Goal: Information Seeking & Learning: Learn about a topic

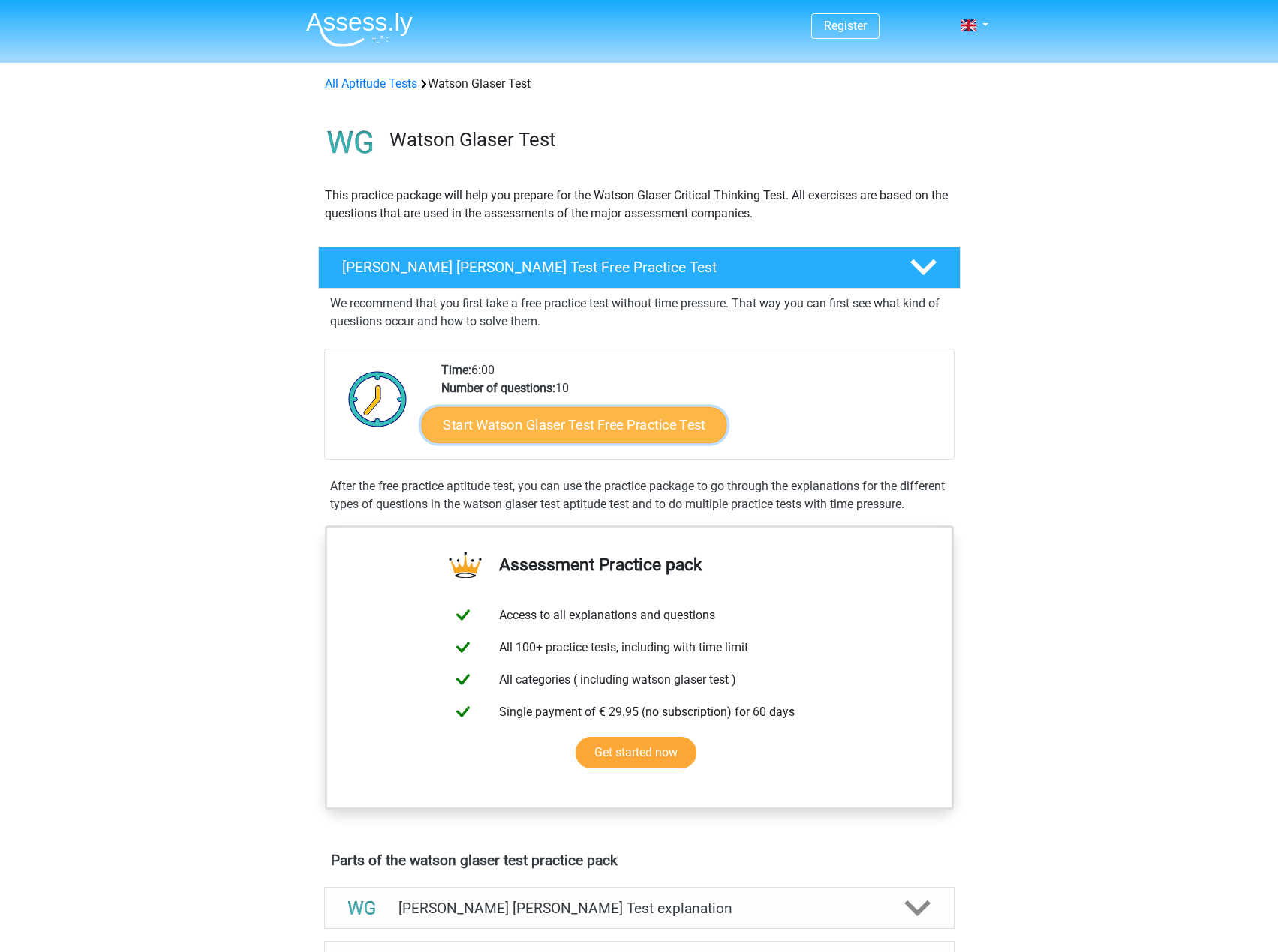
click at [686, 427] on link "Start Watson Glaser Test Free Practice Test" at bounding box center [574, 425] width 305 height 36
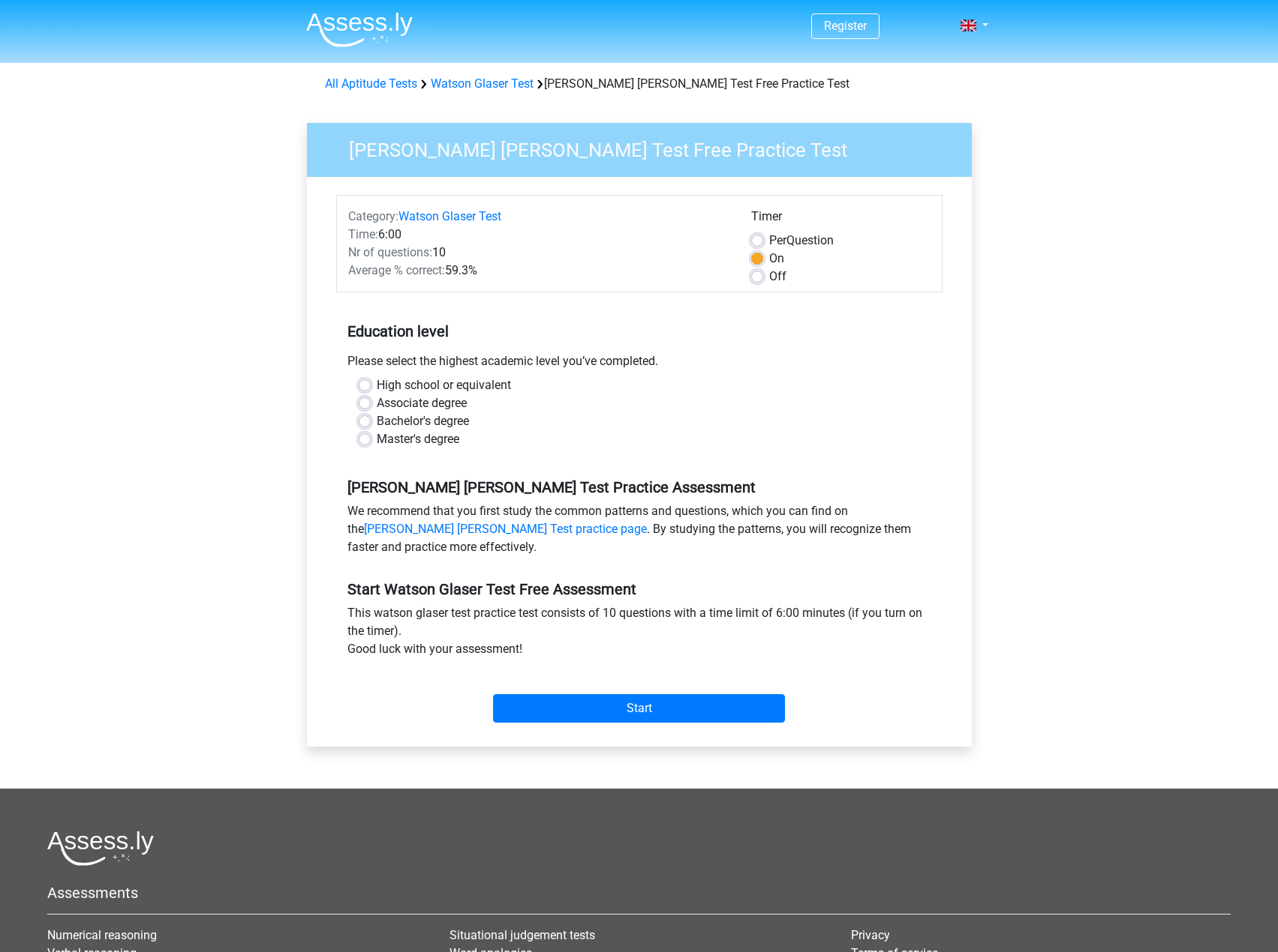
click at [769, 280] on label "Off" at bounding box center [777, 276] width 17 height 18
click at [762, 280] on input "Off" at bounding box center [757, 275] width 12 height 15
radio input "true"
click at [679, 705] on input "Start" at bounding box center [639, 709] width 292 height 28
drag, startPoint x: 510, startPoint y: 418, endPoint x: 496, endPoint y: 427, distance: 16.6
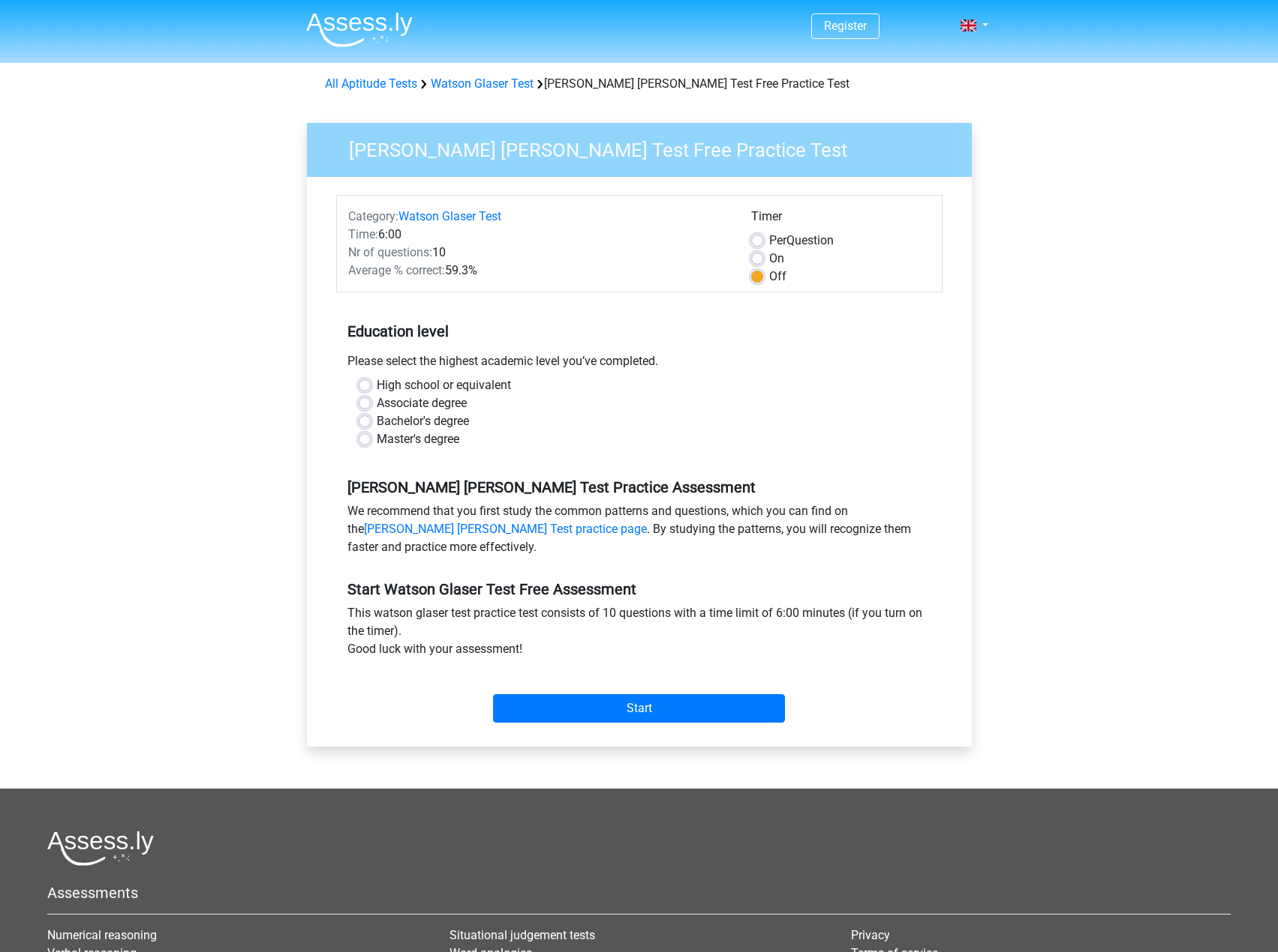
click at [512, 418] on div "Bachelor's degree" at bounding box center [639, 421] width 561 height 18
click at [445, 441] on label "Master's degree" at bounding box center [418, 439] width 82 height 18
click at [370, 441] on input "Master's degree" at bounding box center [364, 438] width 12 height 15
radio input "true"
click at [581, 729] on div "Category: Watson Glaser Test Time: 6:00 Nr of questions: 10 Average % correct: …" at bounding box center [639, 461] width 642 height 570
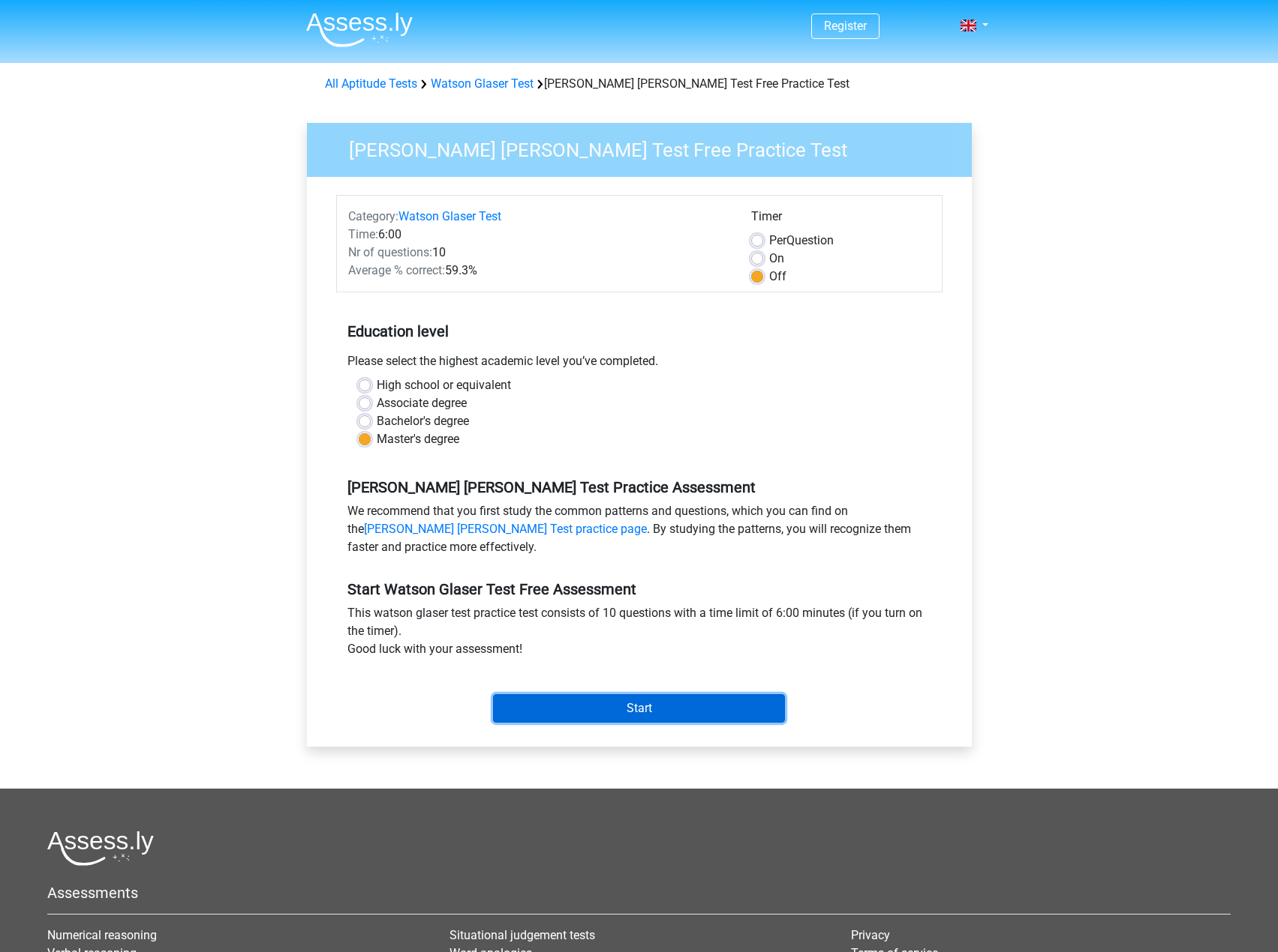
click at [594, 716] on input "Start" at bounding box center [639, 709] width 292 height 28
click at [619, 708] on input "Start" at bounding box center [639, 709] width 292 height 28
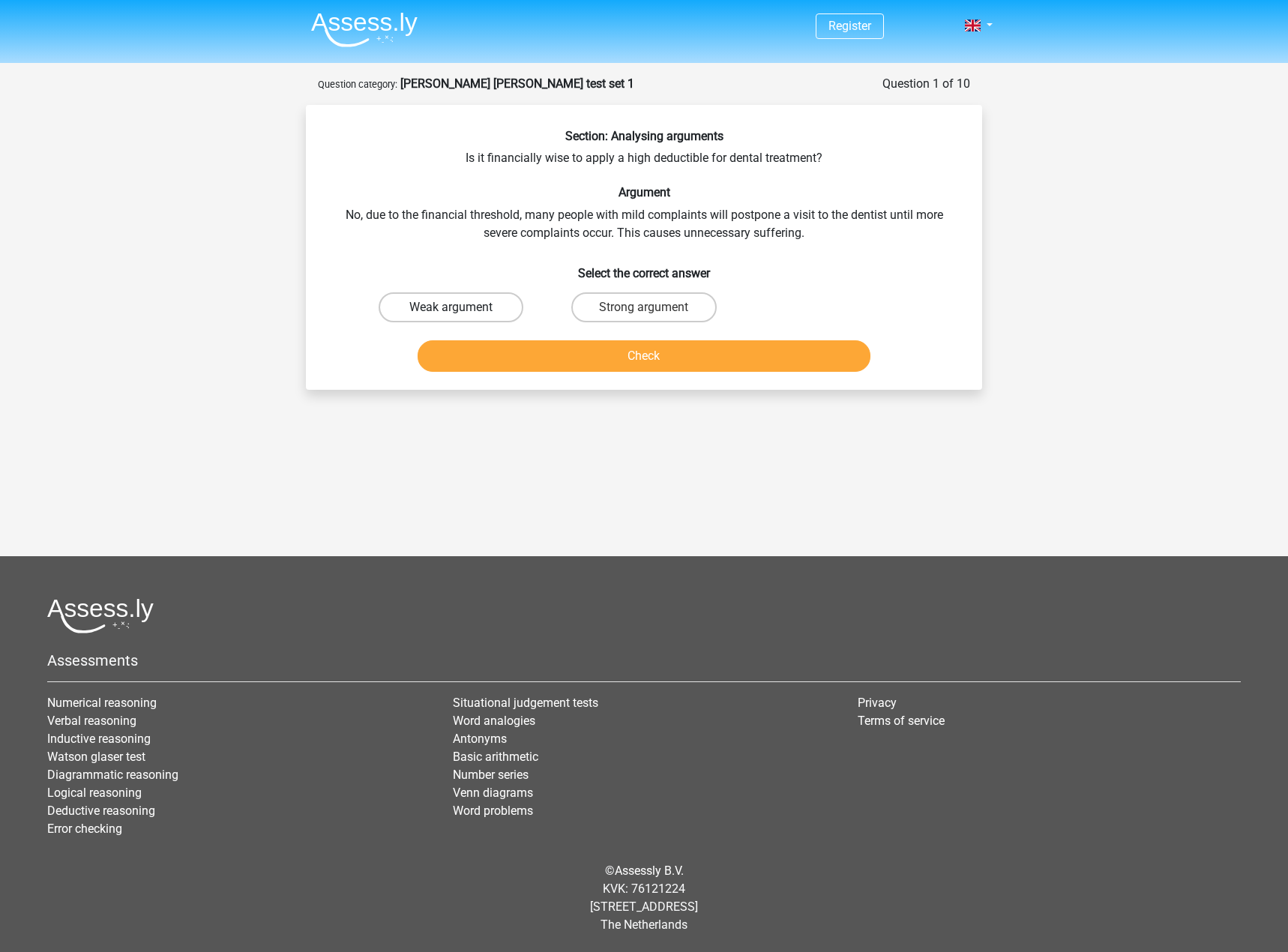
click at [486, 298] on label "Weak argument" at bounding box center [451, 308] width 145 height 30
click at [461, 308] on input "Weak argument" at bounding box center [456, 312] width 9 height 9
radio input "true"
click at [572, 353] on button "Check" at bounding box center [644, 356] width 453 height 32
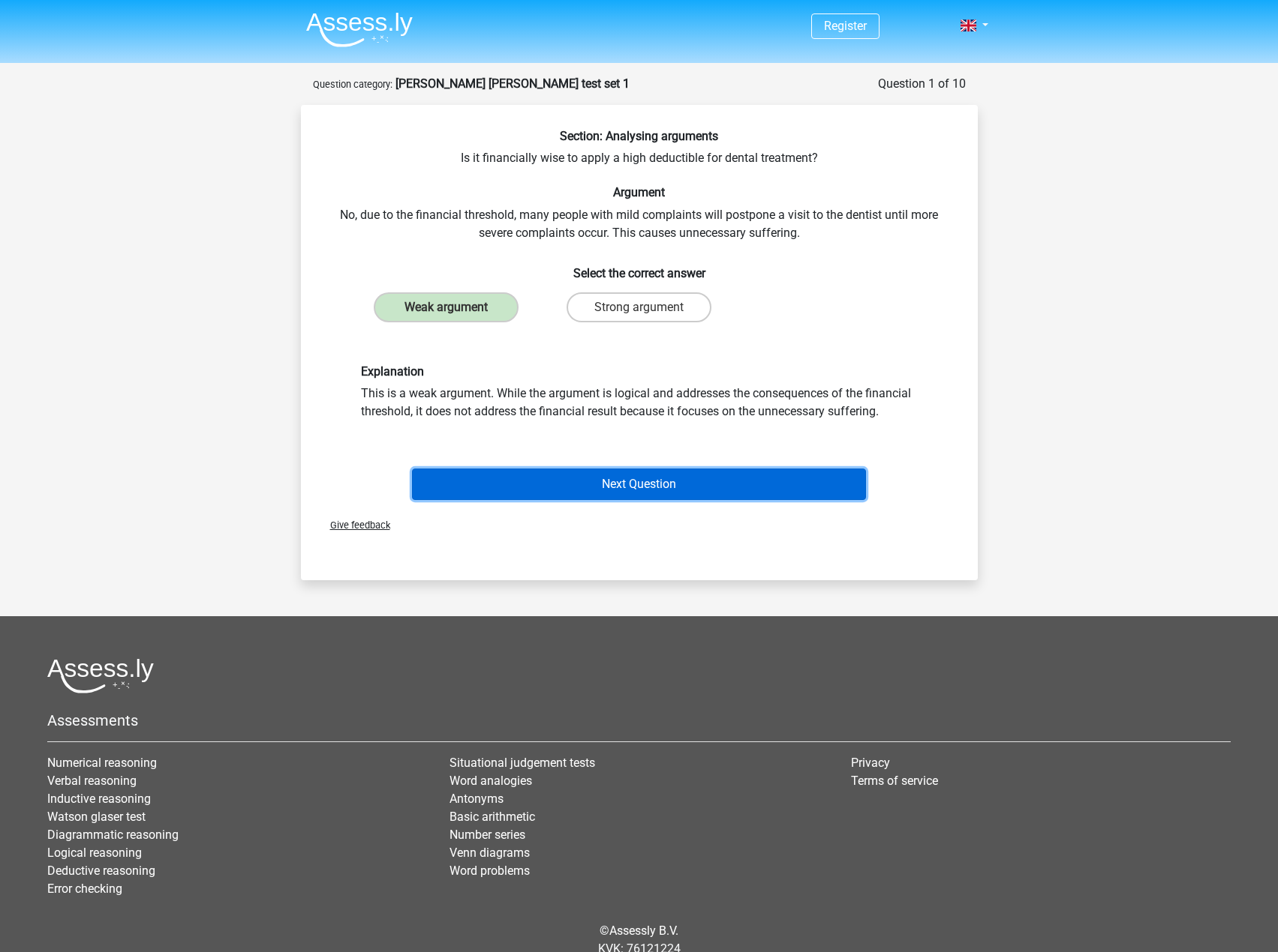
click at [820, 486] on button "Next Question" at bounding box center [638, 484] width 454 height 32
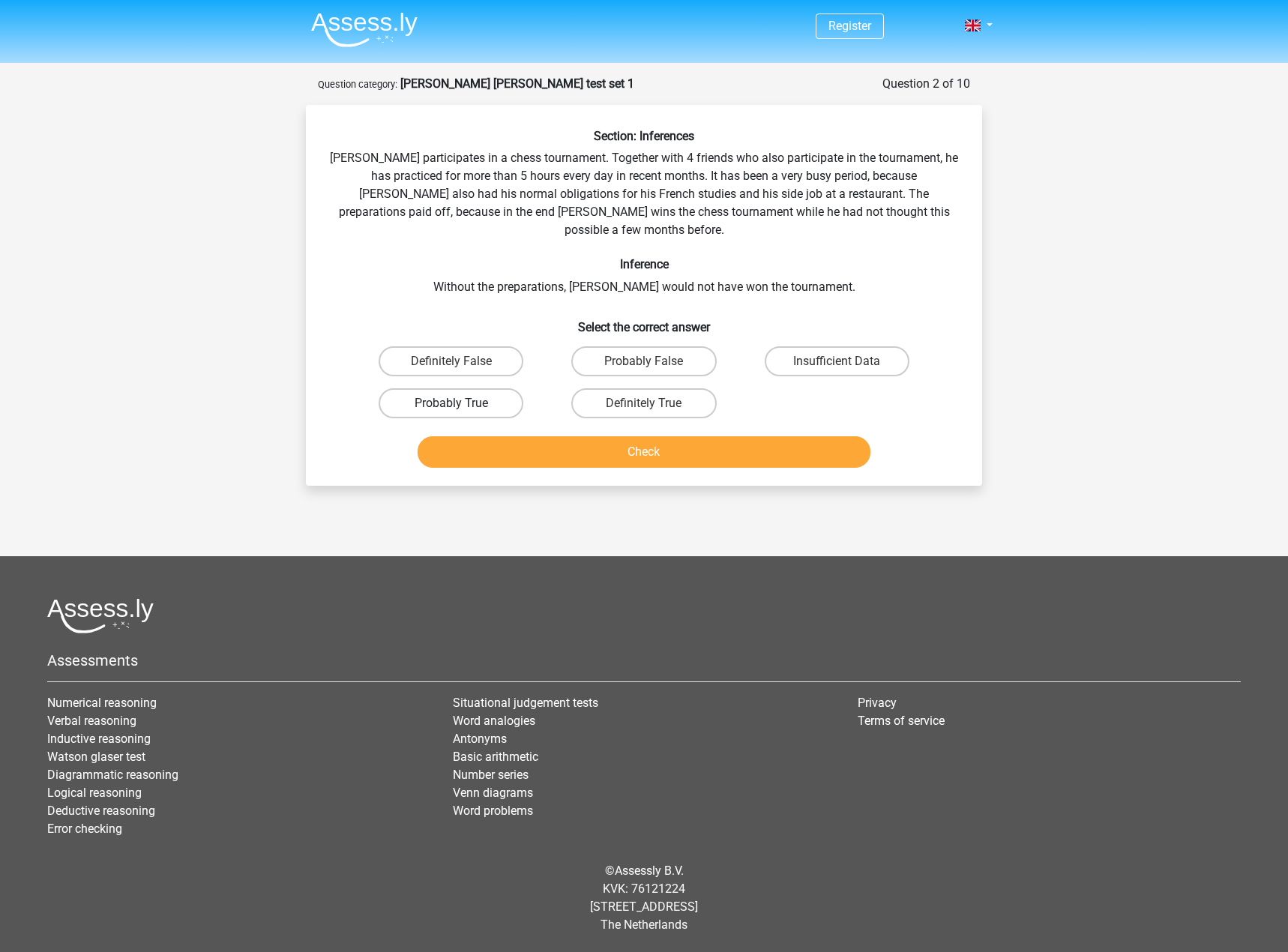
click at [504, 388] on label "Probably True" at bounding box center [451, 403] width 145 height 30
click at [461, 403] on input "Probably True" at bounding box center [456, 408] width 9 height 9
radio input "true"
click at [539, 437] on button "Check" at bounding box center [644, 453] width 453 height 32
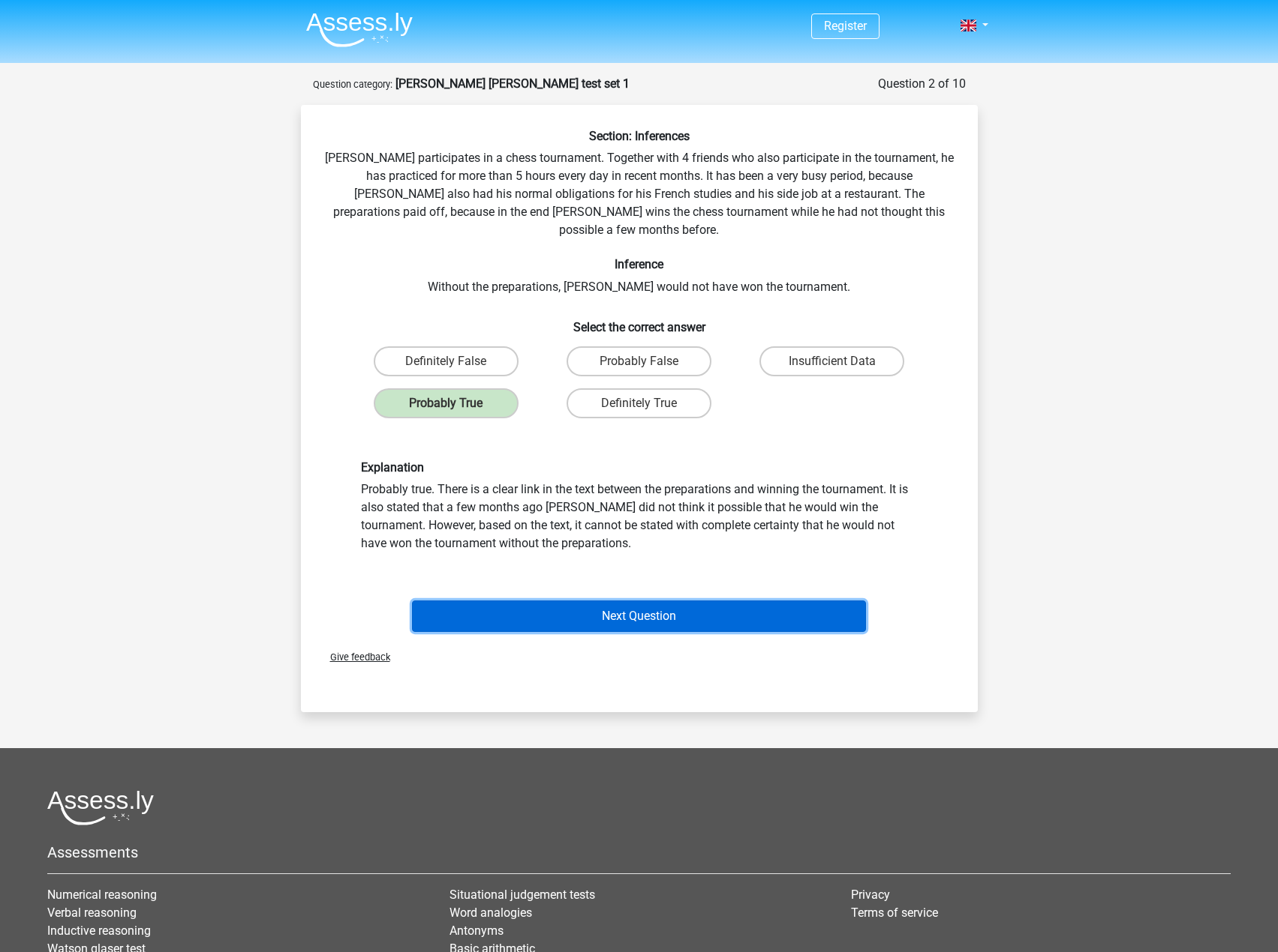
click at [552, 600] on button "Next Question" at bounding box center [638, 616] width 454 height 32
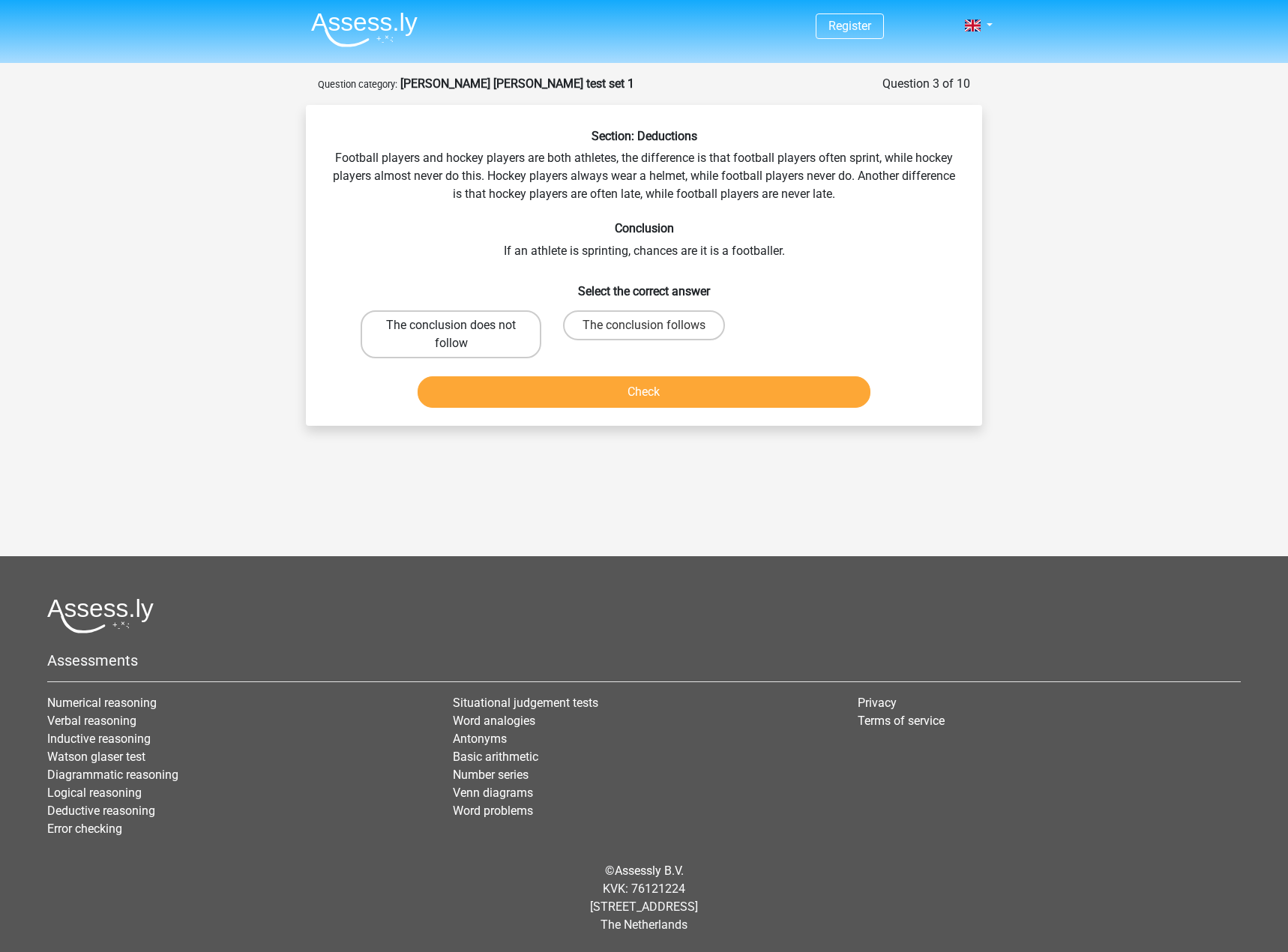
click at [501, 345] on label "The conclusion does not follow" at bounding box center [451, 334] width 180 height 48
click at [461, 335] on input "The conclusion does not follow" at bounding box center [456, 330] width 9 height 9
radio input "true"
click at [594, 405] on button "Check" at bounding box center [644, 393] width 453 height 32
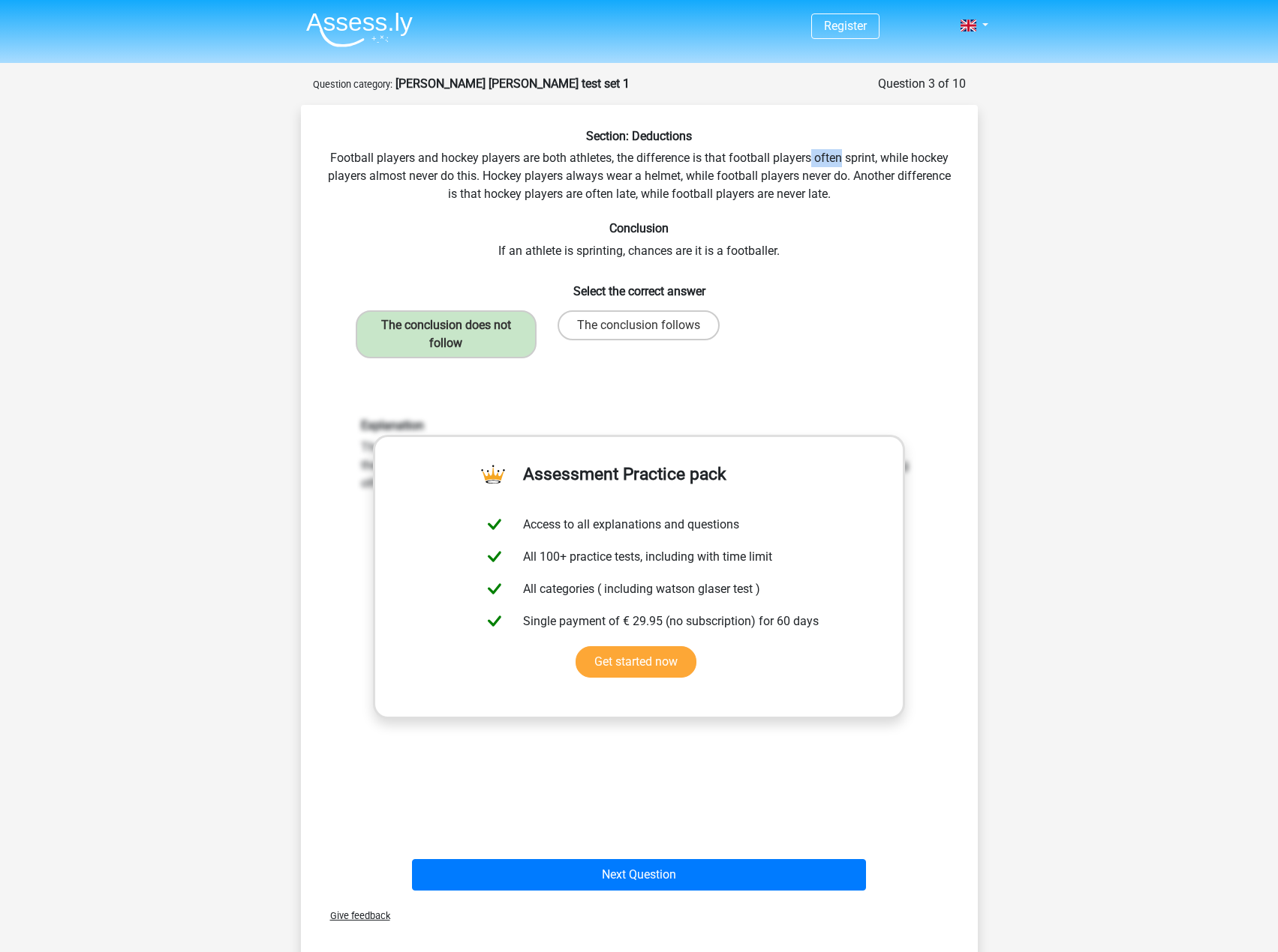
drag, startPoint x: 843, startPoint y: 158, endPoint x: 812, endPoint y: 158, distance: 31.0
click at [812, 158] on div "Section: Deductions Football players and hockey players are both athletes, the …" at bounding box center [639, 512] width 664 height 768
drag, startPoint x: 434, startPoint y: 179, endPoint x: 366, endPoint y: 179, distance: 68.0
click at [366, 179] on div "Section: Deductions Football players and hockey players are both athletes, the …" at bounding box center [639, 512] width 664 height 768
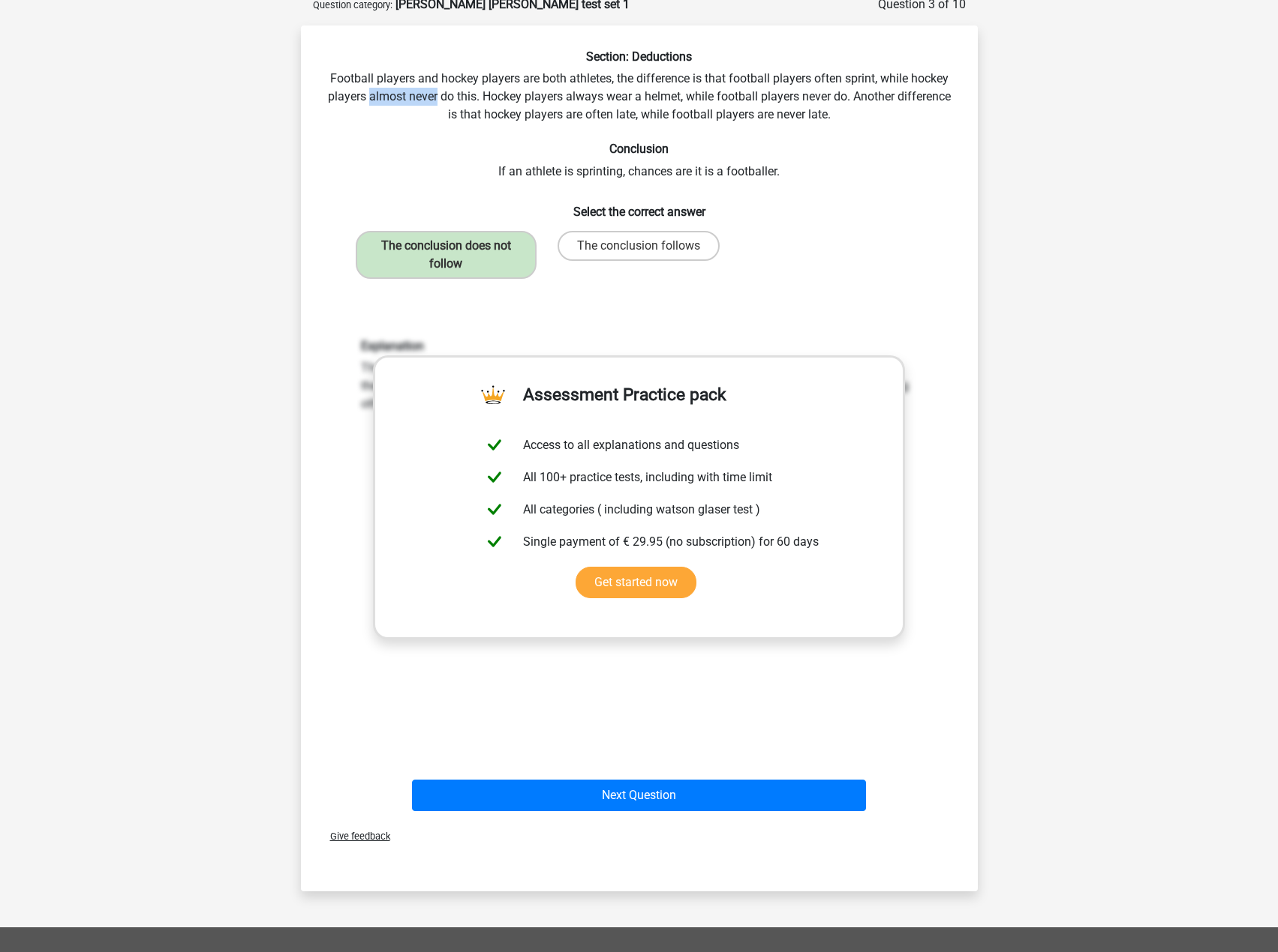
scroll to position [225, 0]
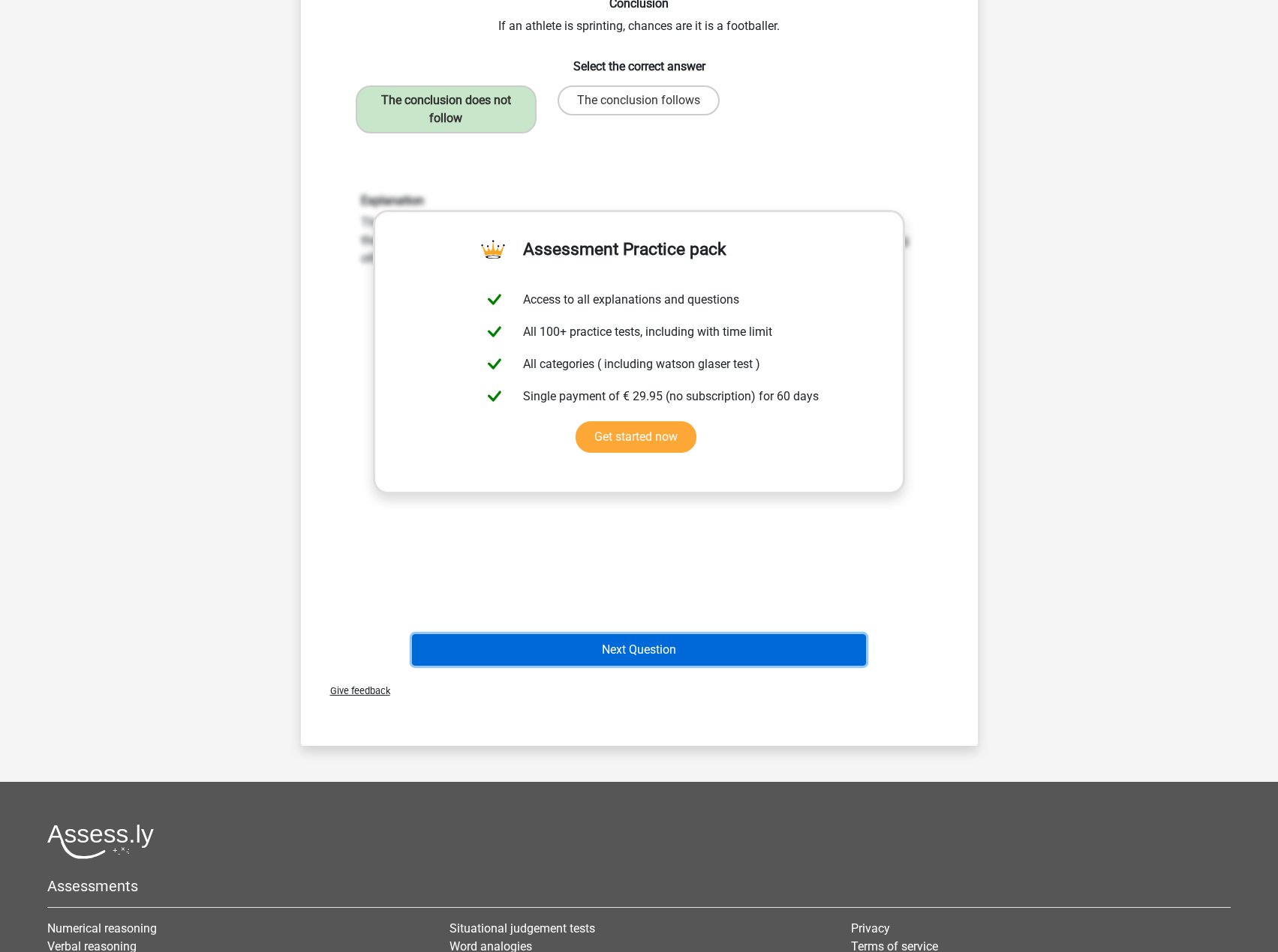
drag, startPoint x: 699, startPoint y: 653, endPoint x: 703, endPoint y: 642, distance: 11.7
click at [699, 652] on button "Next Question" at bounding box center [638, 650] width 454 height 32
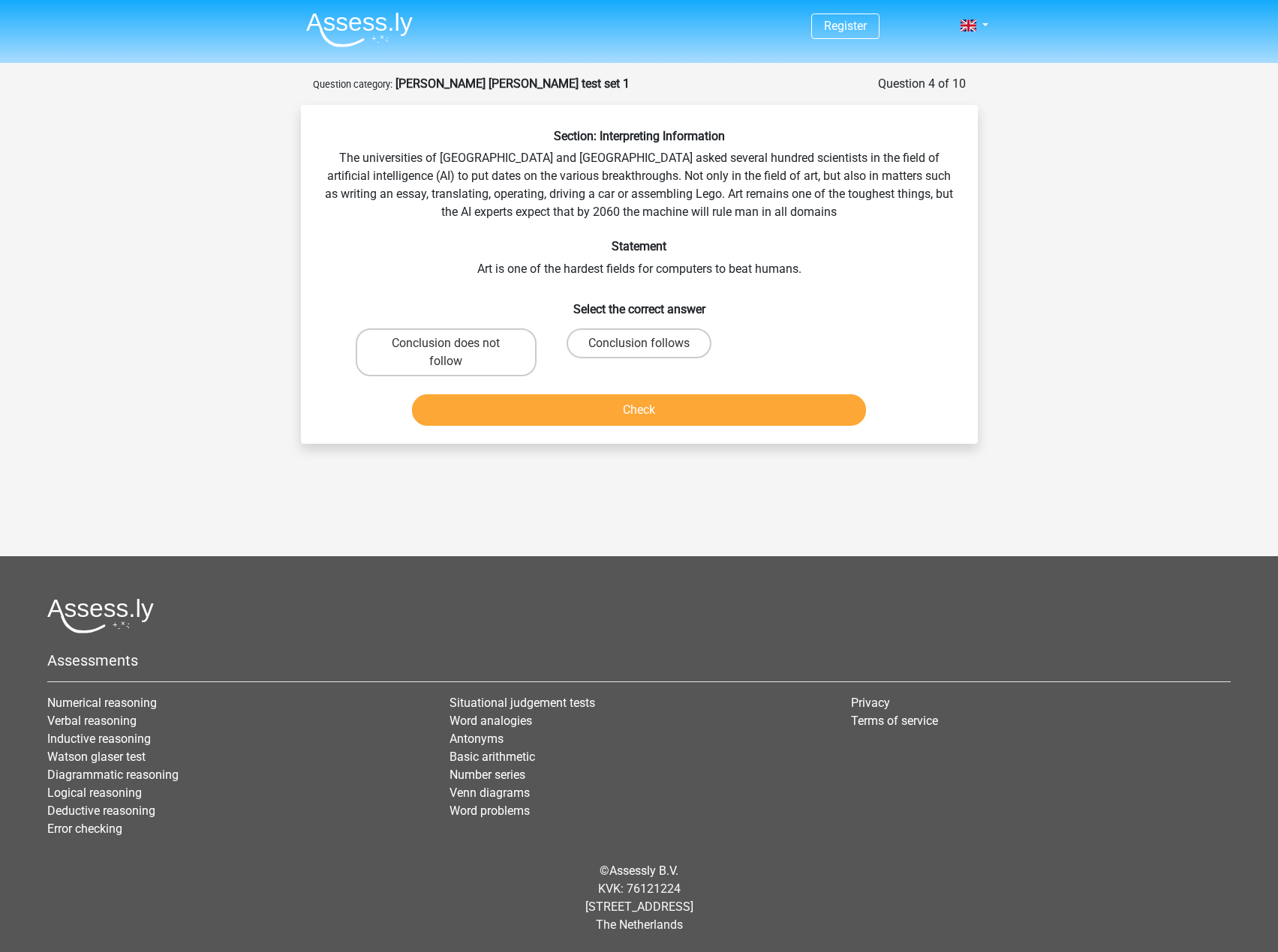
scroll to position [0, 0]
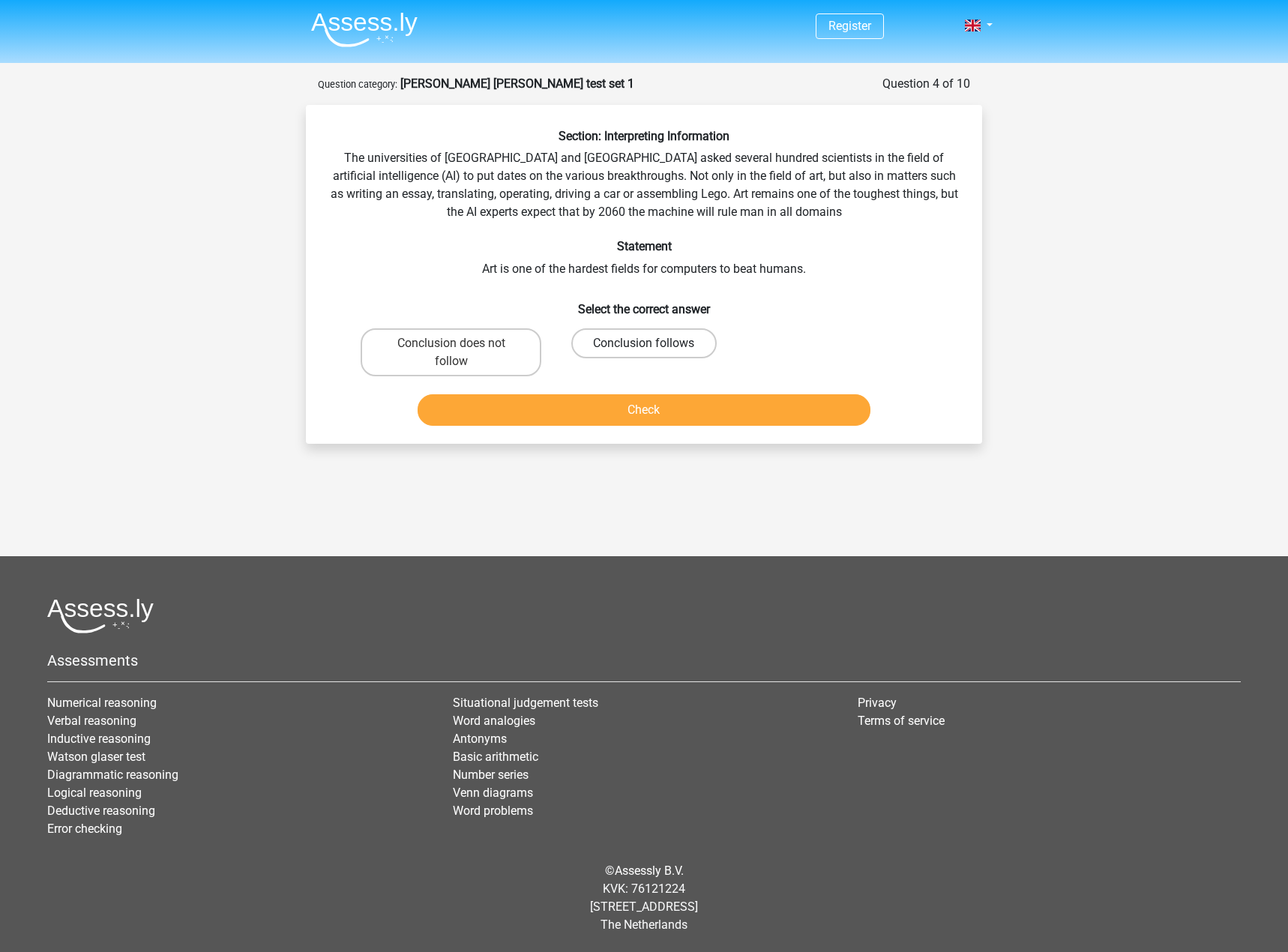
click at [611, 347] on label "Conclusion follows" at bounding box center [643, 343] width 145 height 30
click at [644, 347] on input "Conclusion follows" at bounding box center [649, 348] width 9 height 9
radio input "true"
click at [659, 403] on button "Check" at bounding box center [644, 411] width 453 height 32
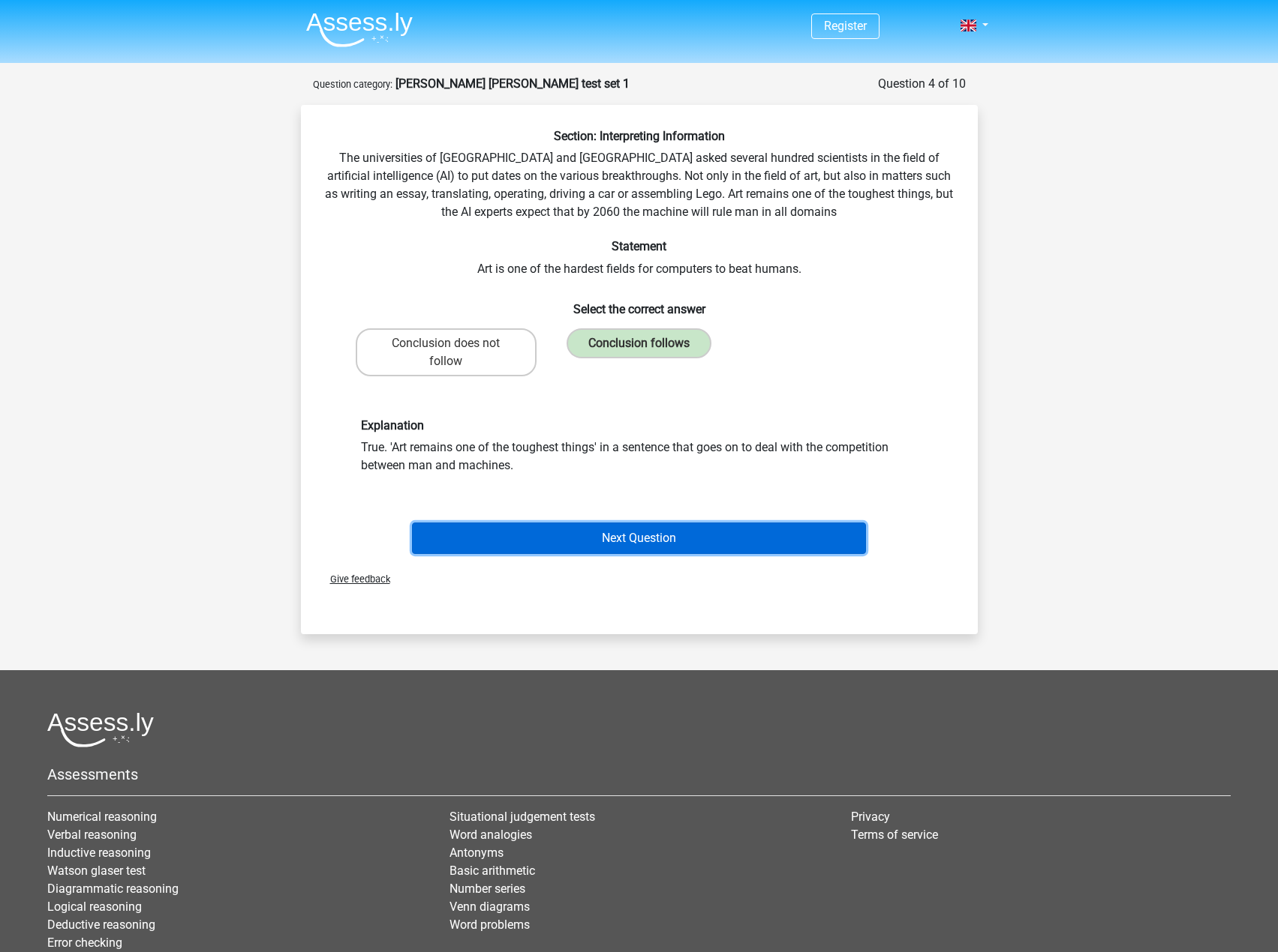
click at [755, 530] on button "Next Question" at bounding box center [638, 539] width 454 height 32
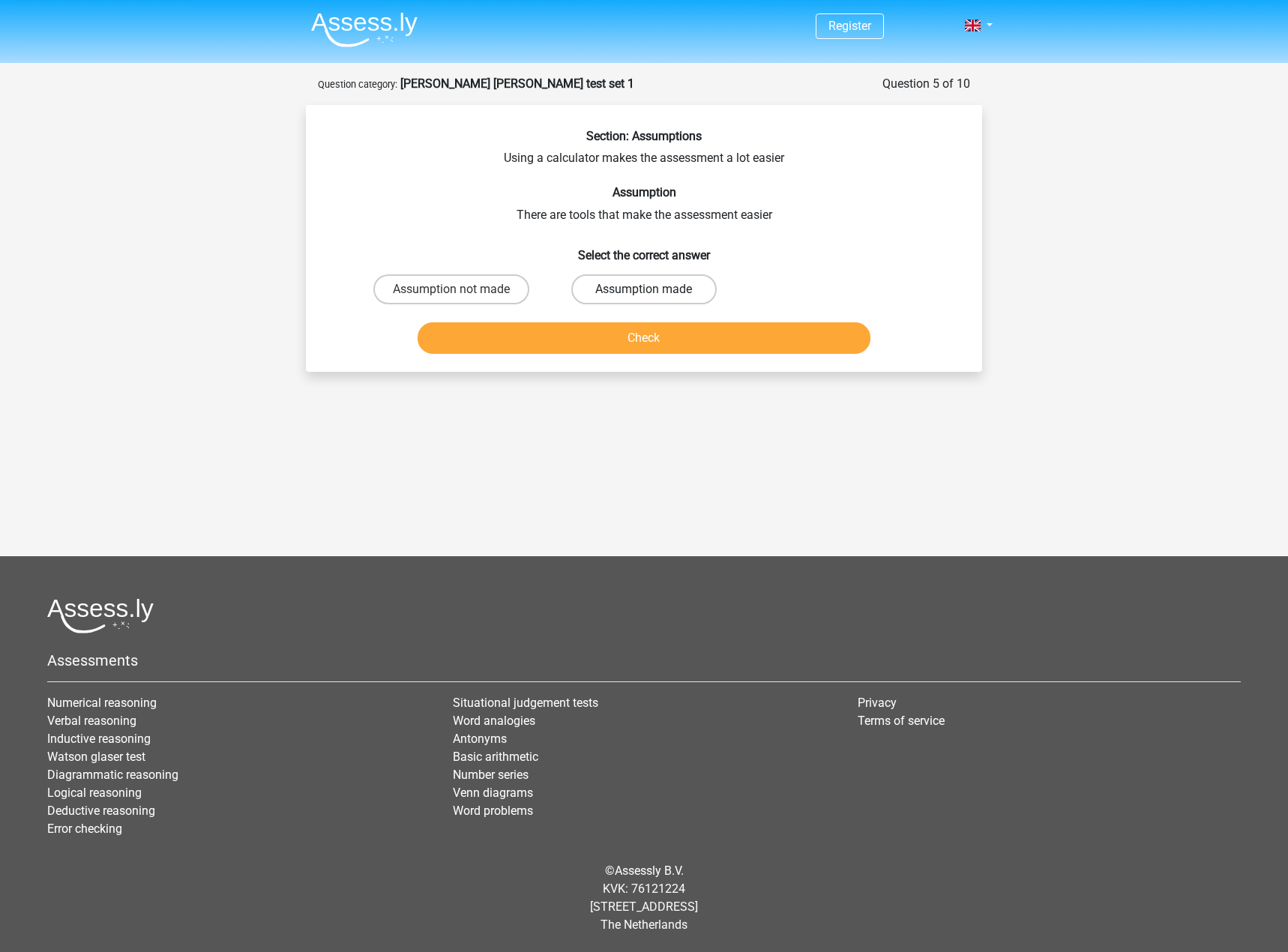
click at [602, 296] on label "Assumption made" at bounding box center [643, 289] width 145 height 30
click at [644, 296] on input "Assumption made" at bounding box center [649, 295] width 9 height 9
radio input "true"
click at [626, 337] on button "Check" at bounding box center [644, 339] width 453 height 32
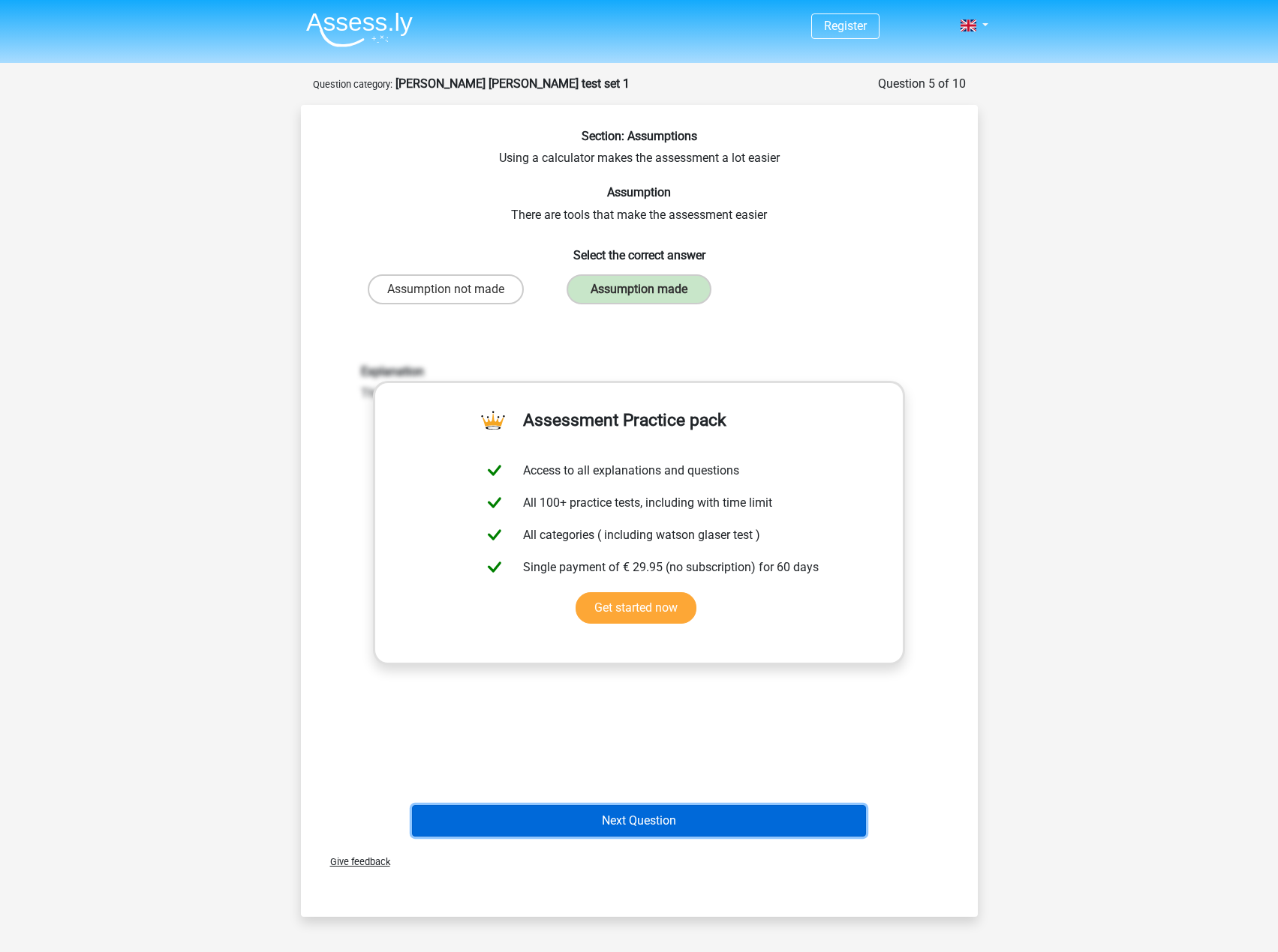
click at [737, 836] on button "Next Question" at bounding box center [638, 821] width 454 height 32
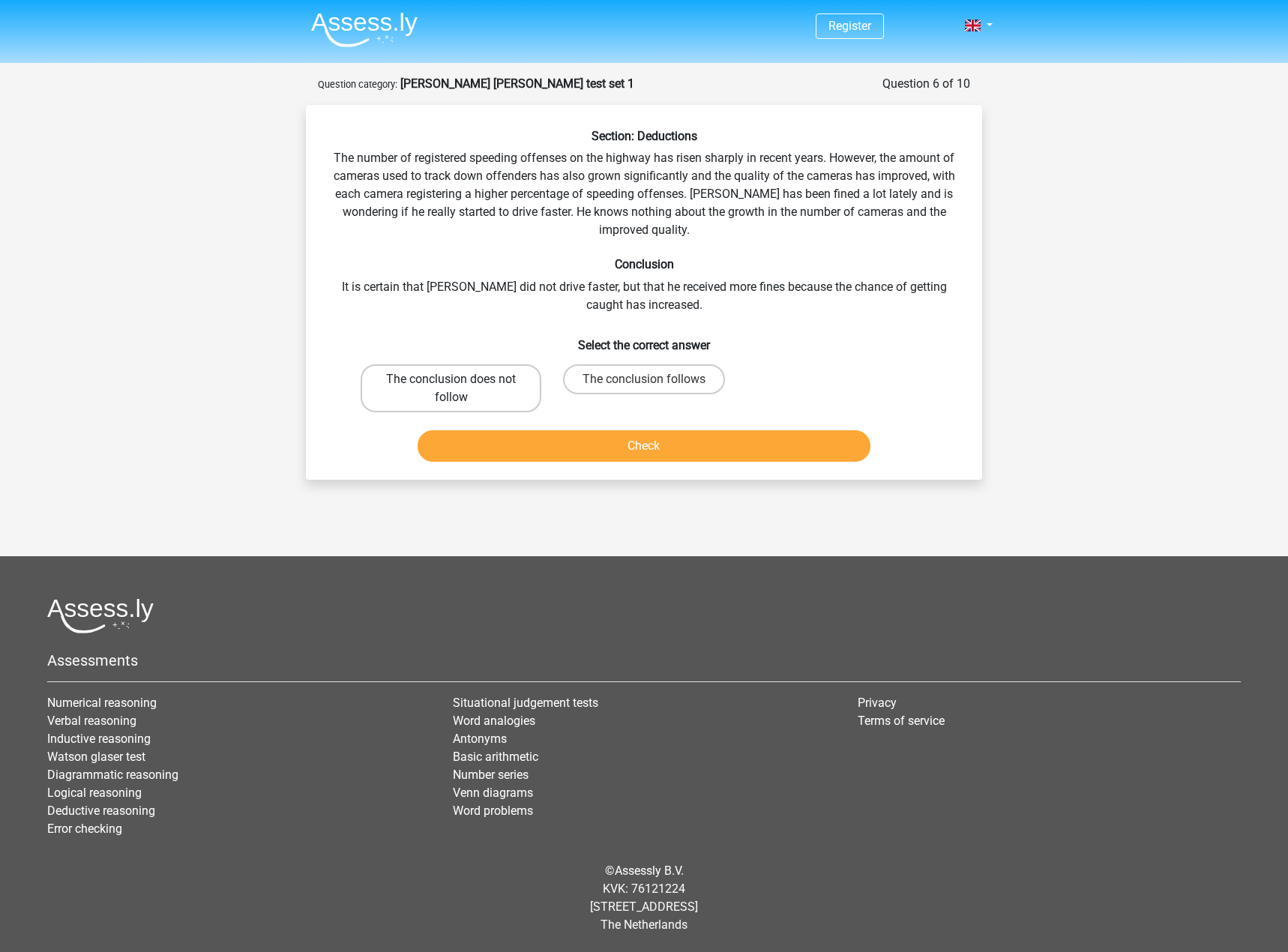
click at [477, 382] on label "The conclusion does not follow" at bounding box center [451, 388] width 180 height 48
click at [461, 382] on input "The conclusion does not follow" at bounding box center [456, 384] width 9 height 9
radio input "true"
drag, startPoint x: 607, startPoint y: 450, endPoint x: 580, endPoint y: 441, distance: 28.5
click at [580, 441] on button "Check" at bounding box center [644, 446] width 453 height 32
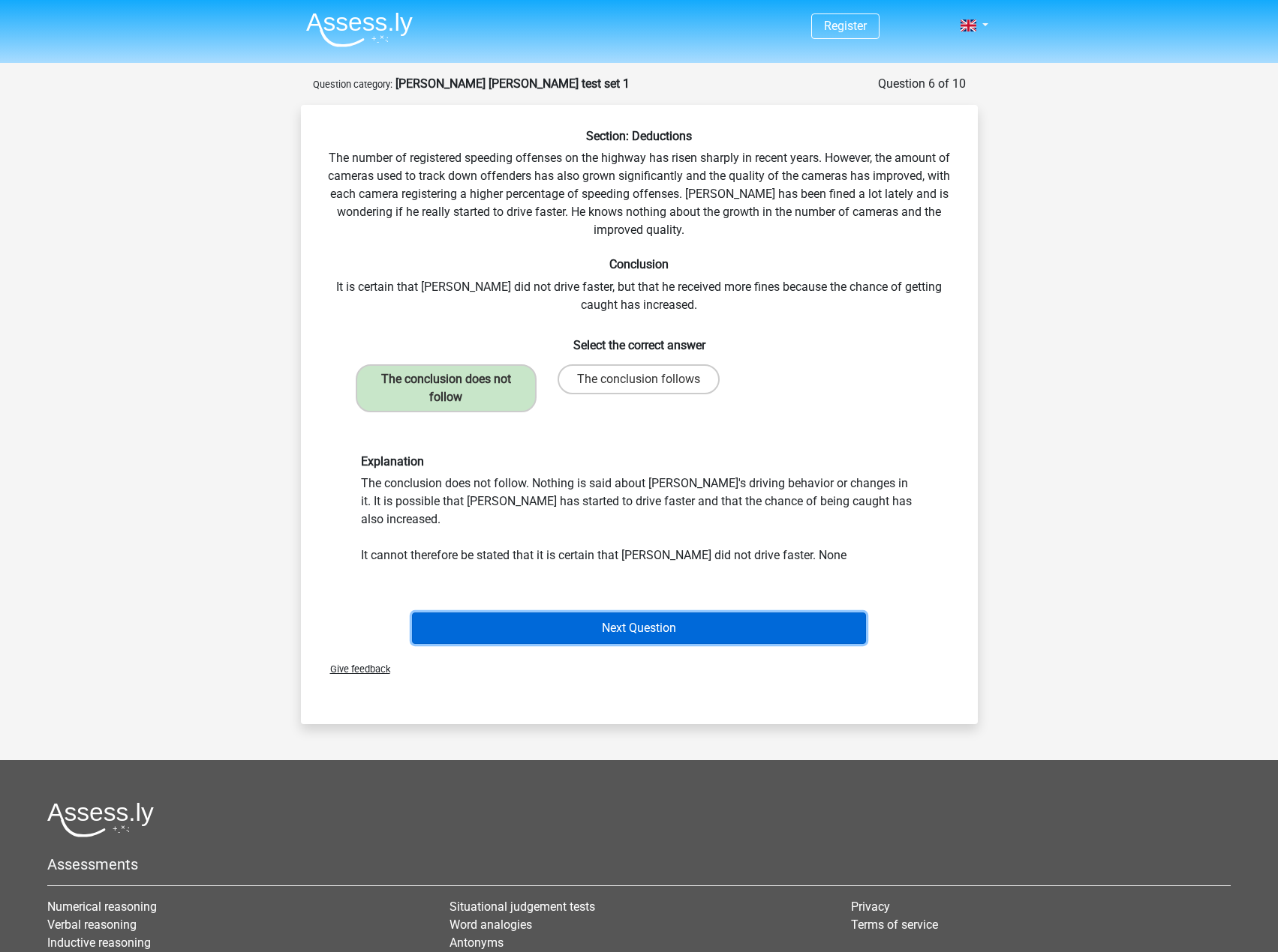
click at [701, 613] on button "Next Question" at bounding box center [638, 628] width 454 height 32
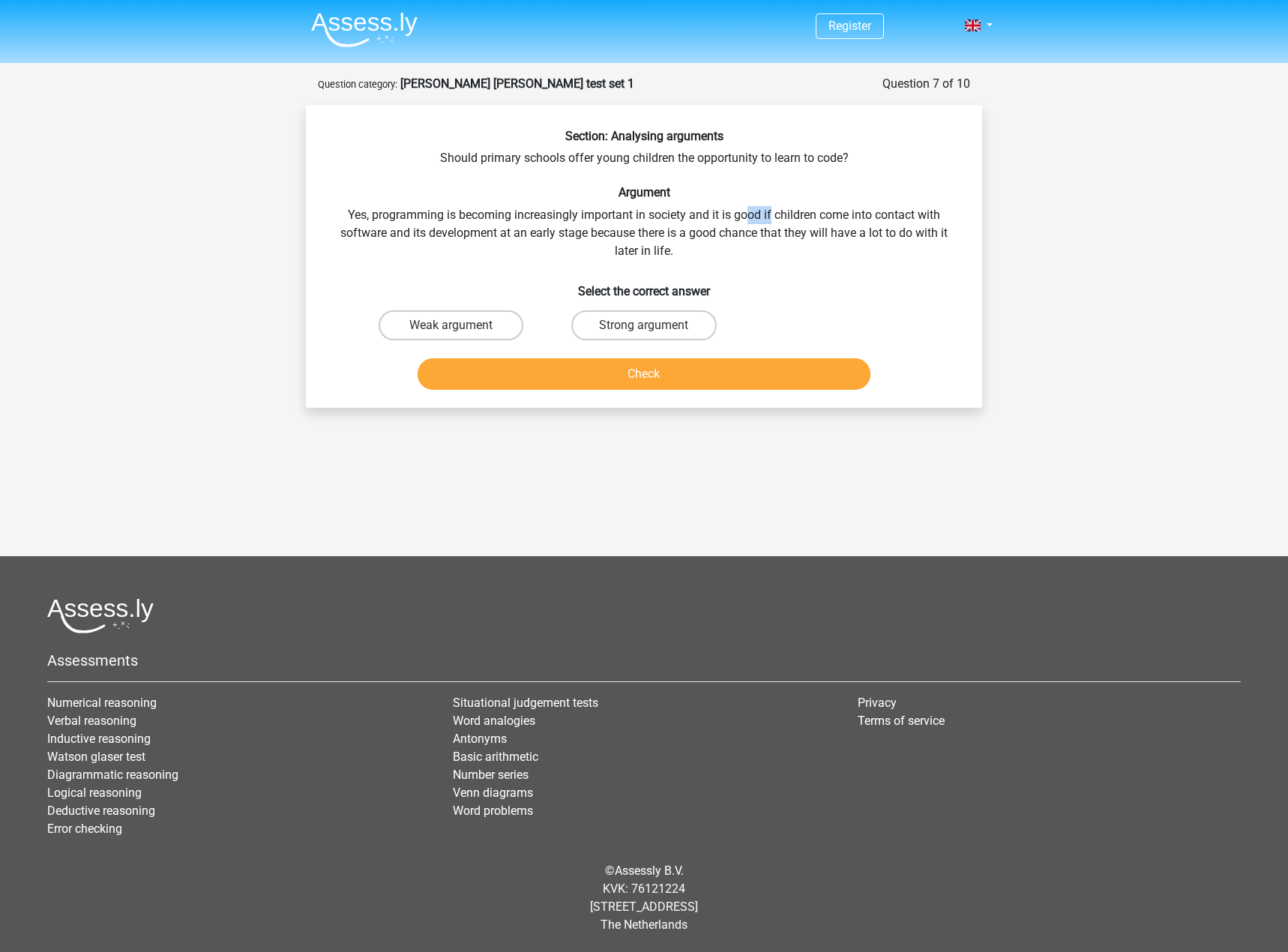
drag, startPoint x: 772, startPoint y: 219, endPoint x: 697, endPoint y: 218, distance: 75.0
click at [737, 219] on div "Section: Analysing arguments Should primary schools offer young children the op…" at bounding box center [644, 262] width 664 height 267
drag, startPoint x: 384, startPoint y: 214, endPoint x: 612, endPoint y: 219, distance: 228.1
click at [562, 216] on div "Section: Analysing arguments Should primary schools offer young children the op…" at bounding box center [644, 262] width 664 height 267
click at [674, 329] on label "Strong argument" at bounding box center [643, 325] width 145 height 30
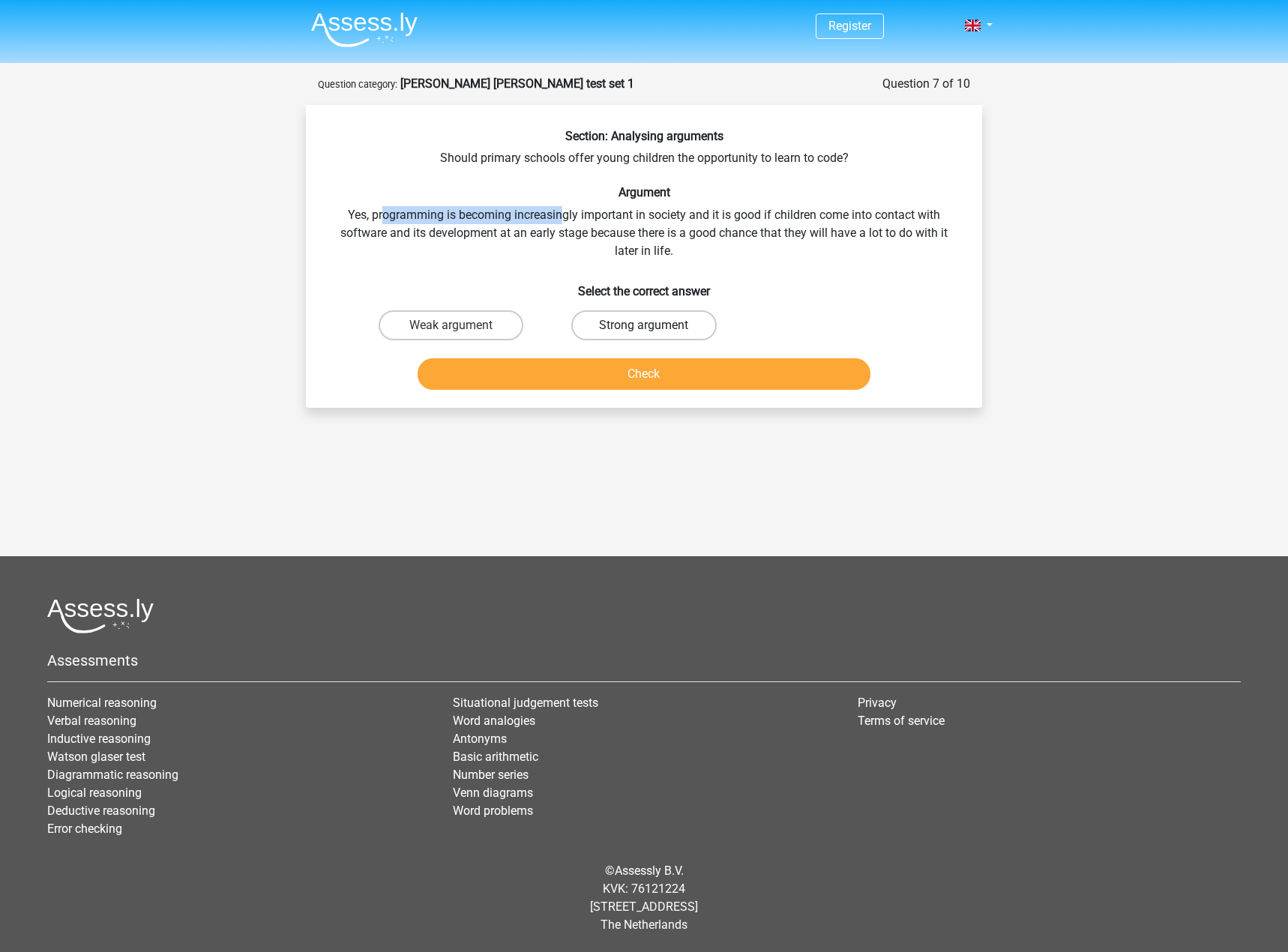
click at [653, 329] on input "Strong argument" at bounding box center [649, 330] width 9 height 9
radio input "true"
click at [717, 370] on button "Check" at bounding box center [644, 374] width 453 height 32
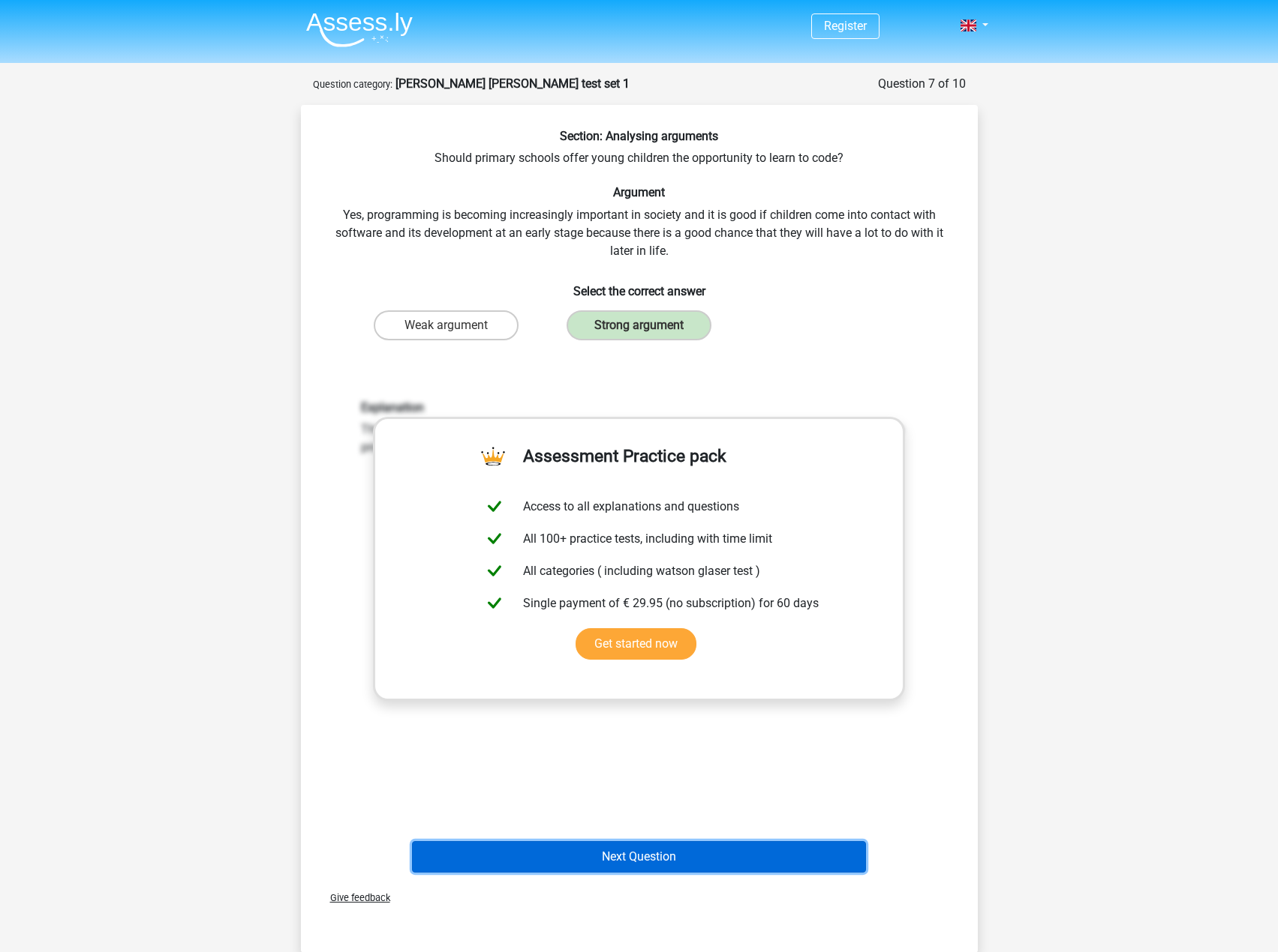
click at [844, 861] on button "Next Question" at bounding box center [638, 858] width 454 height 32
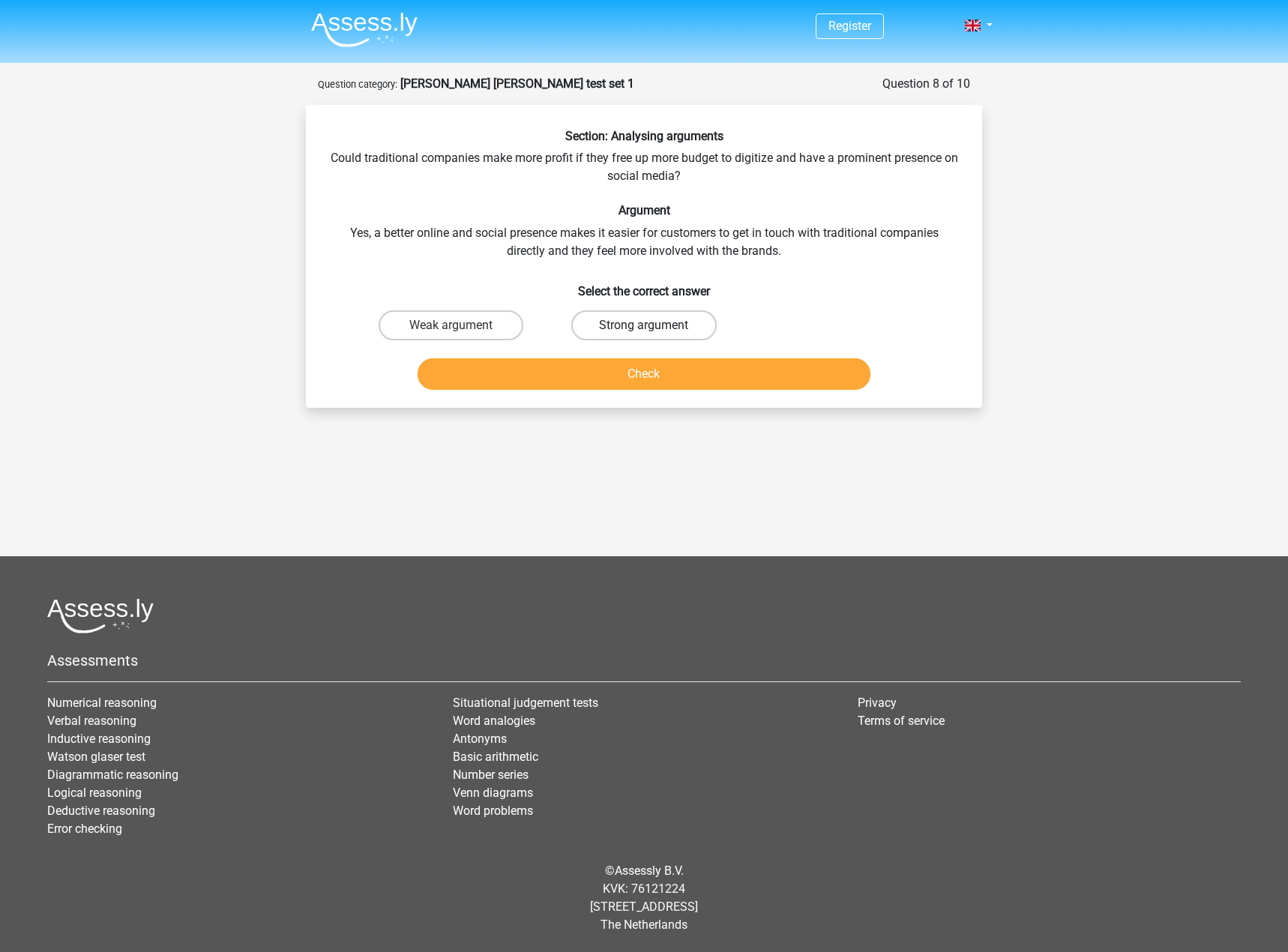
click at [683, 320] on label "Strong argument" at bounding box center [643, 325] width 145 height 30
click at [653, 325] on input "Strong argument" at bounding box center [649, 330] width 9 height 9
radio input "true"
click at [700, 365] on button "Check" at bounding box center [644, 374] width 453 height 32
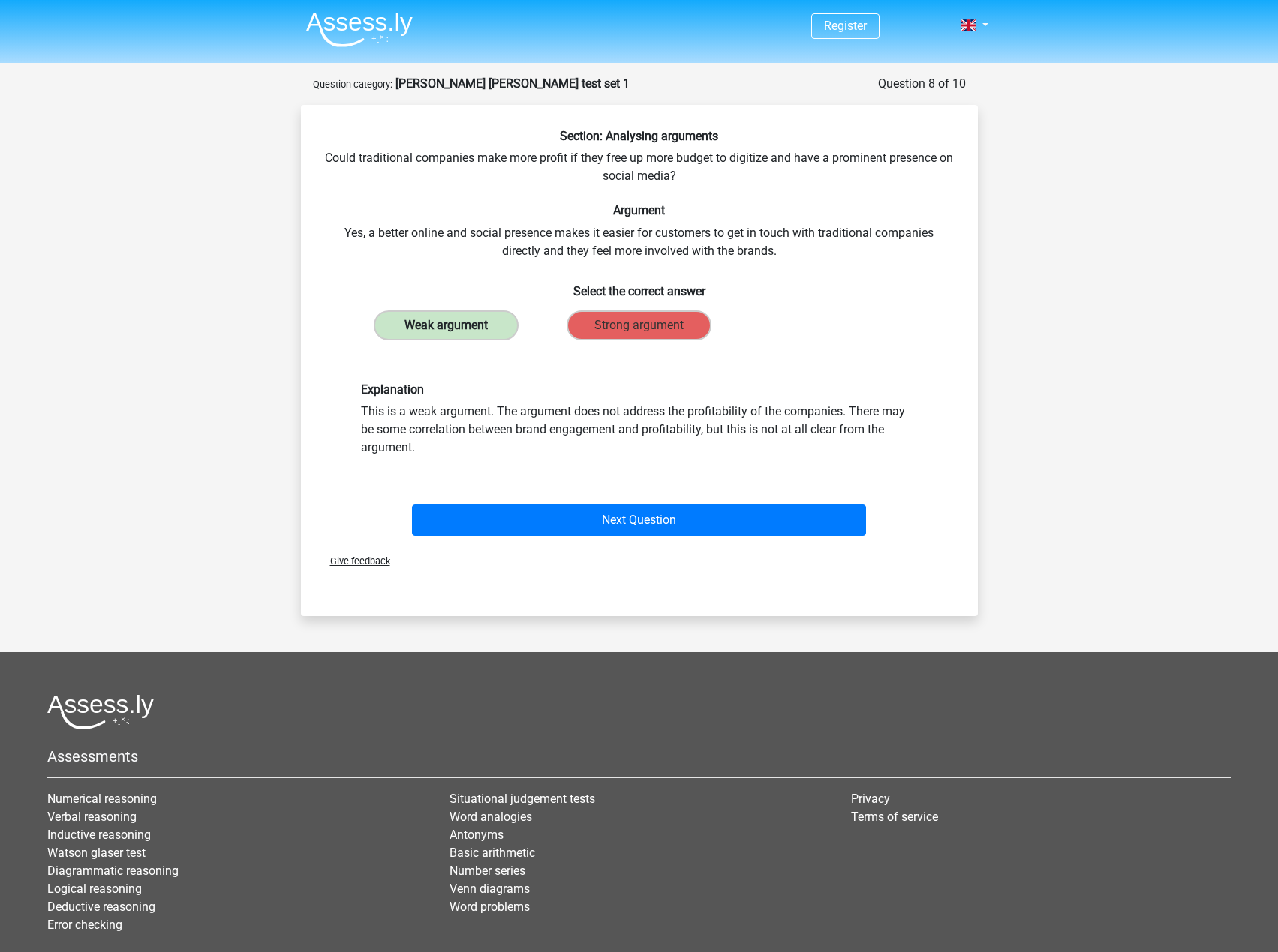
click at [468, 339] on label "Weak argument" at bounding box center [445, 325] width 145 height 30
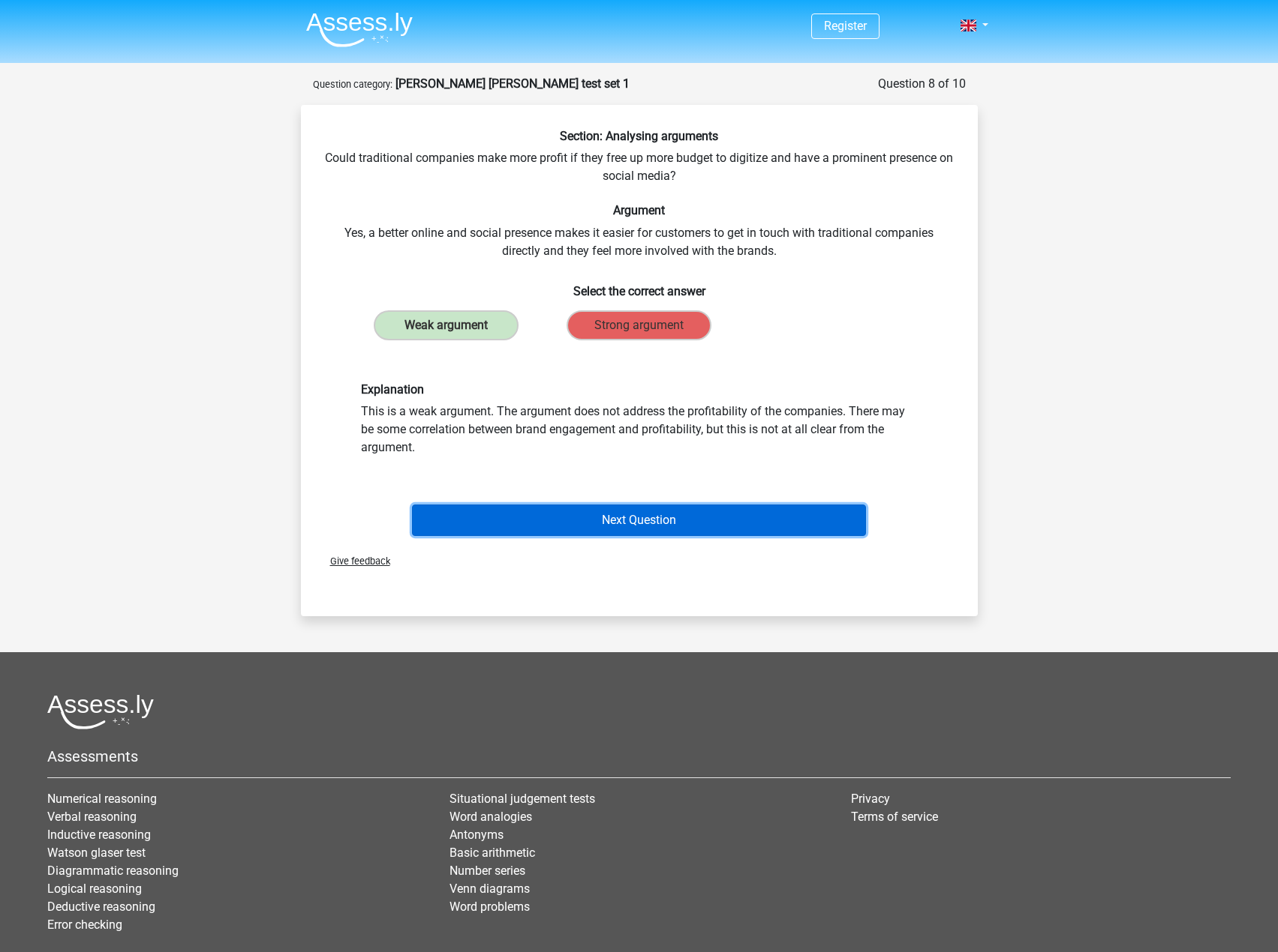
click at [677, 520] on button "Next Question" at bounding box center [638, 521] width 454 height 32
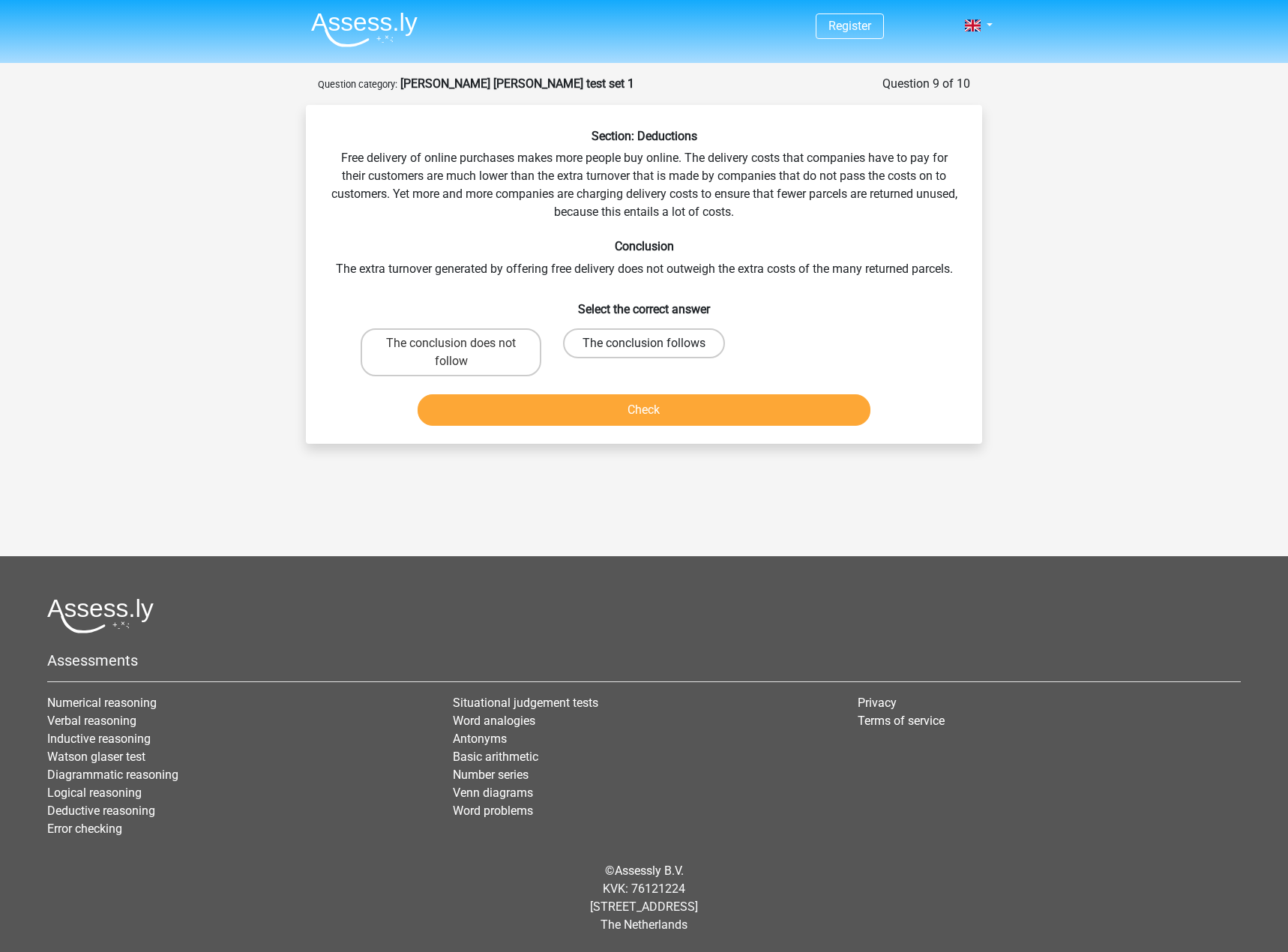
click at [687, 348] on label "The conclusion follows" at bounding box center [643, 343] width 162 height 30
click at [653, 348] on input "The conclusion follows" at bounding box center [649, 348] width 9 height 9
radio input "true"
click at [704, 405] on button "Check" at bounding box center [644, 411] width 453 height 32
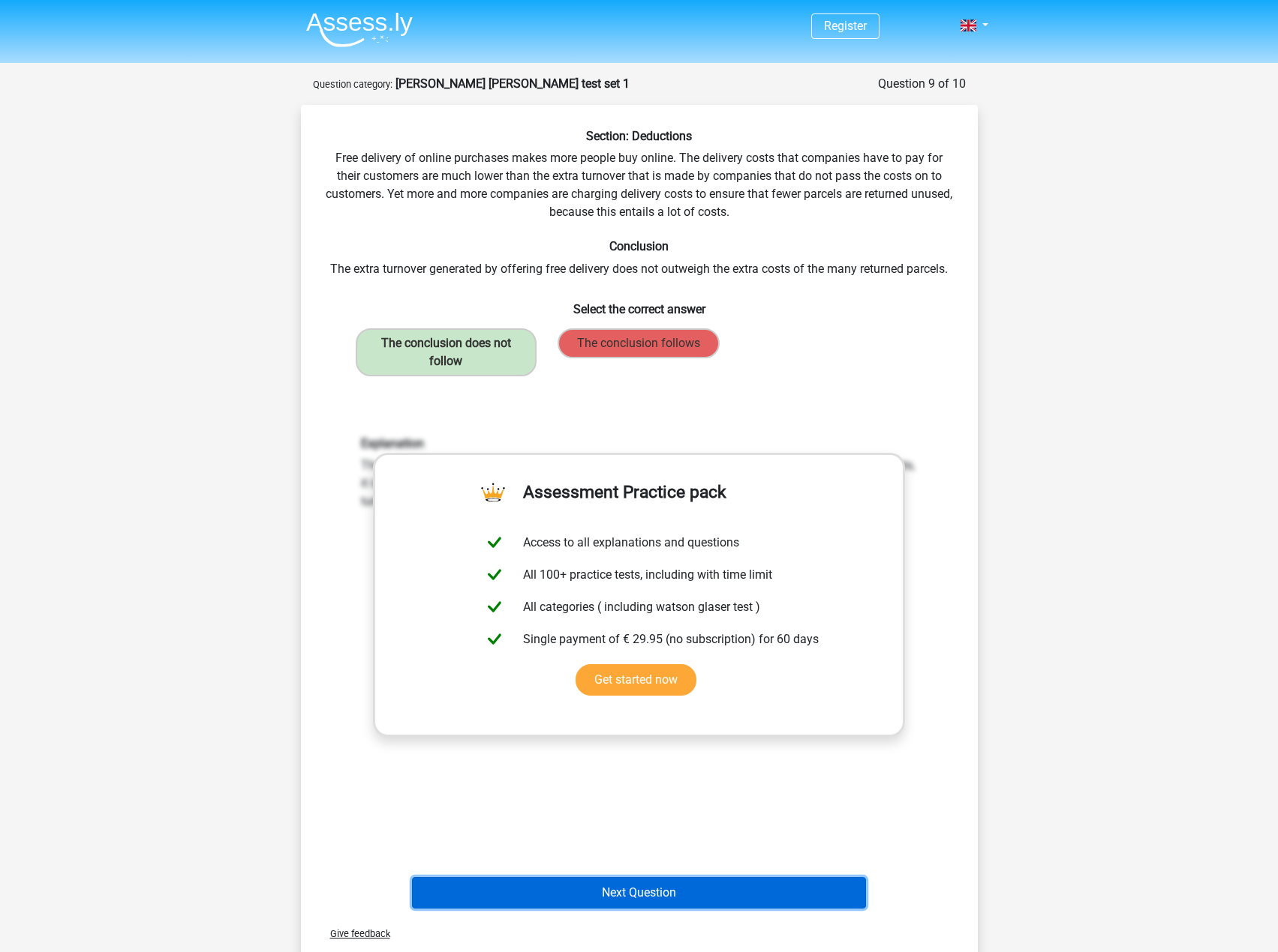
click at [682, 907] on button "Next Question" at bounding box center [638, 893] width 454 height 32
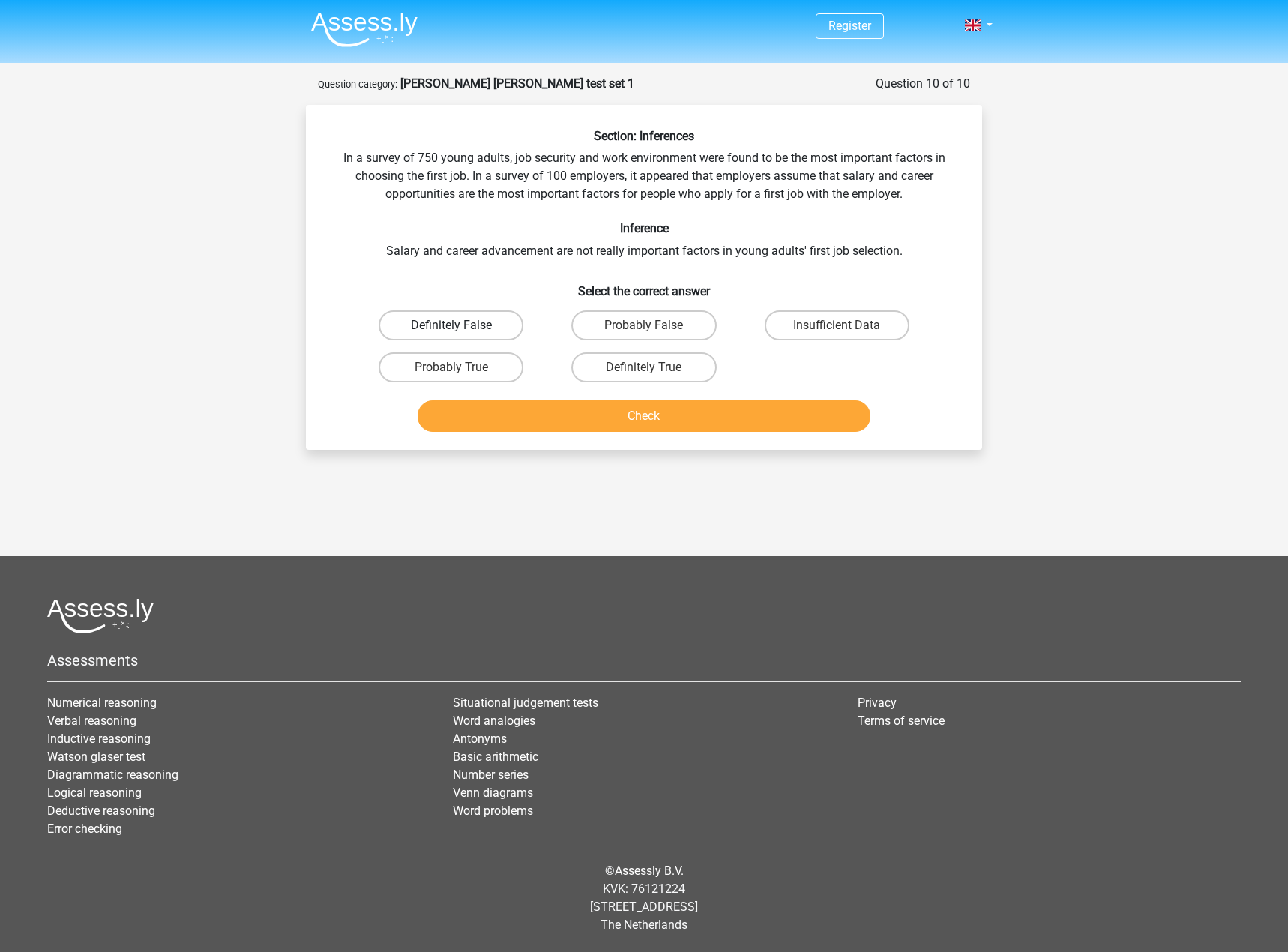
click at [475, 327] on label "Definitely False" at bounding box center [451, 325] width 145 height 30
click at [461, 327] on input "Definitely False" at bounding box center [456, 330] width 9 height 9
radio input "true"
click at [551, 418] on button "Check" at bounding box center [644, 416] width 453 height 32
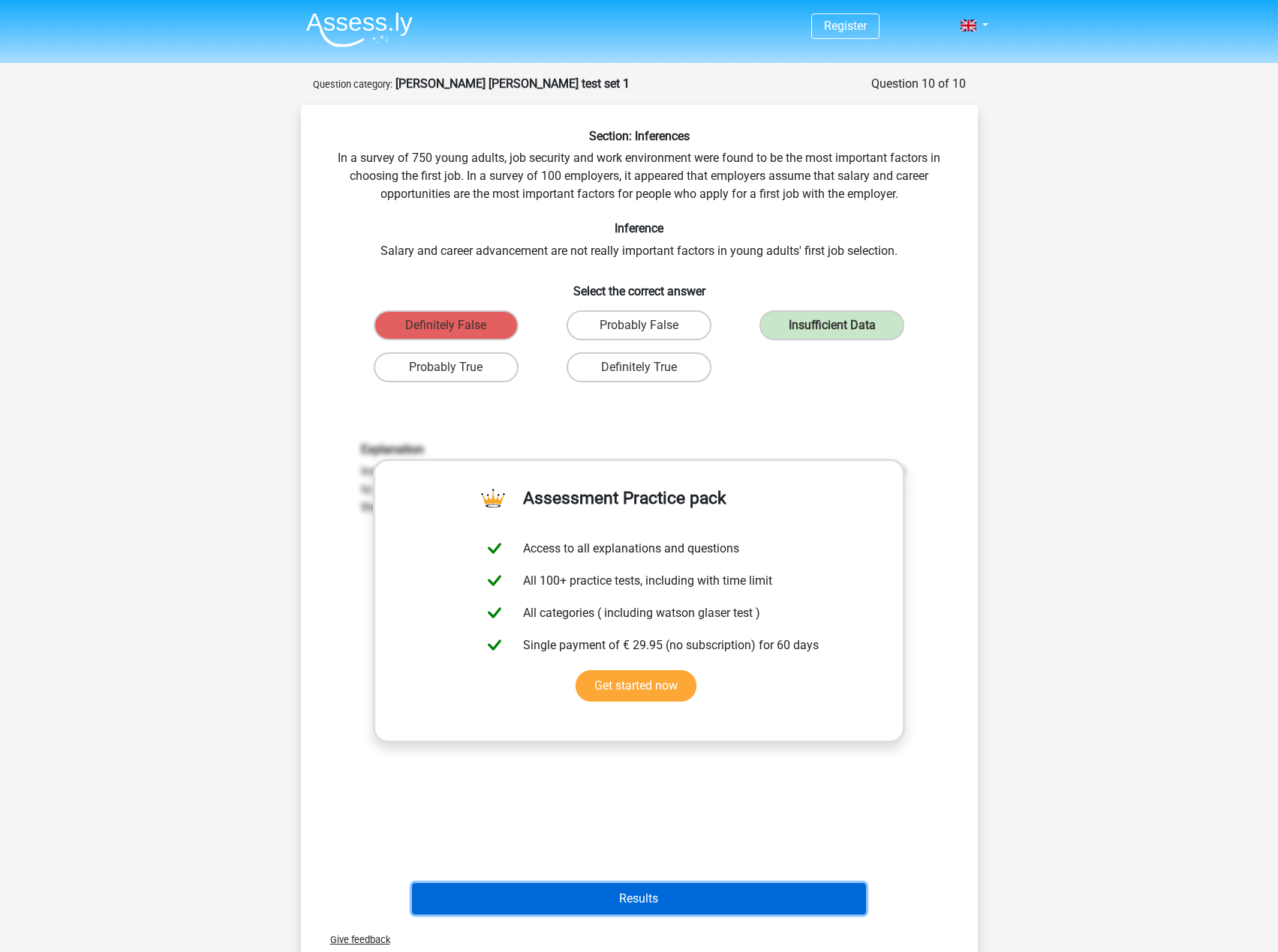
click at [698, 900] on button "Results" at bounding box center [638, 900] width 454 height 32
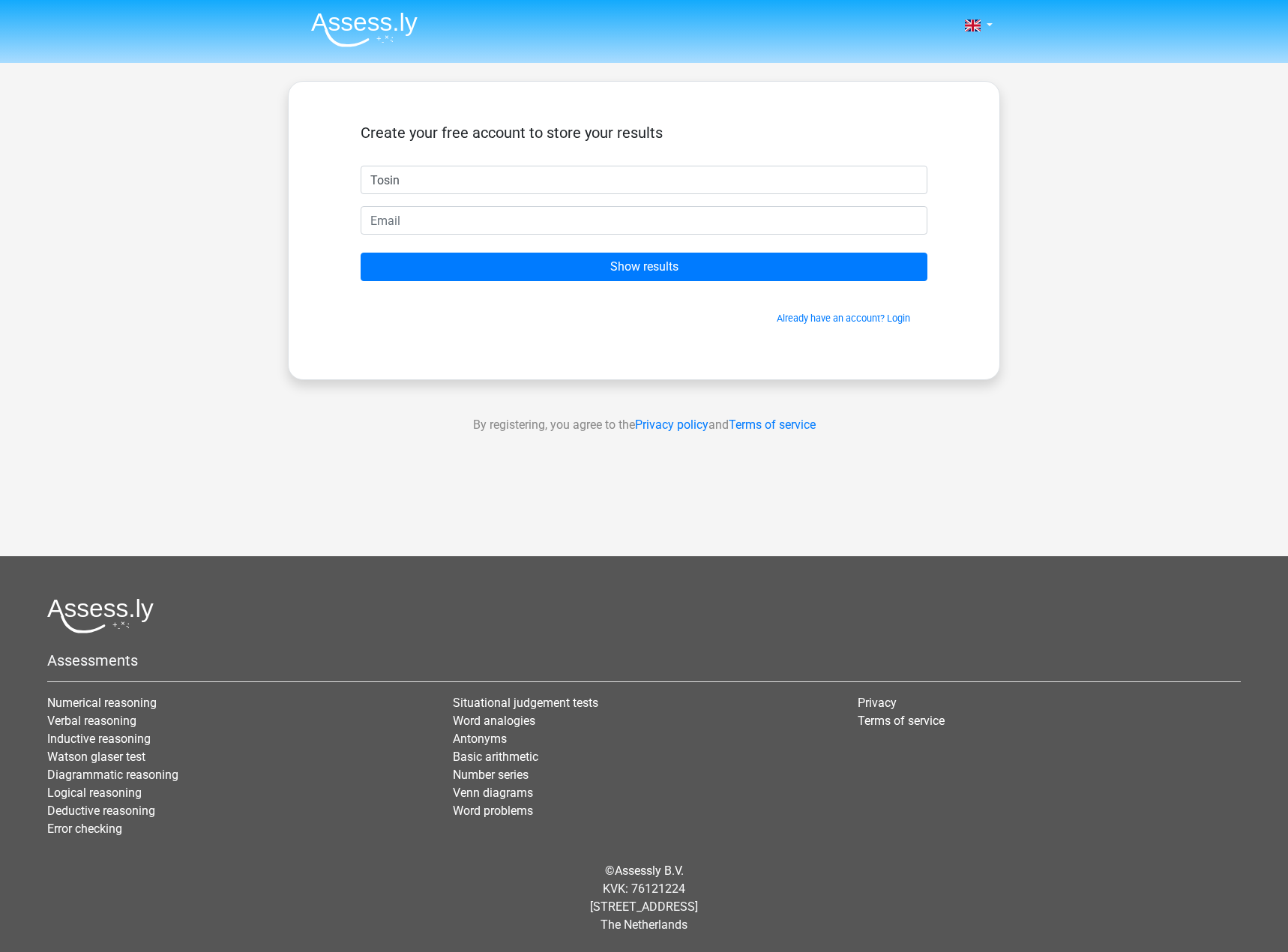
type input "Tosin"
click at [560, 223] on input "email" at bounding box center [644, 221] width 566 height 28
type input "[EMAIL_ADDRESS][DOMAIN_NAME]"
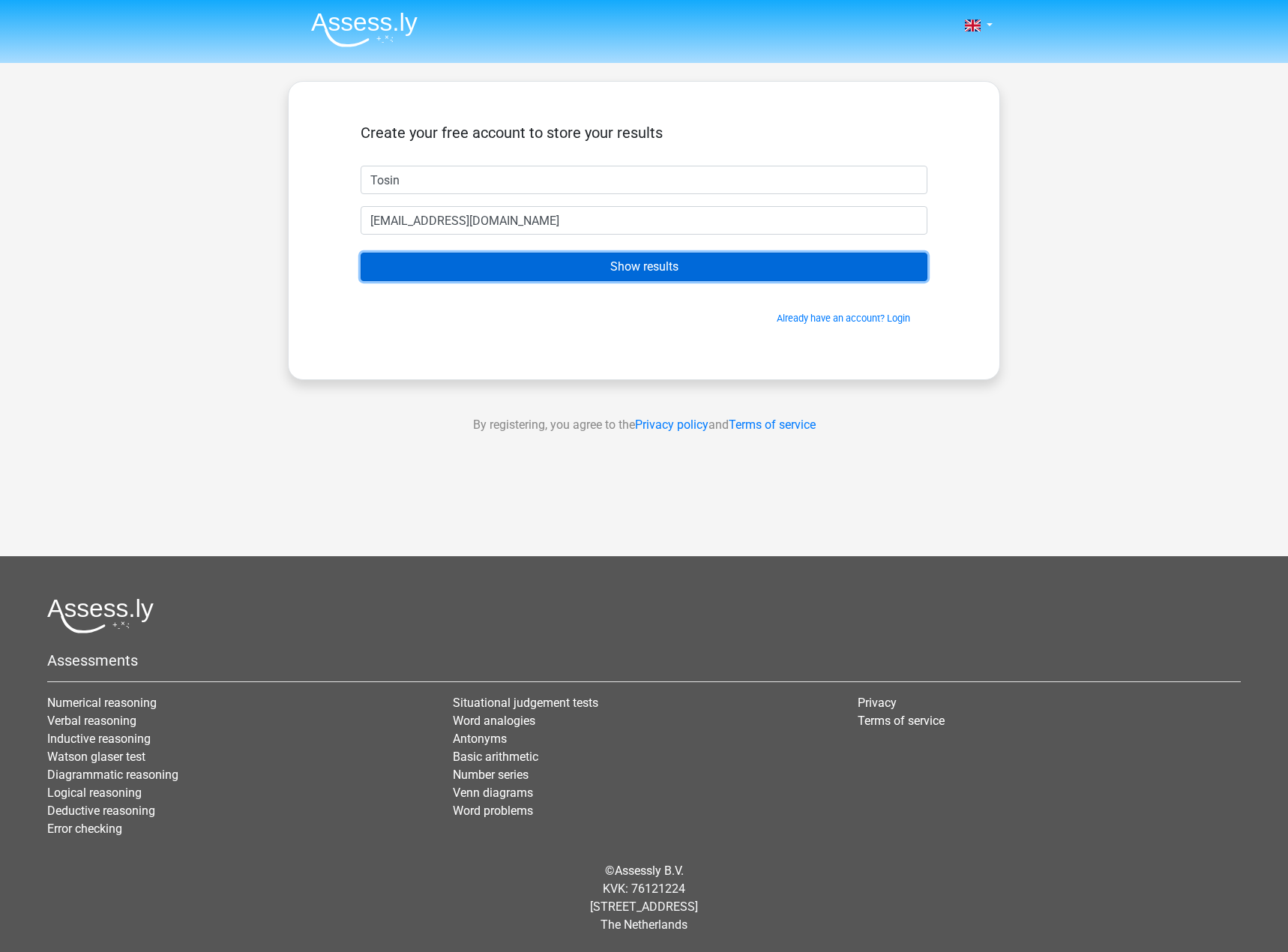
click at [501, 267] on input "Show results" at bounding box center [644, 267] width 566 height 28
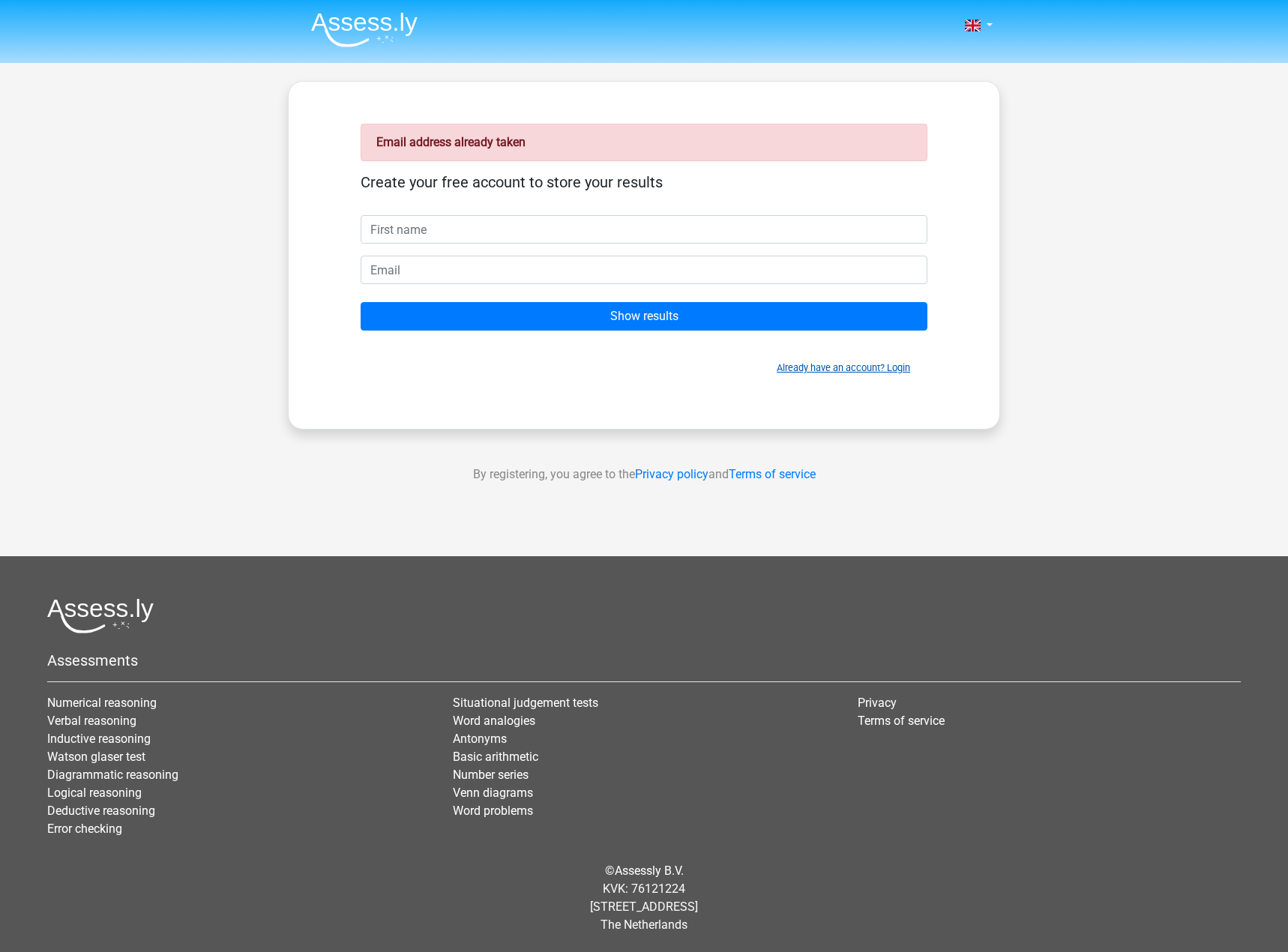
click at [886, 372] on link "Already have an account? Login" at bounding box center [843, 368] width 134 height 11
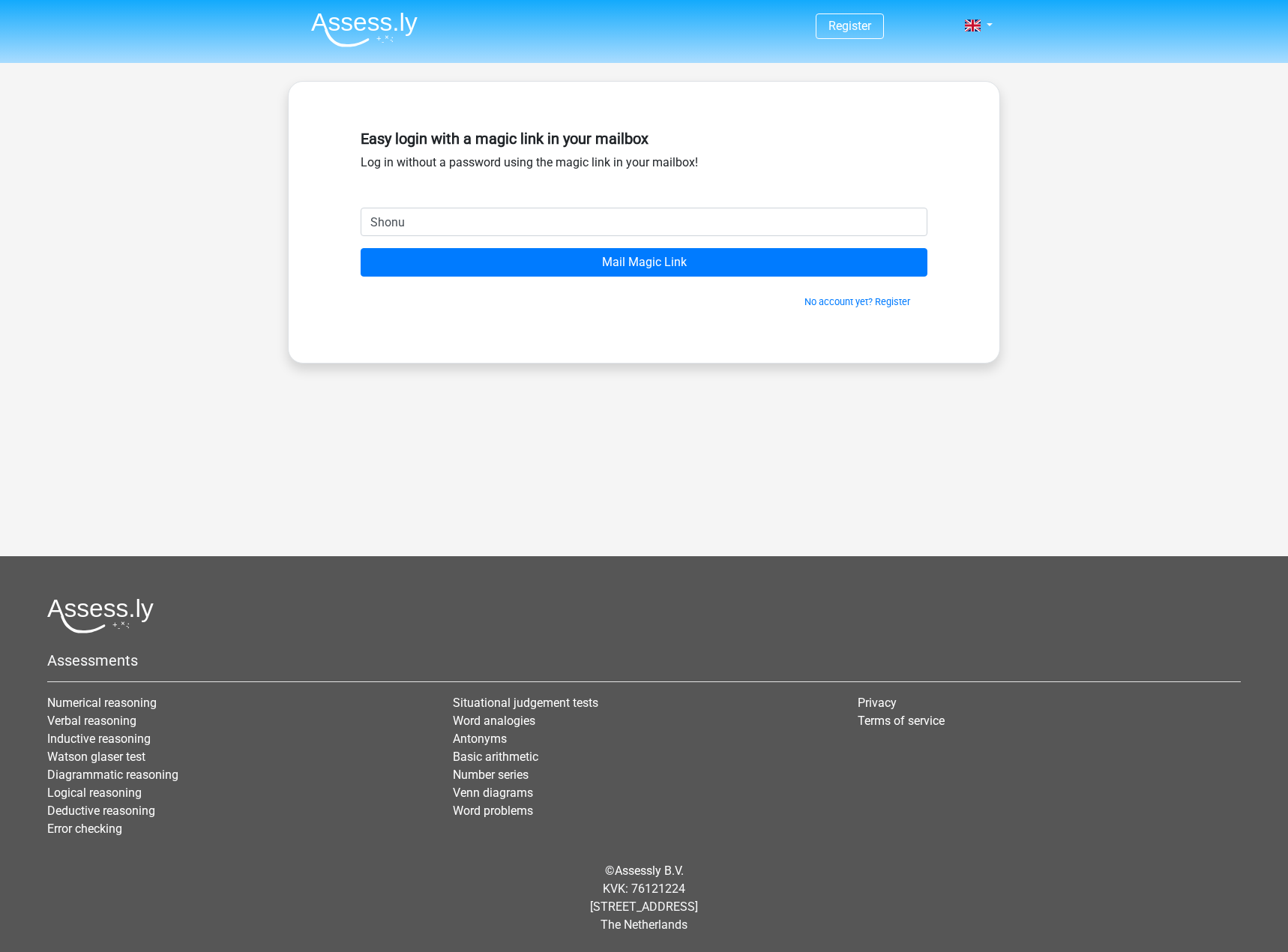
type input "[EMAIL_ADDRESS][DOMAIN_NAME]"
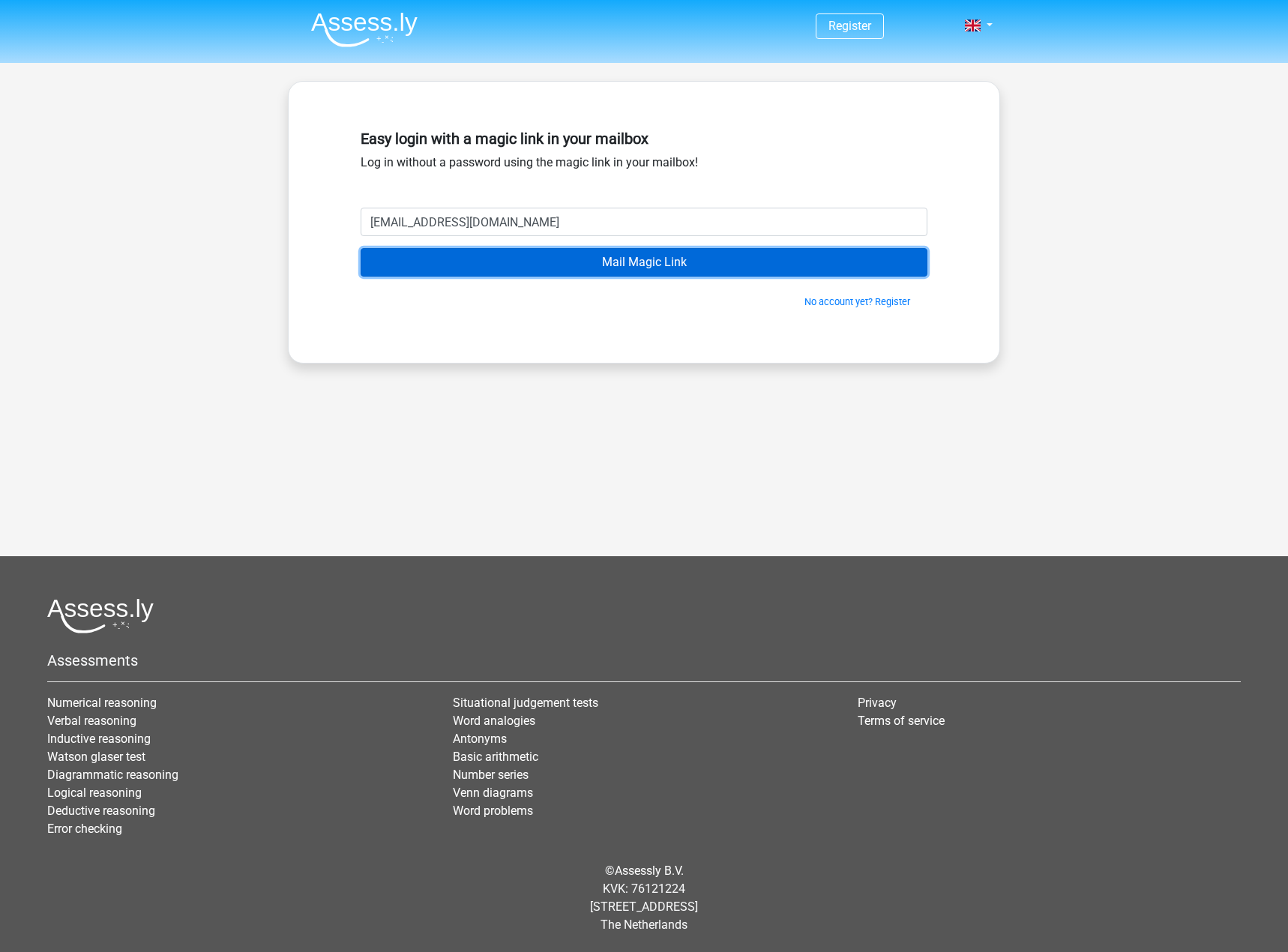
click at [570, 266] on input "Mail Magic Link" at bounding box center [644, 262] width 566 height 28
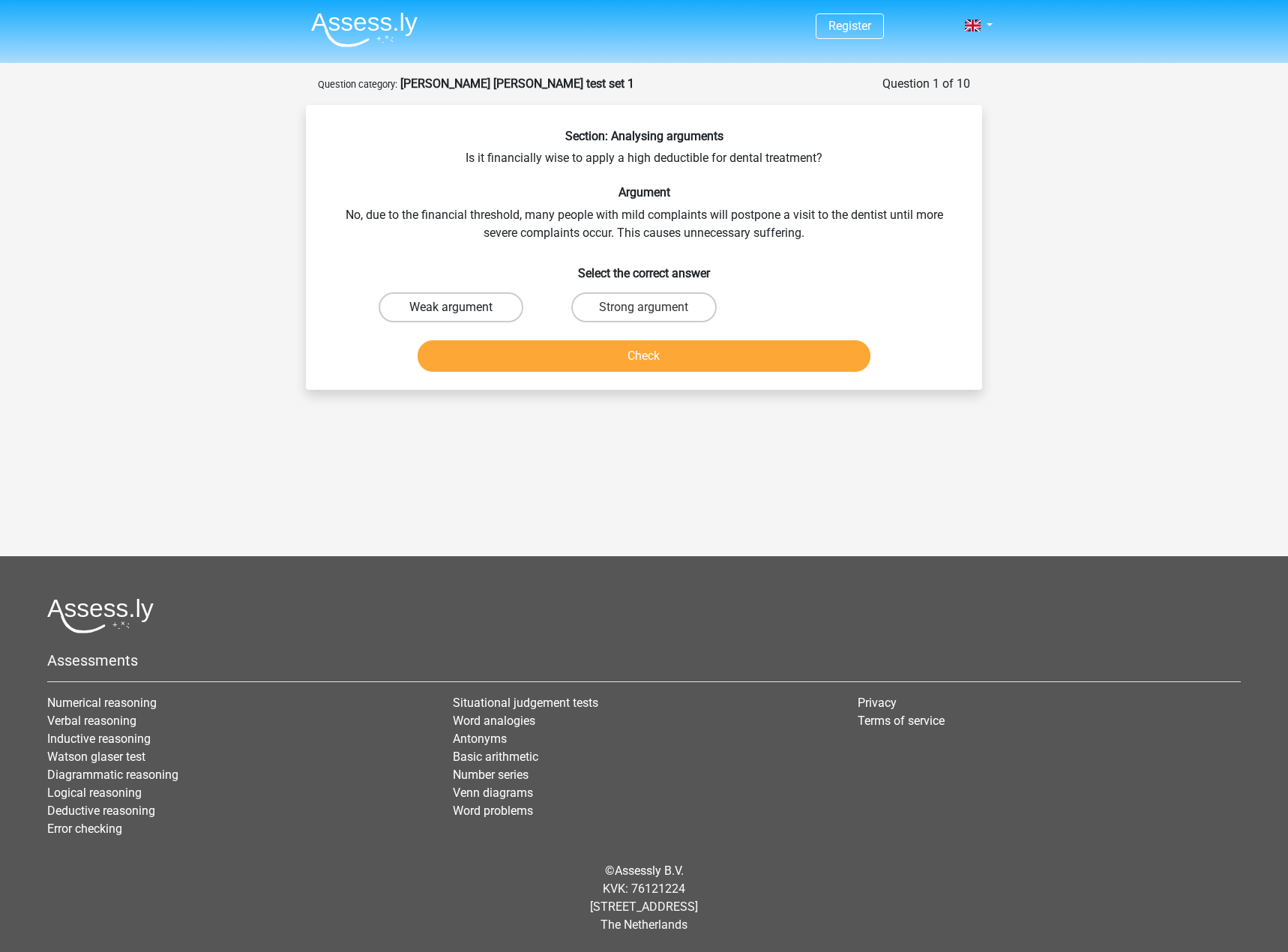
click at [482, 307] on label "Weak argument" at bounding box center [451, 308] width 145 height 30
click at [461, 308] on input "Weak argument" at bounding box center [456, 312] width 9 height 9
radio input "true"
click at [502, 366] on button "Check" at bounding box center [644, 356] width 453 height 32
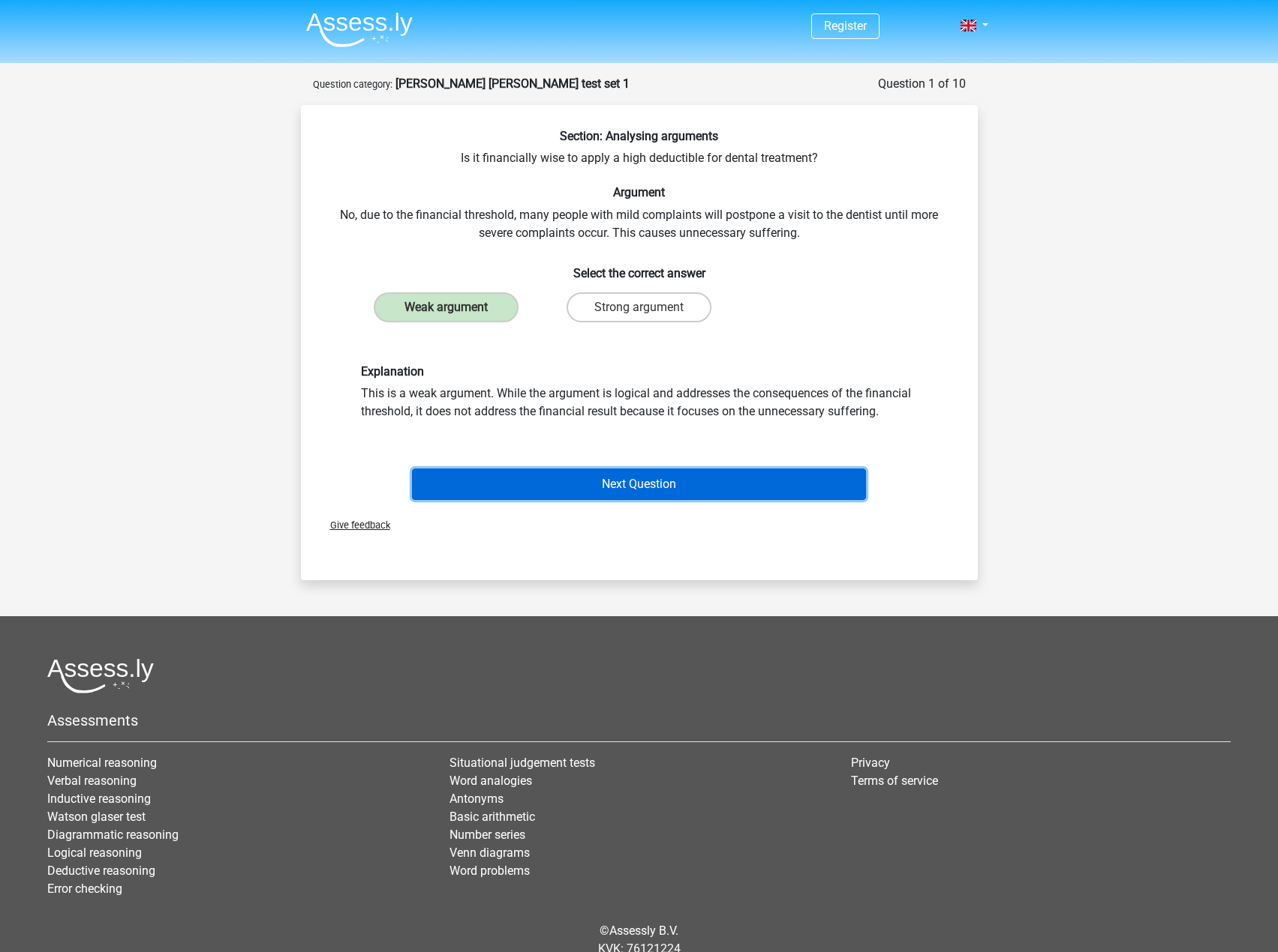
click at [558, 485] on button "Next Question" at bounding box center [638, 484] width 454 height 32
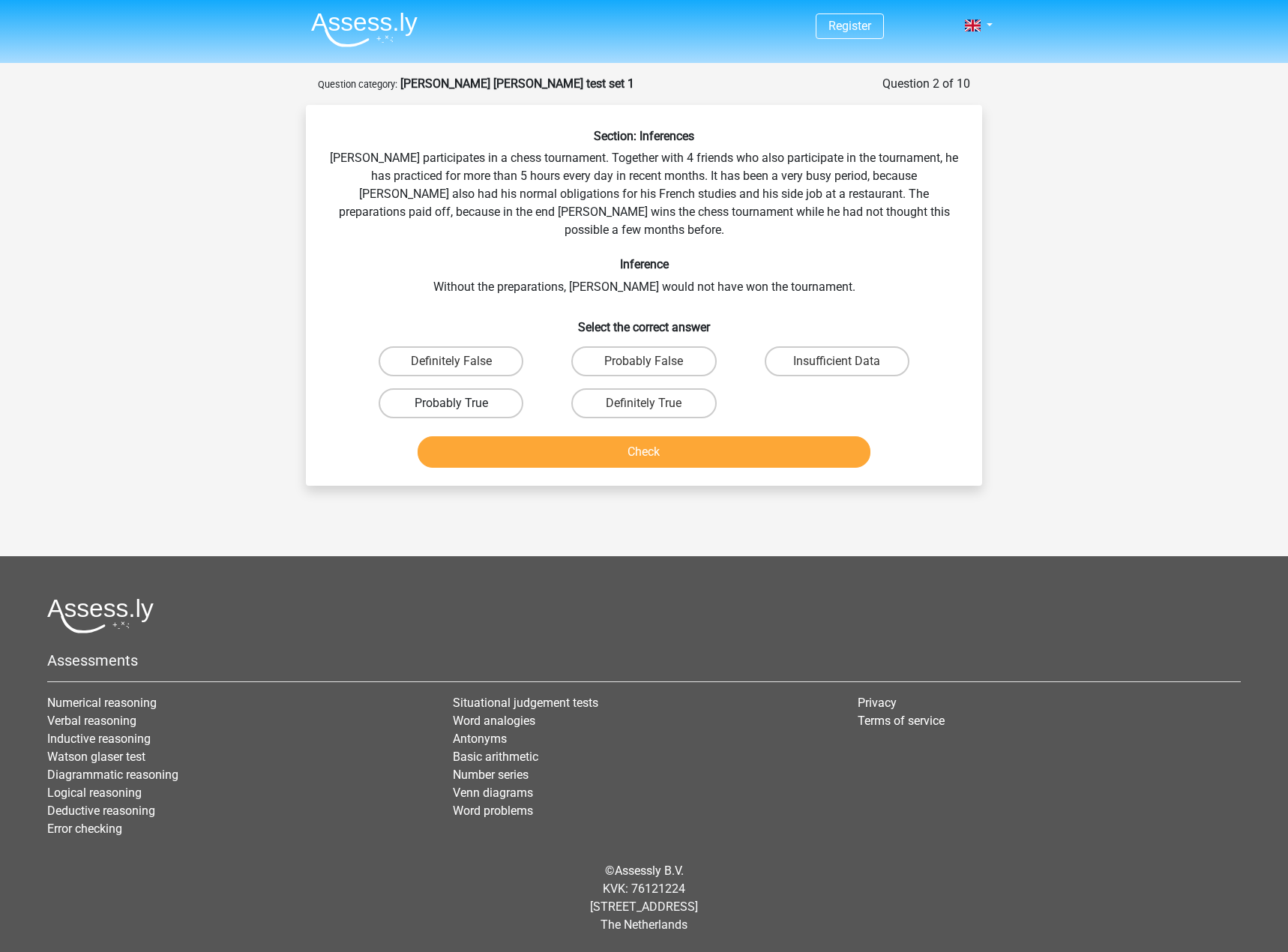
click at [489, 388] on label "Probably True" at bounding box center [451, 403] width 145 height 30
click at [461, 403] on input "Probably True" at bounding box center [456, 408] width 9 height 9
radio input "true"
click at [527, 437] on button "Check" at bounding box center [644, 453] width 453 height 32
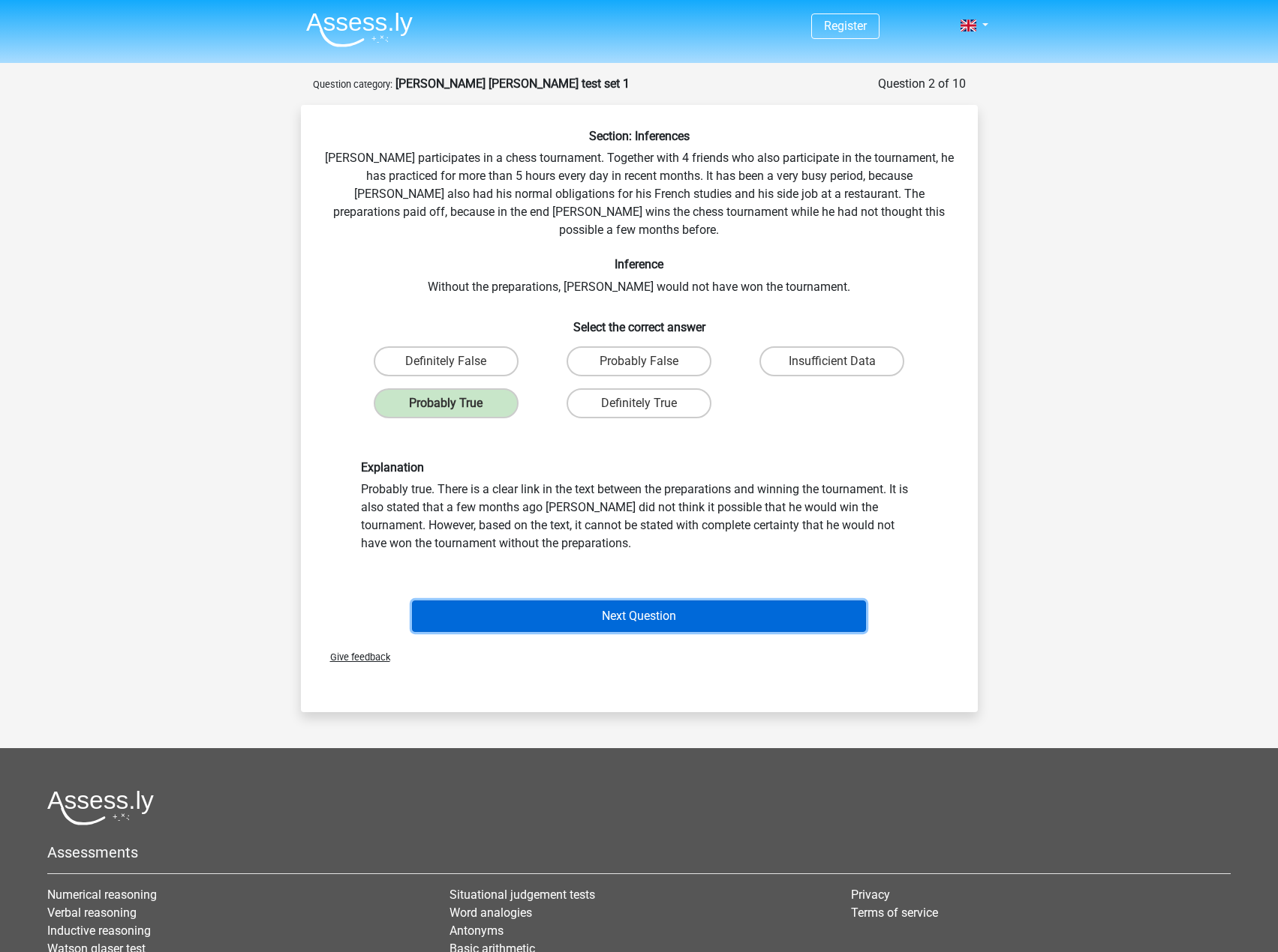
click at [664, 603] on button "Next Question" at bounding box center [638, 616] width 454 height 32
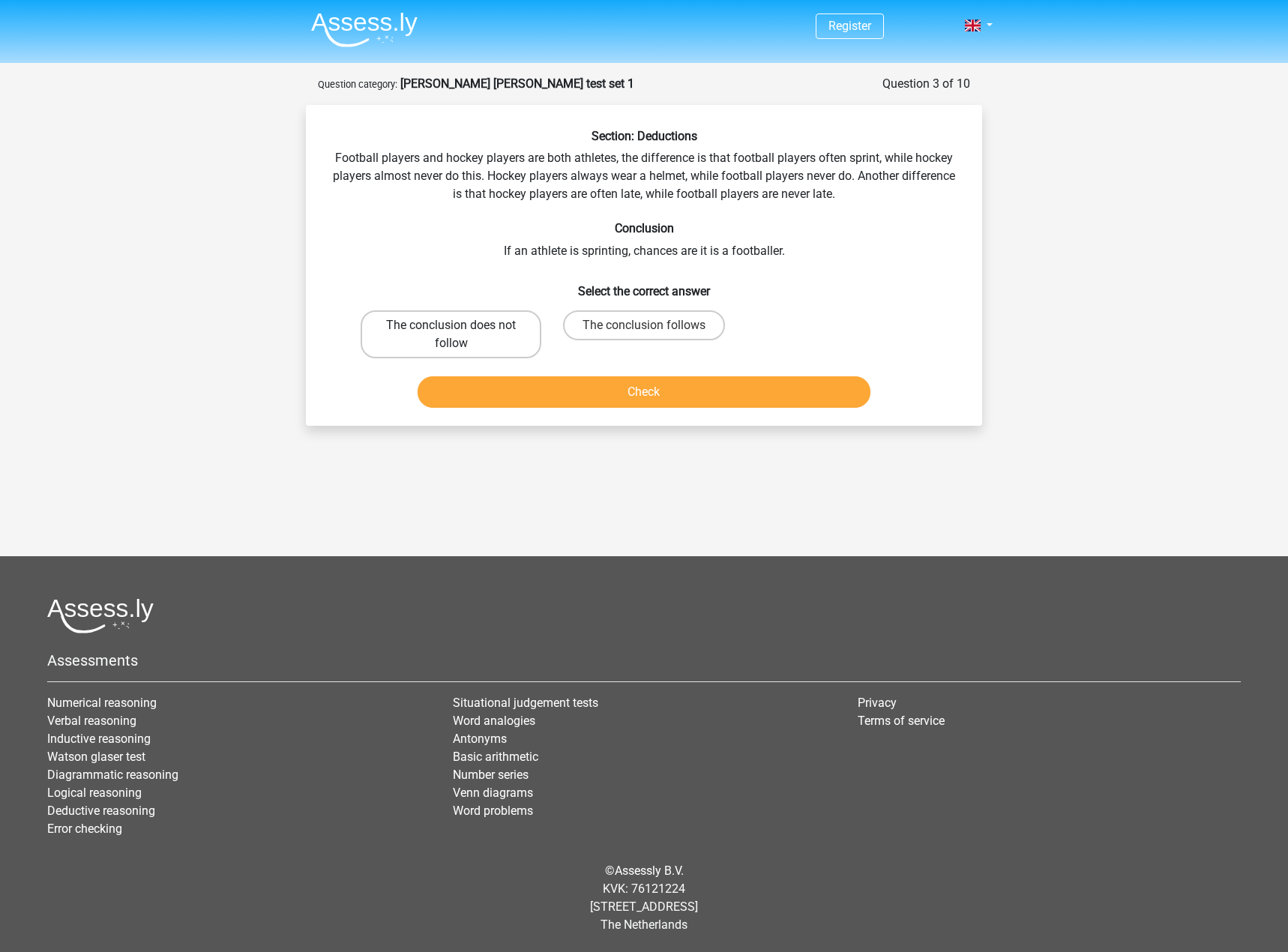
click at [440, 327] on label "The conclusion does not follow" at bounding box center [451, 334] width 180 height 48
click at [451, 327] on input "The conclusion does not follow" at bounding box center [456, 330] width 9 height 9
radio input "true"
click at [506, 393] on button "Check" at bounding box center [644, 393] width 453 height 32
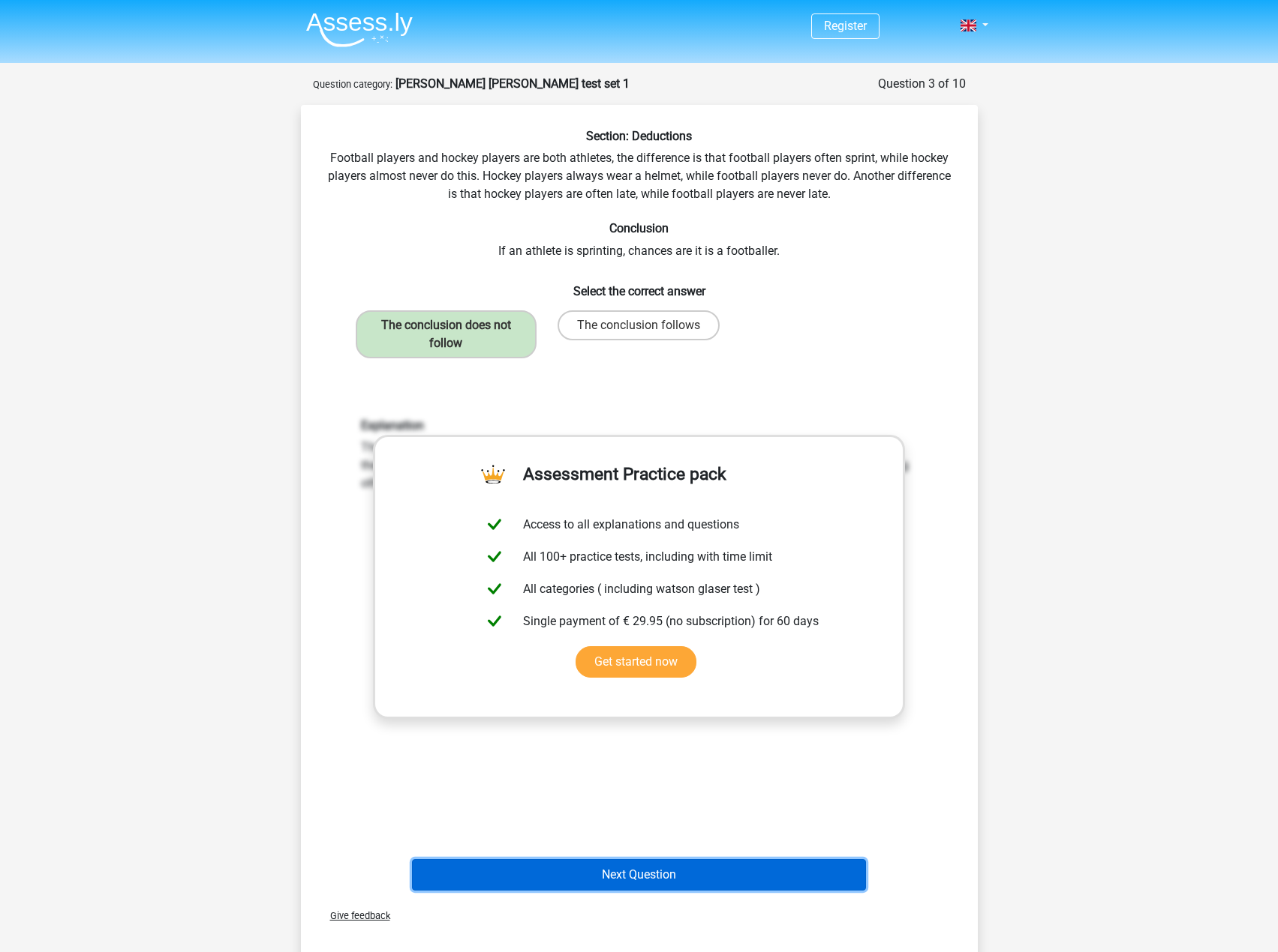
click at [646, 876] on button "Next Question" at bounding box center [638, 875] width 454 height 32
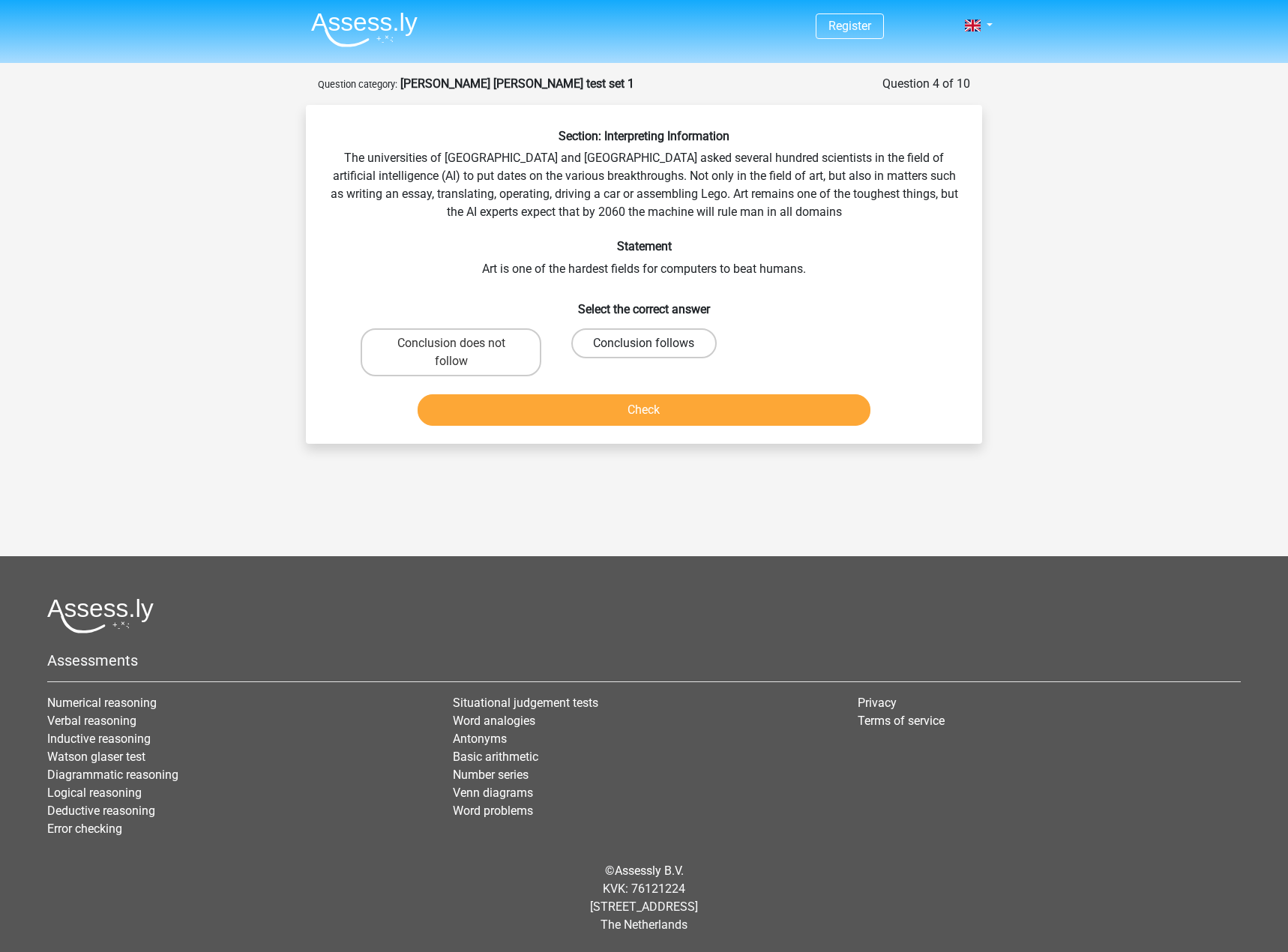
click at [670, 337] on label "Conclusion follows" at bounding box center [643, 343] width 145 height 30
click at [653, 343] on input "Conclusion follows" at bounding box center [649, 348] width 9 height 9
radio input "true"
click at [681, 410] on button "Check" at bounding box center [644, 411] width 453 height 32
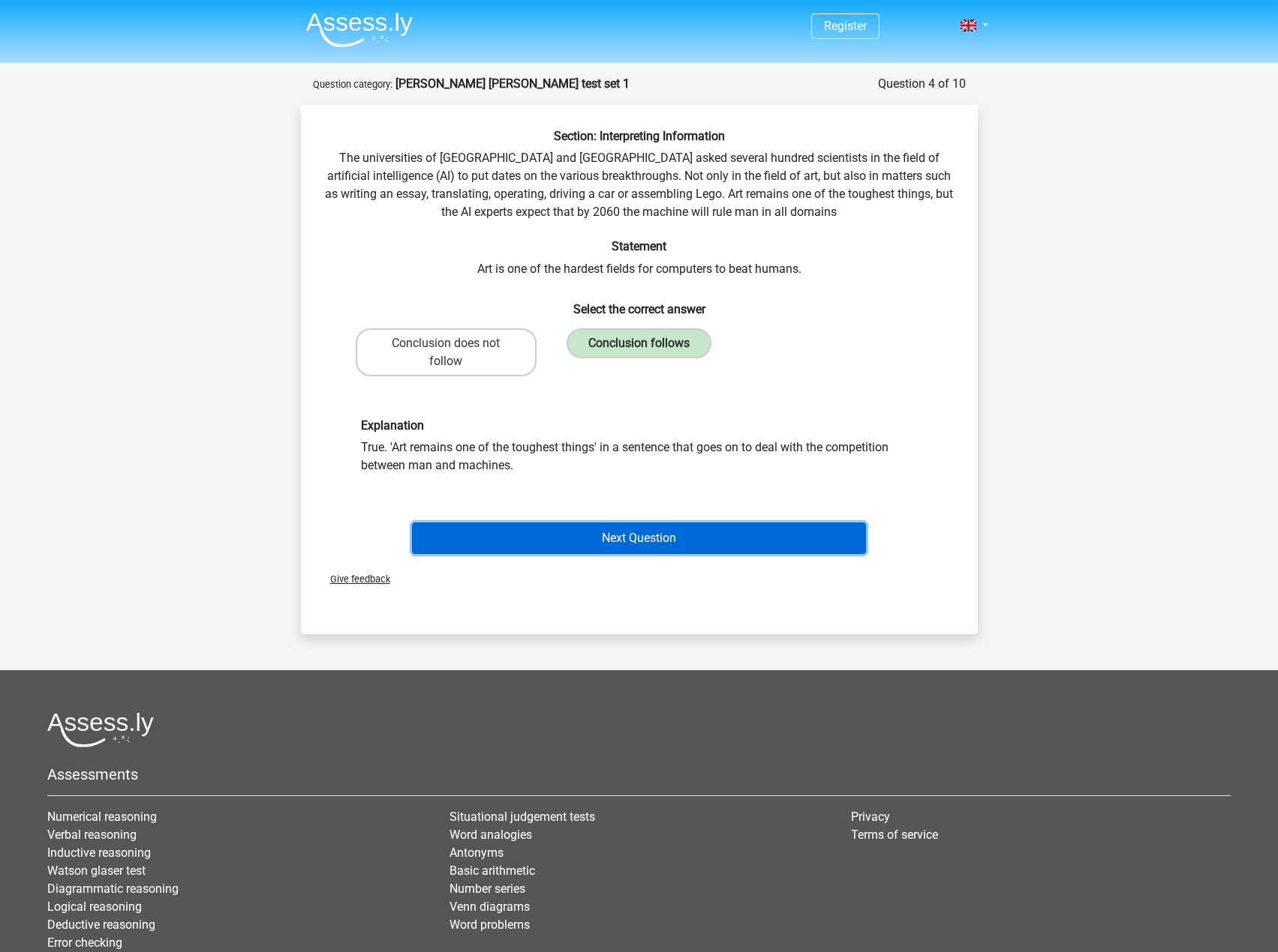
click at [779, 544] on button "Next Question" at bounding box center [638, 539] width 454 height 32
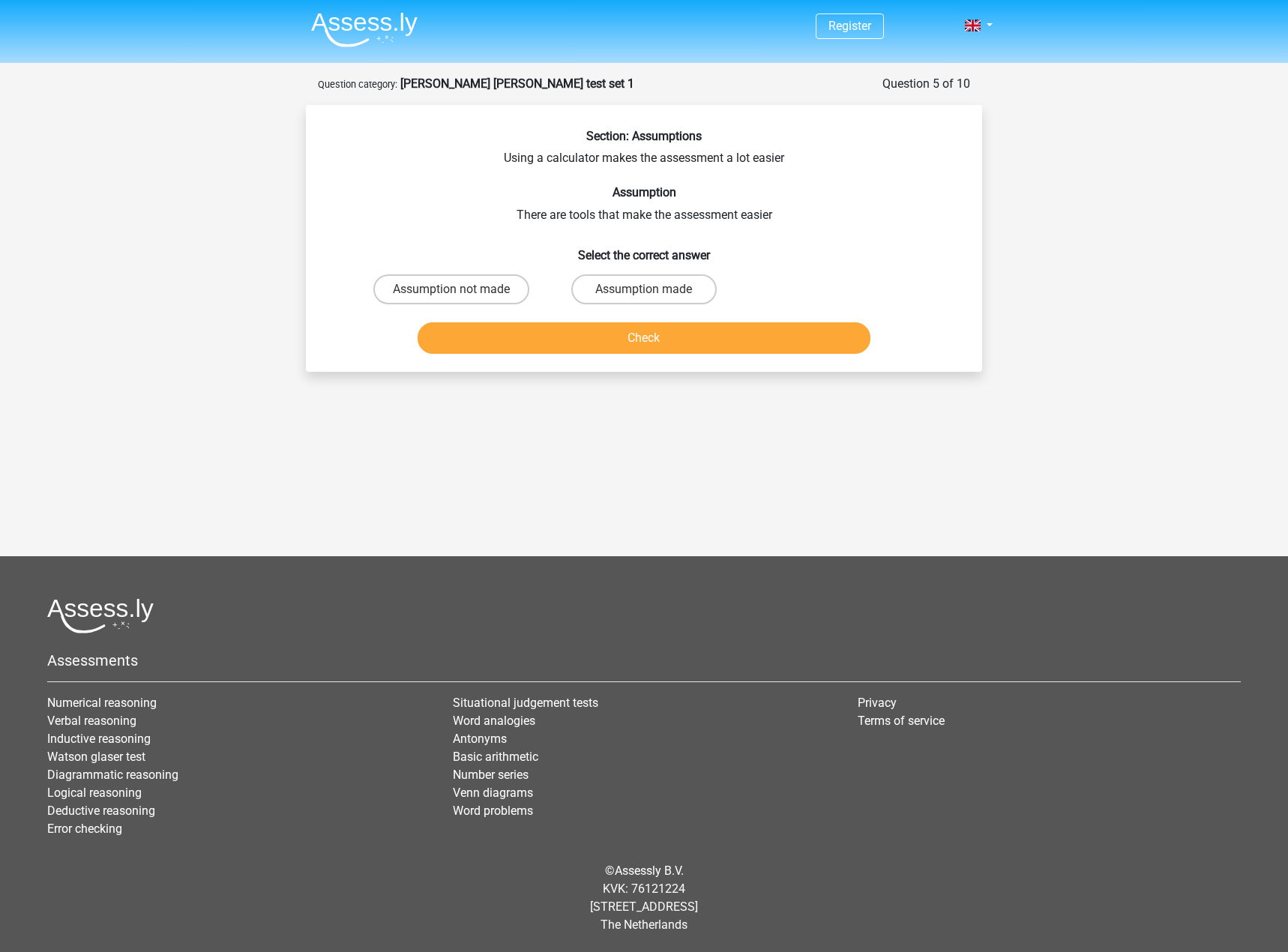
click at [650, 295] on input "Assumption made" at bounding box center [649, 295] width 9 height 9
radio input "true"
click at [660, 340] on button "Check" at bounding box center [644, 339] width 453 height 32
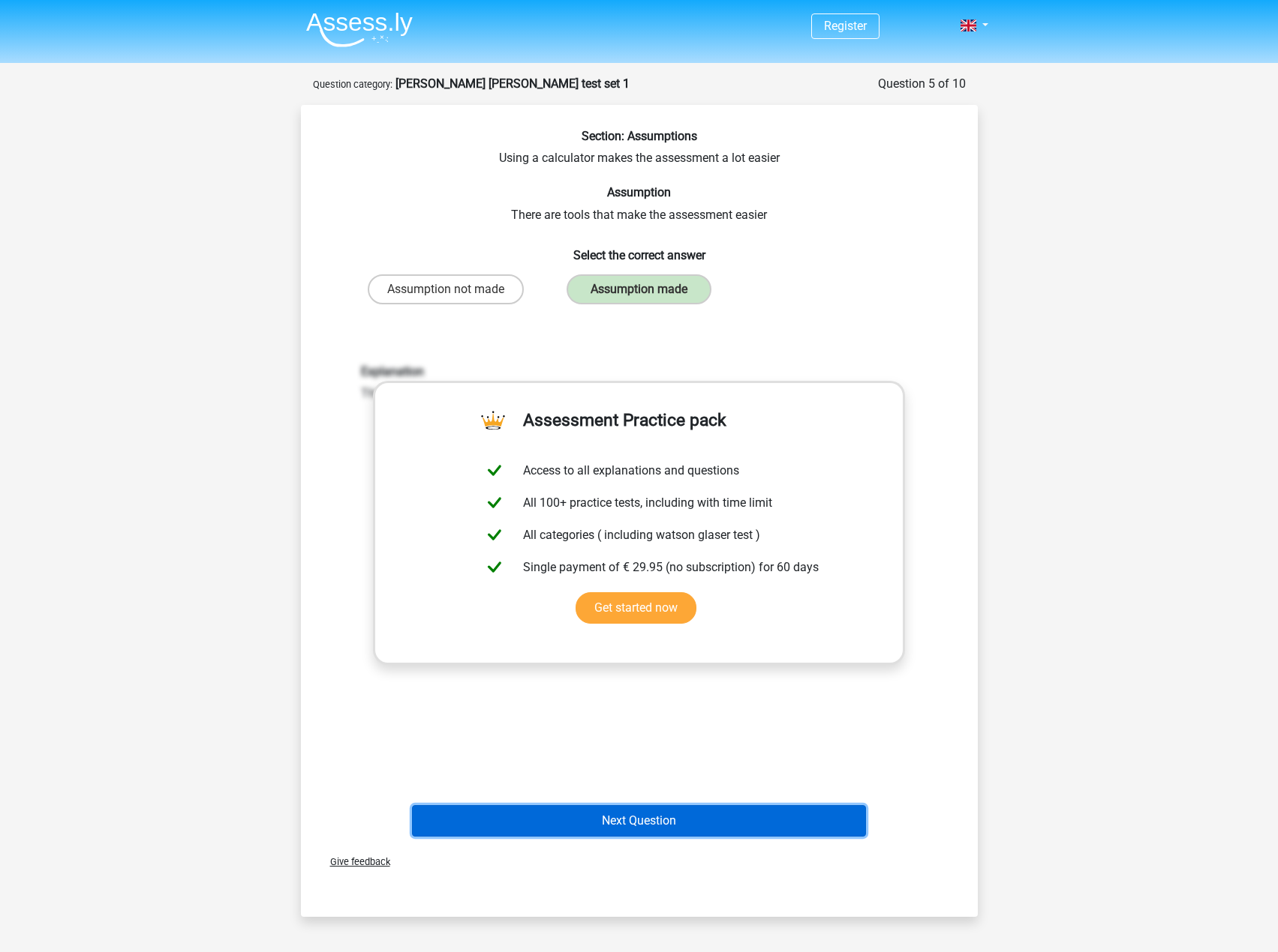
click at [787, 834] on button "Next Question" at bounding box center [638, 821] width 454 height 32
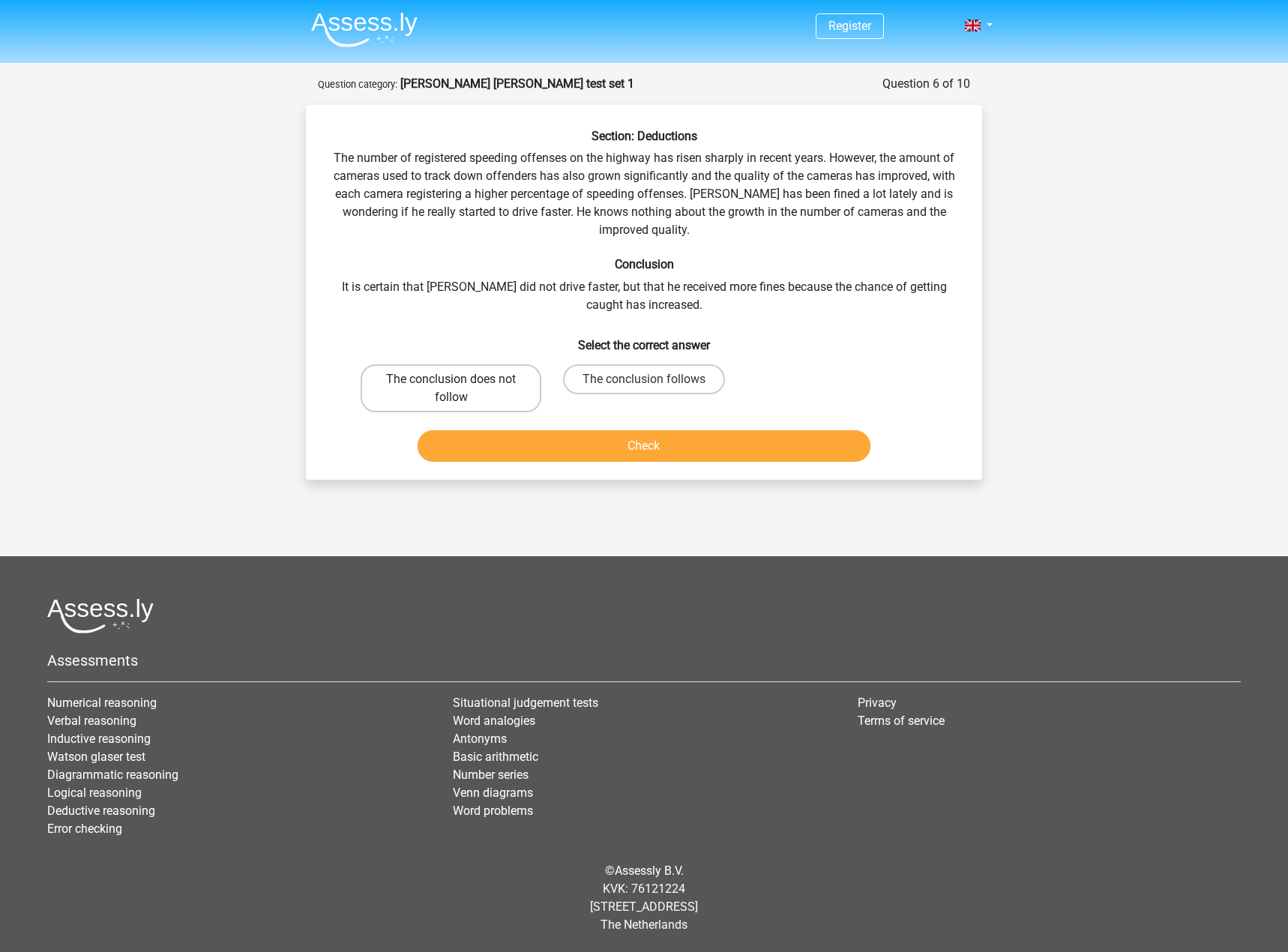
click at [505, 375] on label "The conclusion does not follow" at bounding box center [451, 388] width 180 height 48
click at [461, 380] on input "The conclusion does not follow" at bounding box center [456, 384] width 9 height 9
radio input "true"
click at [647, 453] on button "Check" at bounding box center [644, 446] width 453 height 32
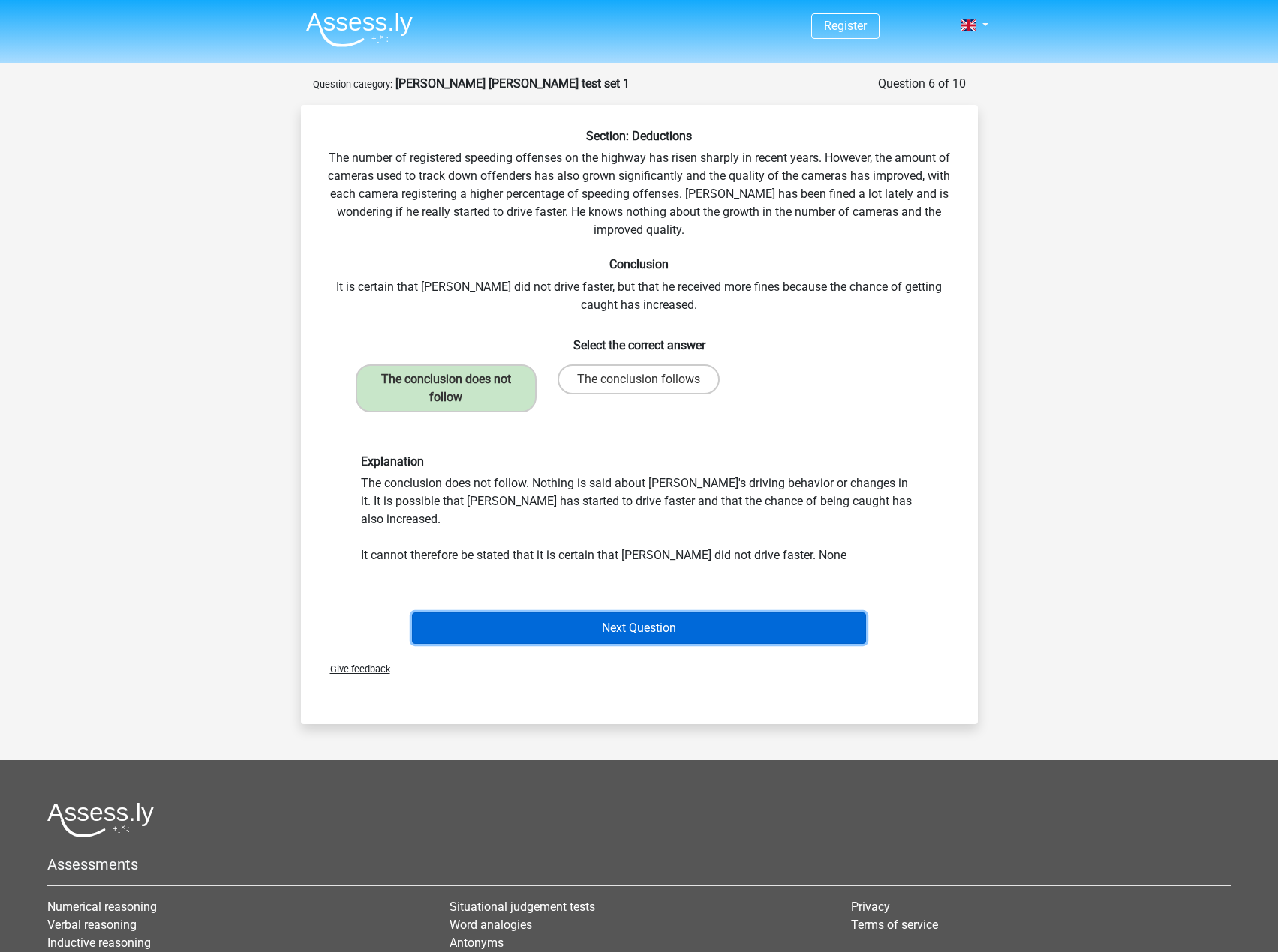
click at [703, 613] on button "Next Question" at bounding box center [638, 628] width 454 height 32
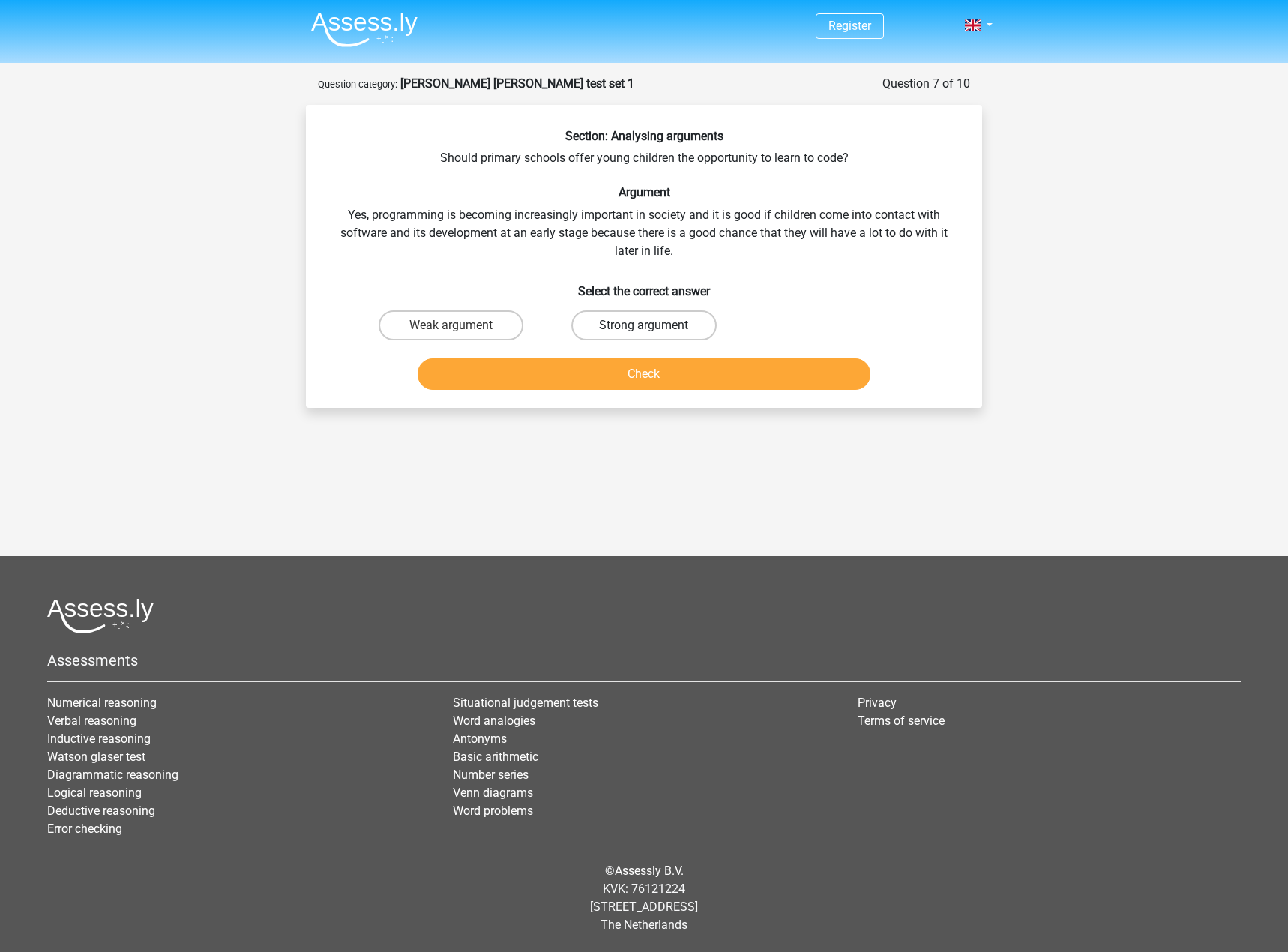
click at [667, 330] on label "Strong argument" at bounding box center [643, 325] width 145 height 30
click at [653, 330] on input "Strong argument" at bounding box center [649, 330] width 9 height 9
radio input "true"
click at [690, 372] on button "Check" at bounding box center [644, 374] width 453 height 32
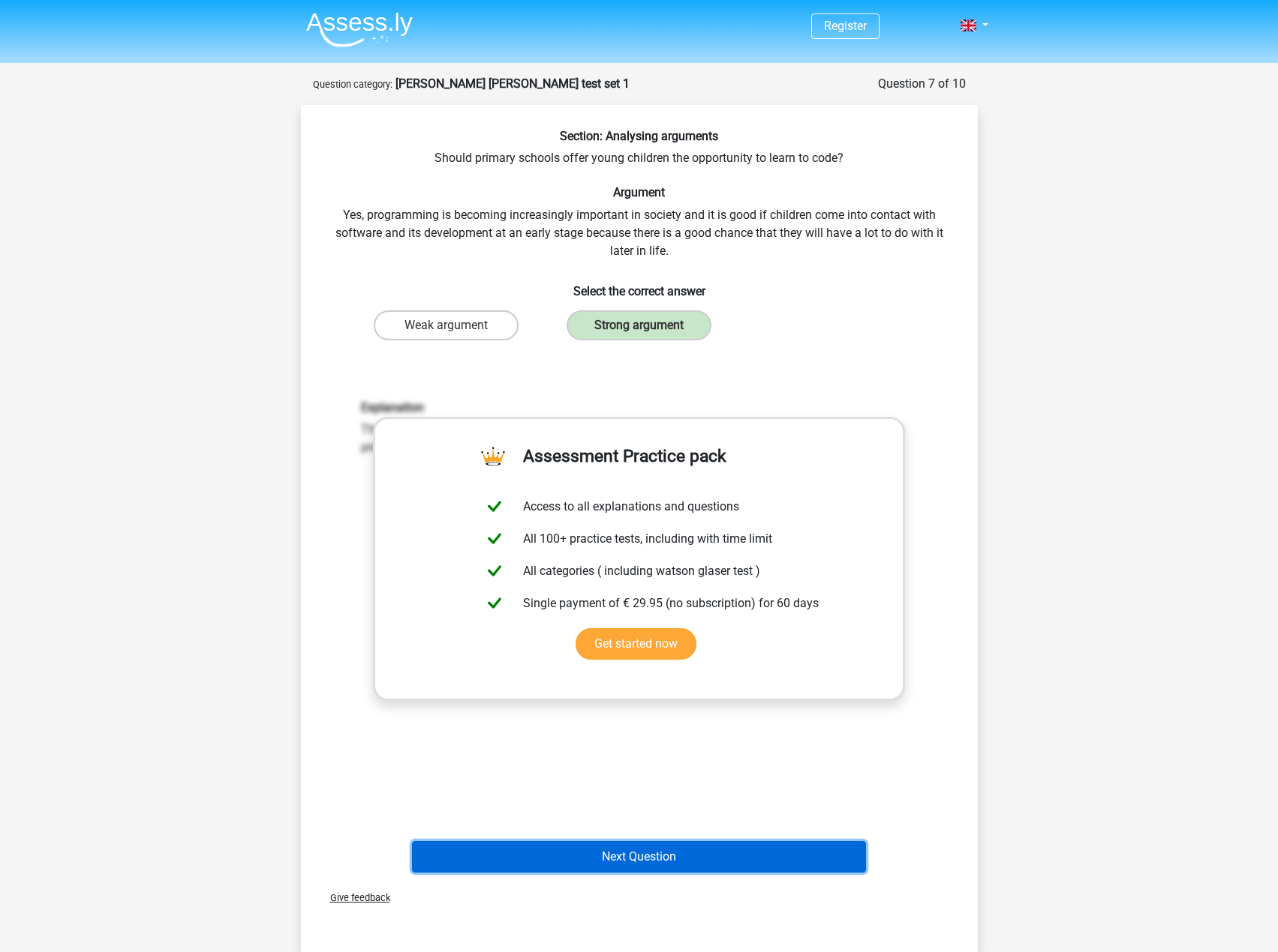
click at [714, 849] on button "Next Question" at bounding box center [638, 858] width 454 height 32
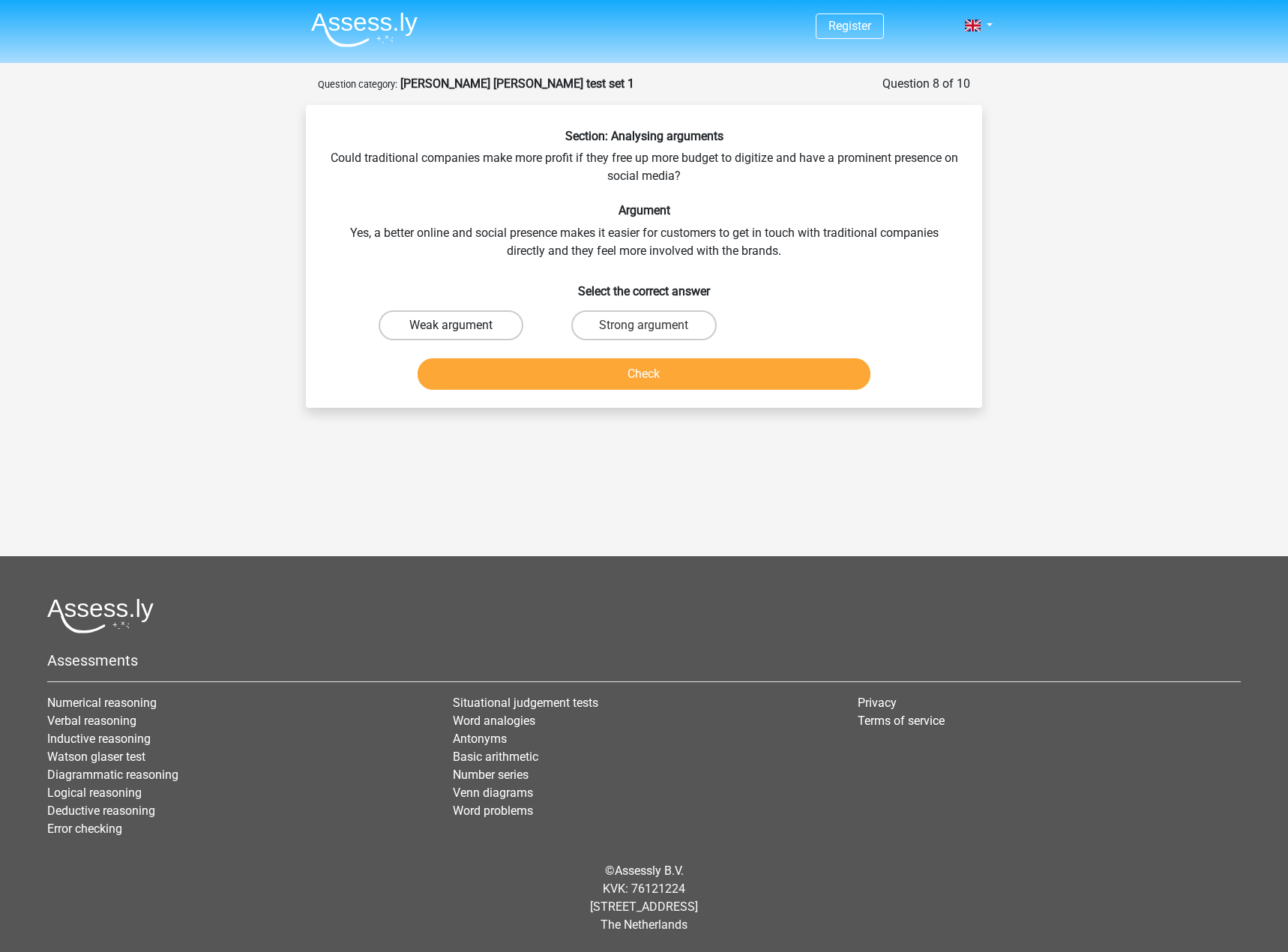
click at [474, 316] on label "Weak argument" at bounding box center [451, 325] width 145 height 30
click at [461, 325] on input "Weak argument" at bounding box center [456, 330] width 9 height 9
radio input "true"
click at [539, 381] on button "Check" at bounding box center [644, 374] width 453 height 32
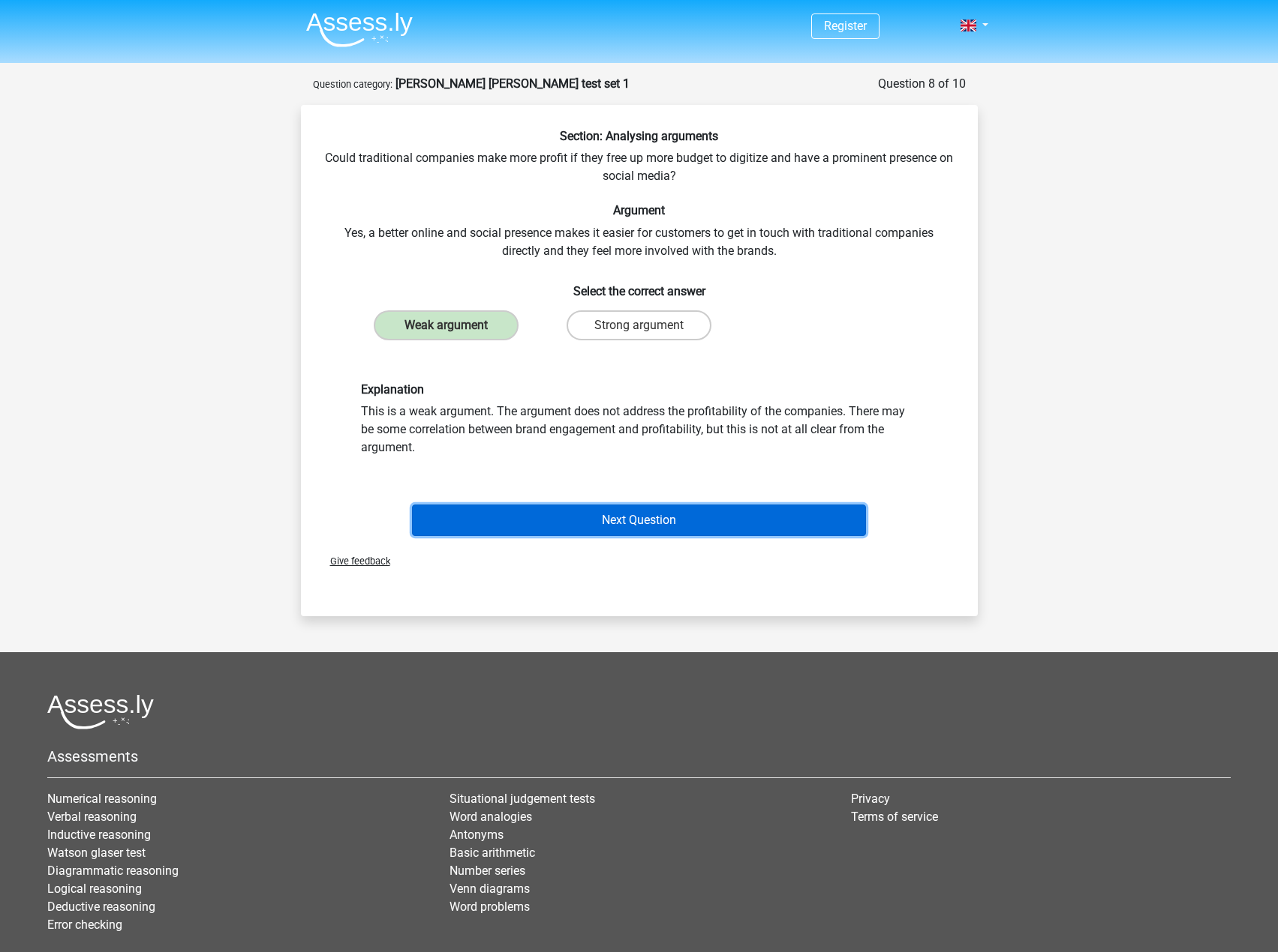
click at [701, 512] on button "Next Question" at bounding box center [638, 521] width 454 height 32
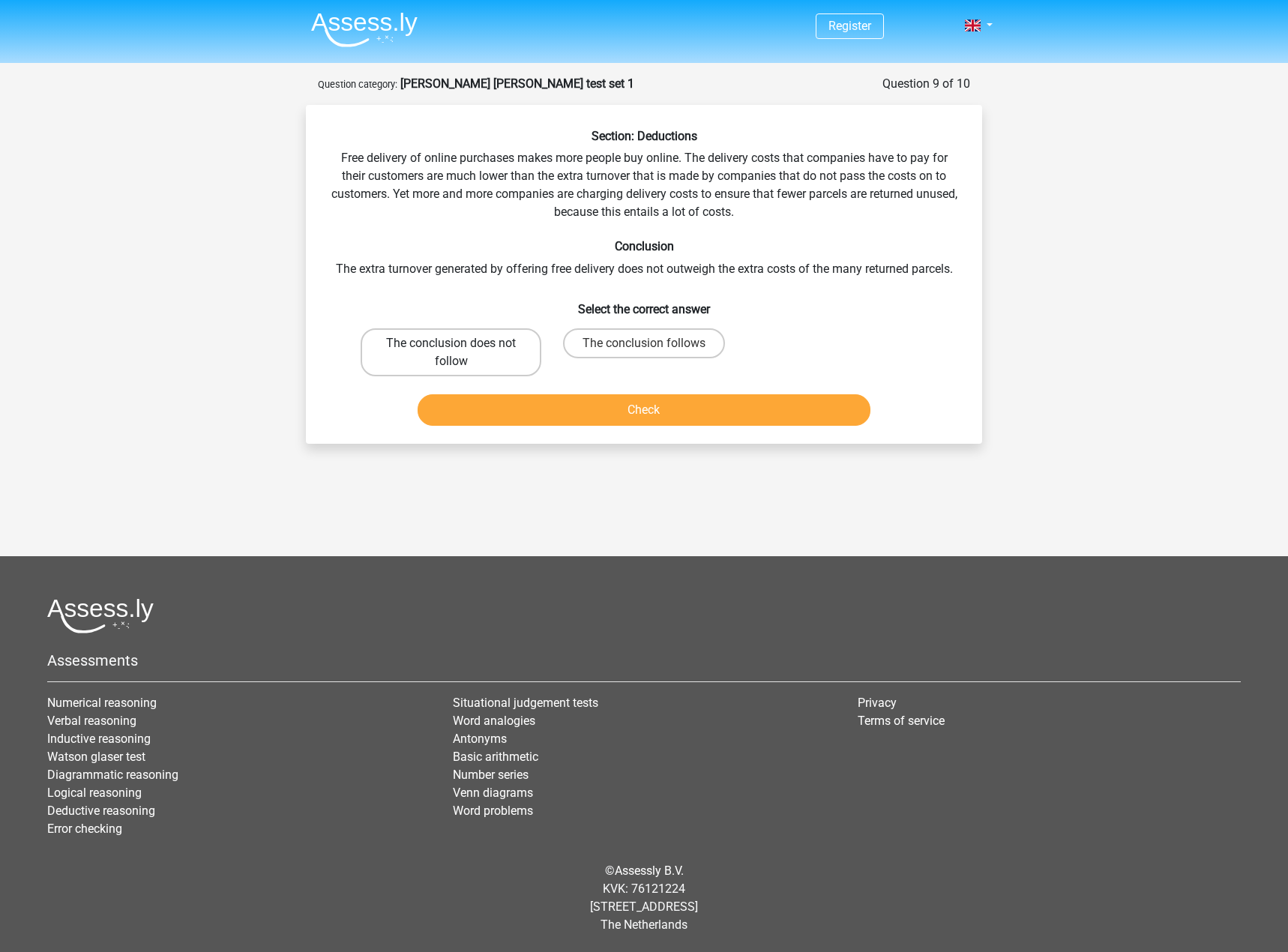
click at [482, 355] on label "The conclusion does not follow" at bounding box center [451, 352] width 180 height 48
click at [461, 353] on input "The conclusion does not follow" at bounding box center [456, 348] width 9 height 9
radio input "true"
click at [536, 410] on button "Check" at bounding box center [644, 411] width 453 height 32
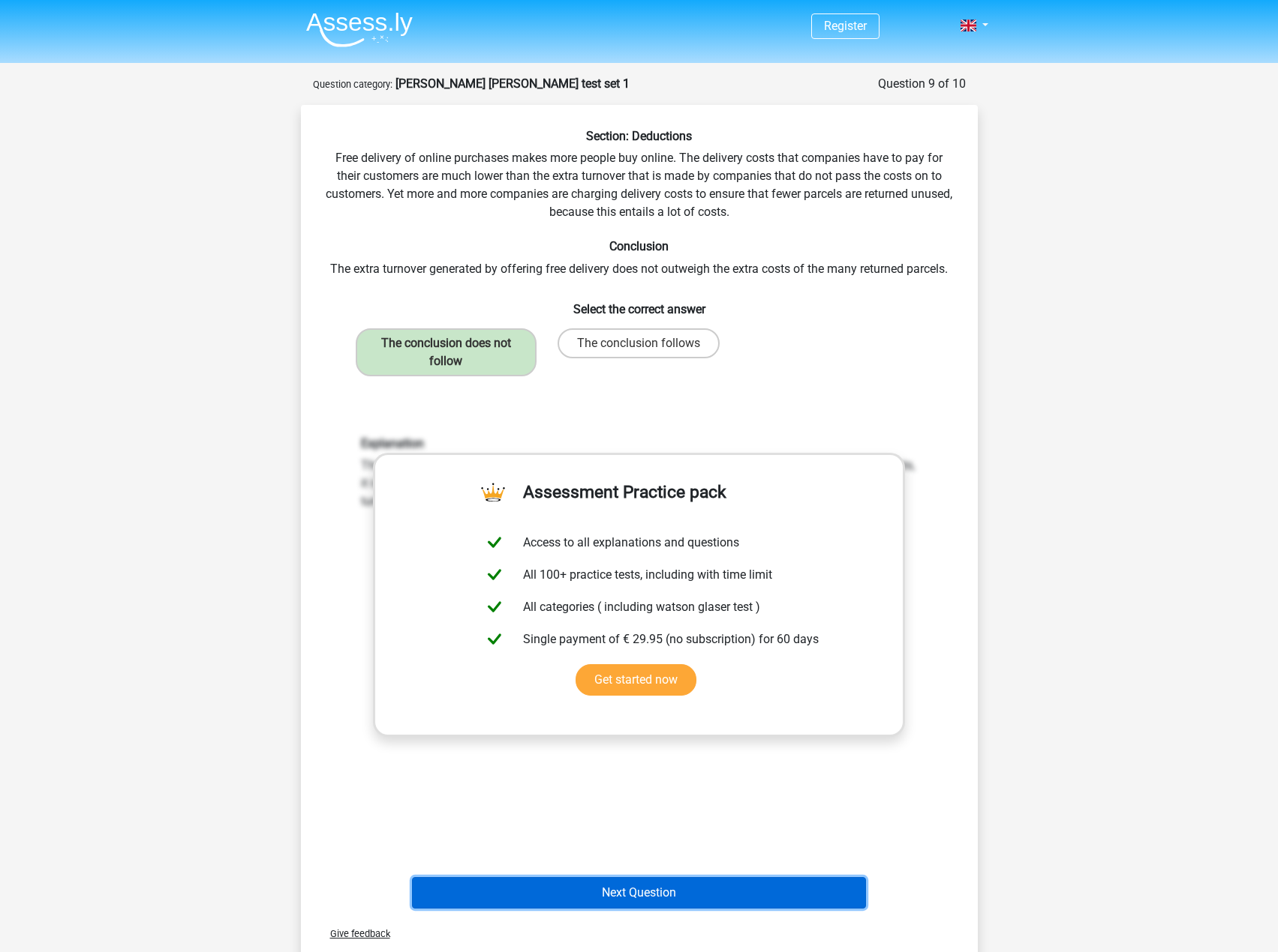
click at [634, 891] on button "Next Question" at bounding box center [638, 893] width 454 height 32
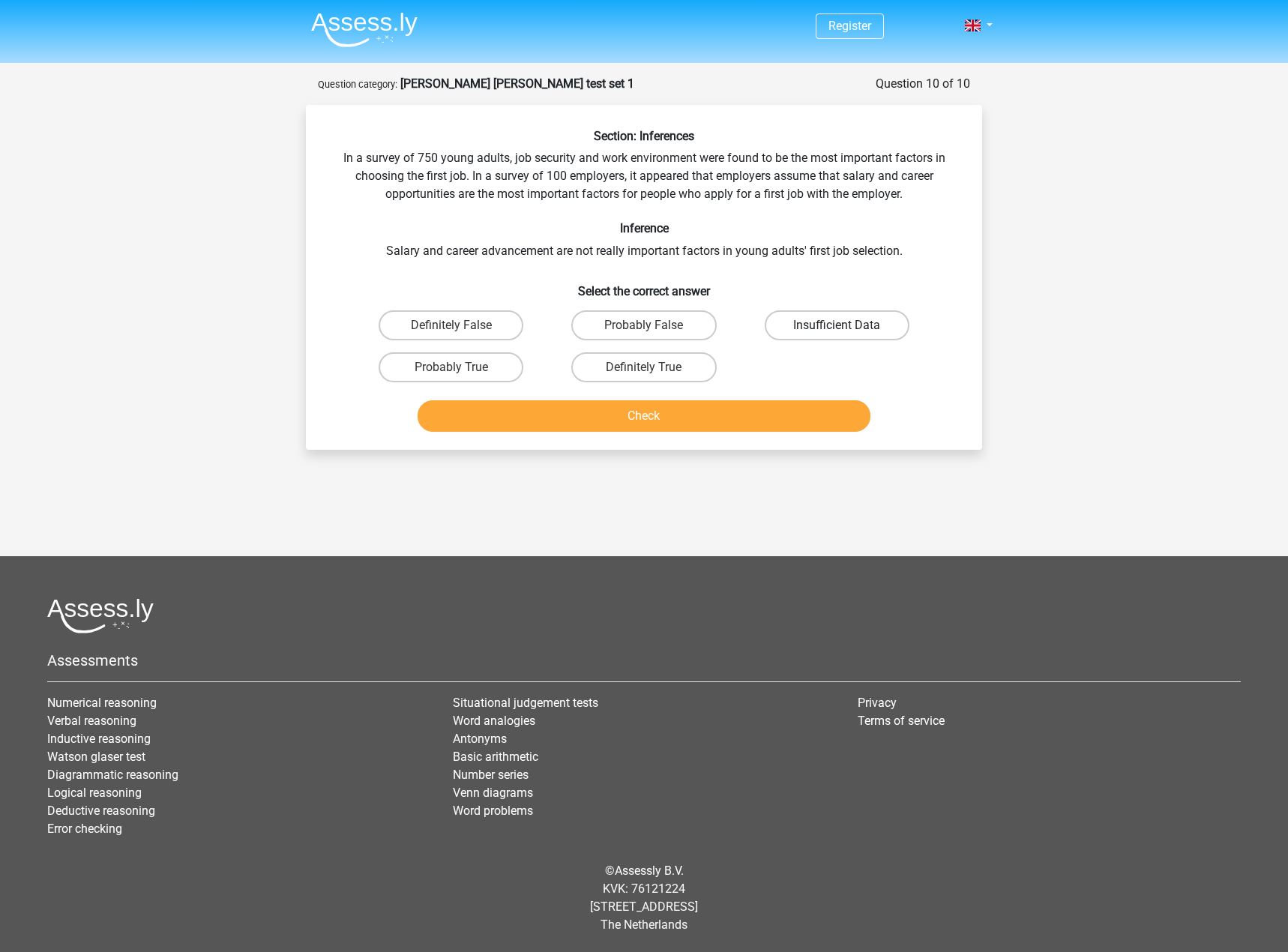
click at [872, 322] on label "Insufficient Data" at bounding box center [837, 325] width 145 height 30
click at [846, 325] on input "Insufficient Data" at bounding box center [841, 330] width 9 height 9
radio input "true"
click at [819, 412] on button "Check" at bounding box center [644, 416] width 453 height 32
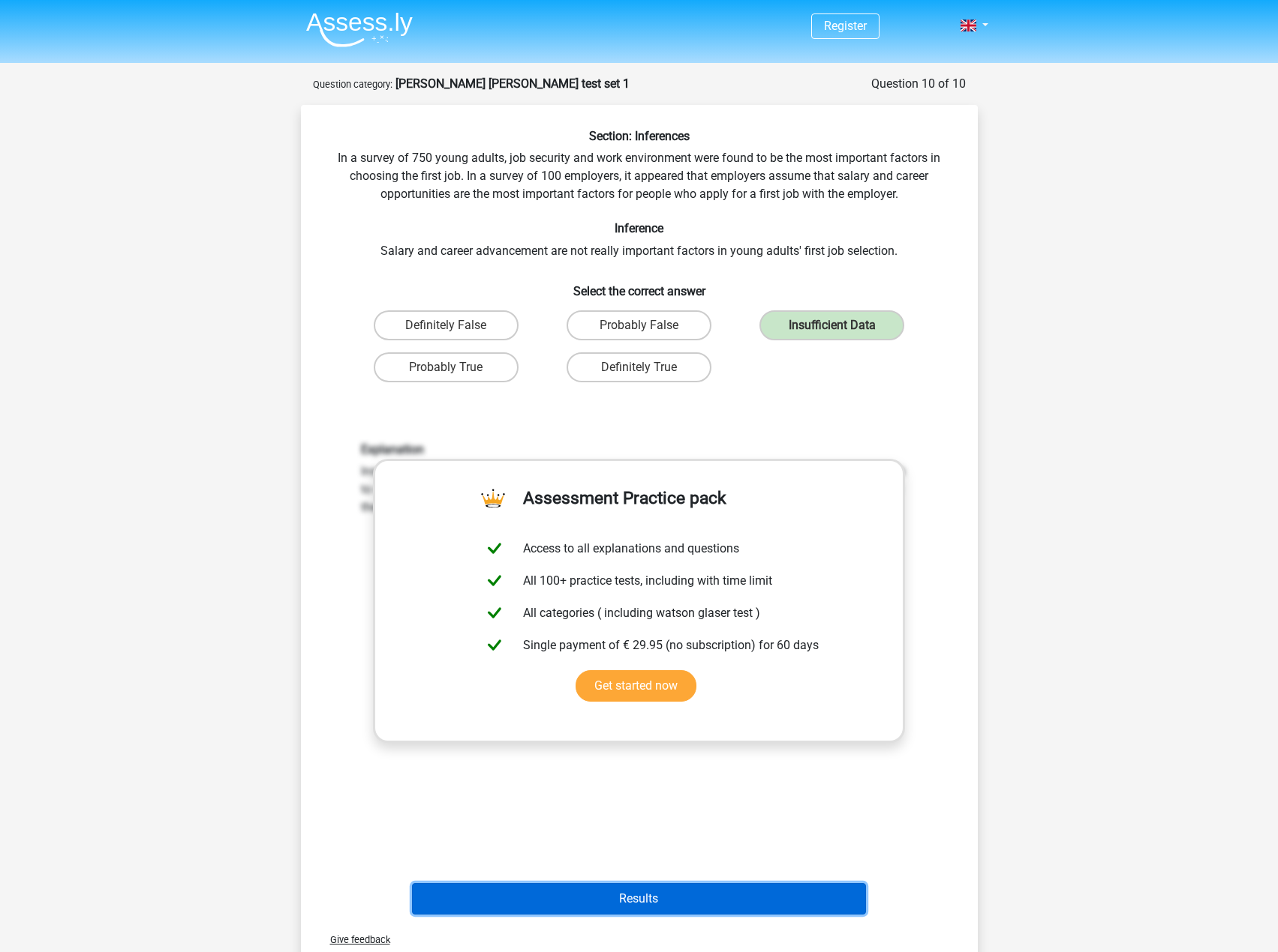
click at [606, 910] on button "Results" at bounding box center [638, 900] width 454 height 32
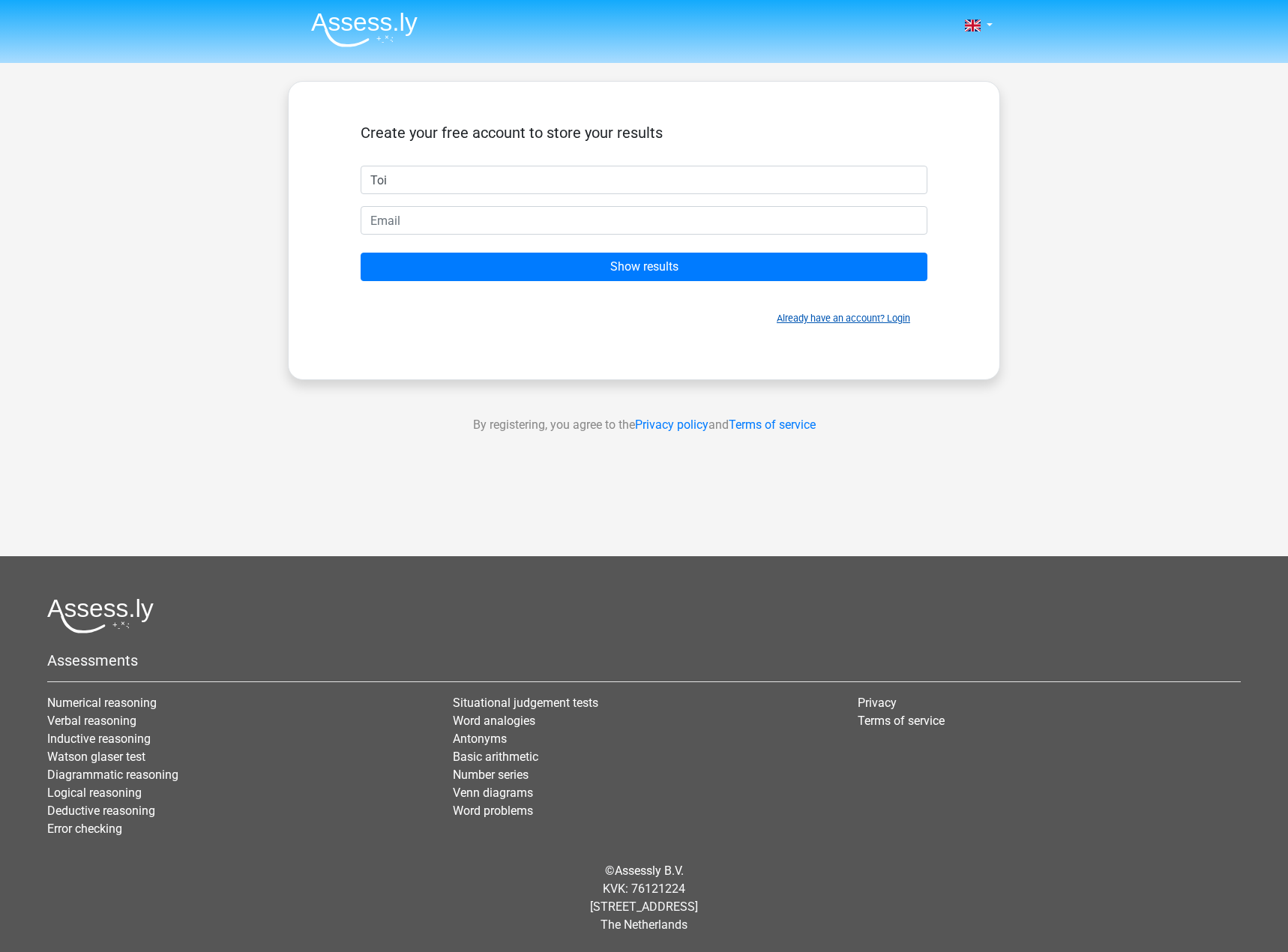
type input "Toi"
click at [822, 316] on link "Already have an account? Login" at bounding box center [843, 318] width 134 height 11
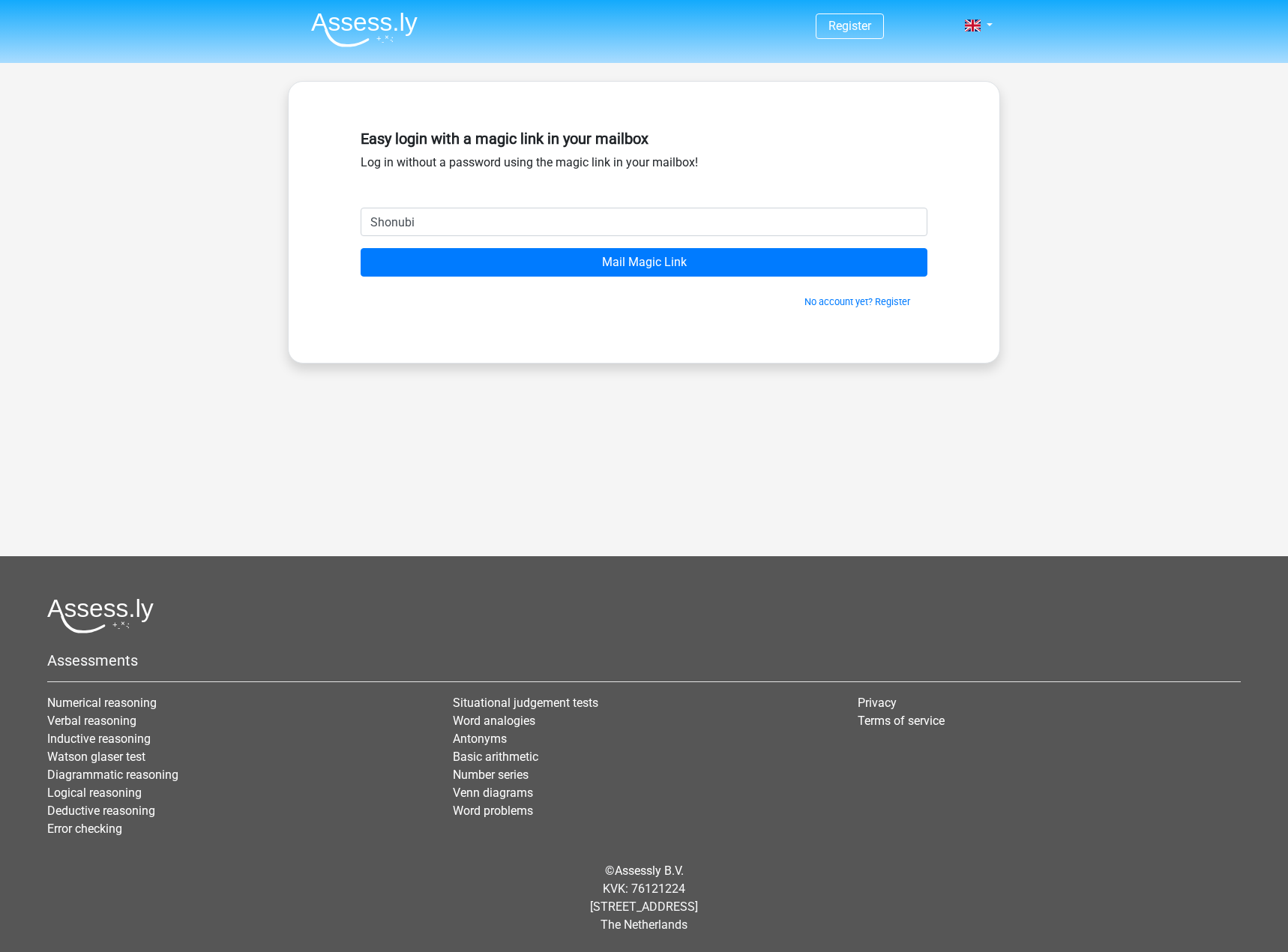
type input "[EMAIL_ADDRESS][DOMAIN_NAME]"
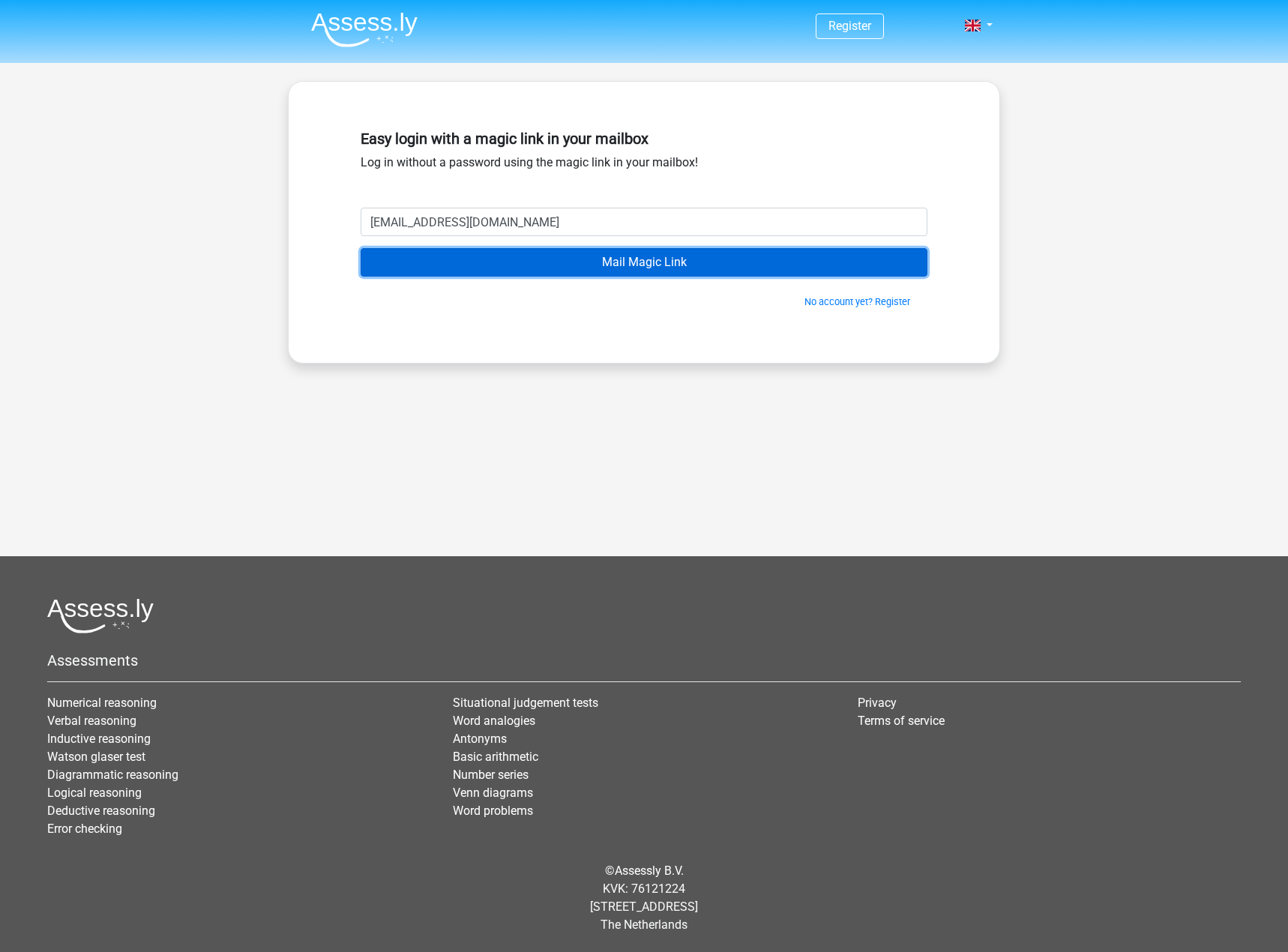
click at [800, 268] on input "Mail Magic Link" at bounding box center [644, 262] width 566 height 28
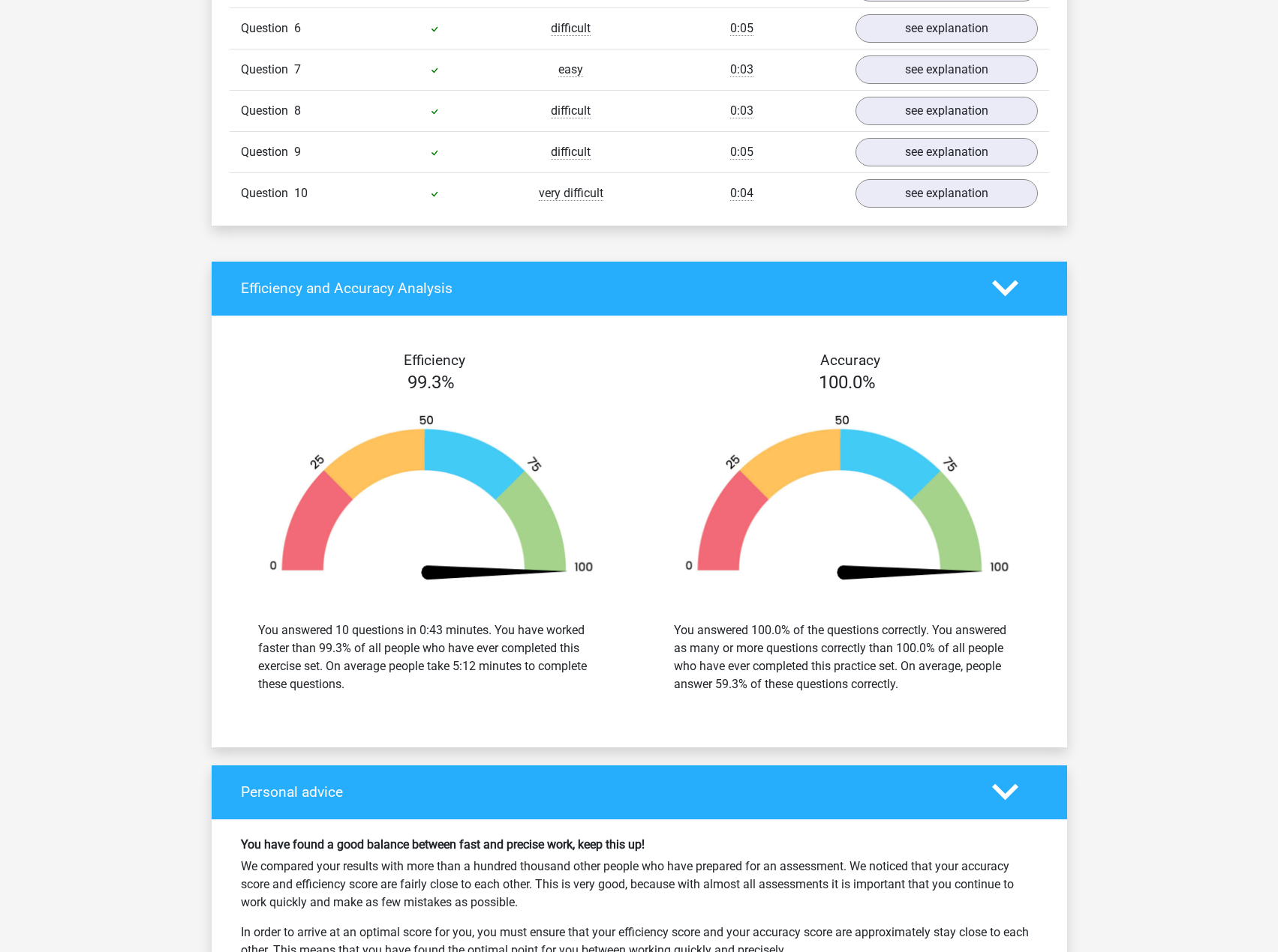
scroll to position [1247, 0]
